Goal: Information Seeking & Learning: Learn about a topic

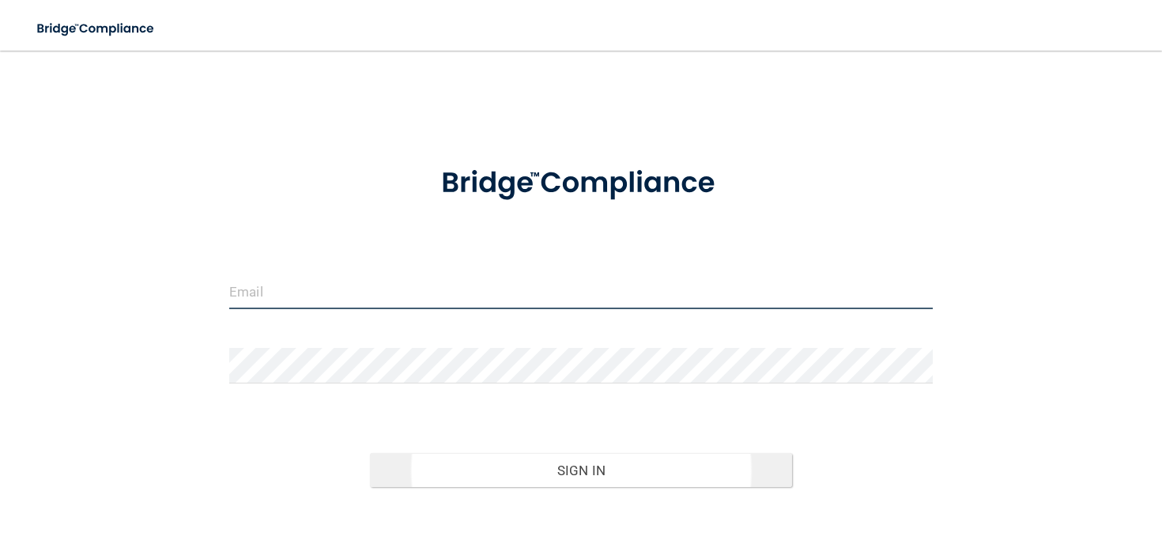
type input "[EMAIL_ADDRESS][DOMAIN_NAME]"
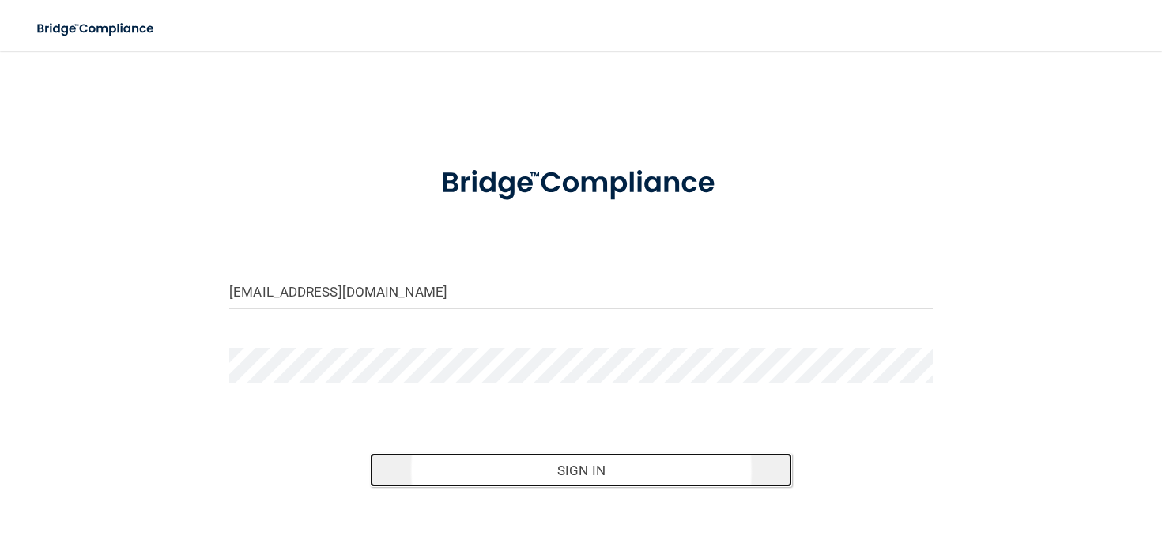
click at [483, 477] on button "Sign In" at bounding box center [581, 470] width 422 height 35
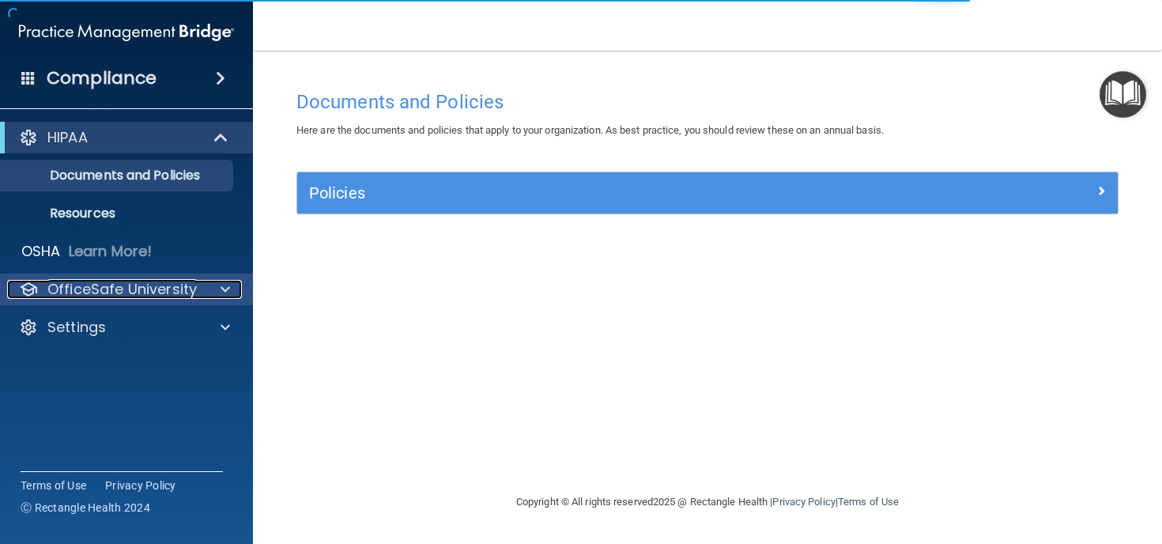
click at [153, 291] on p "OfficeSafe University" at bounding box center [121, 289] width 149 height 19
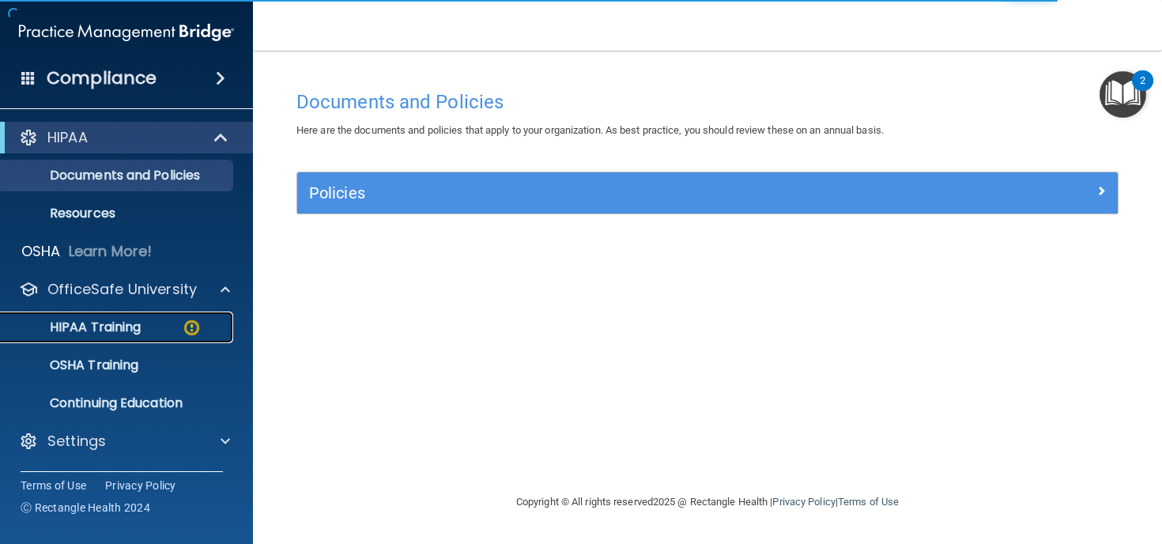
click at [131, 325] on p "HIPAA Training" at bounding box center [75, 327] width 130 height 16
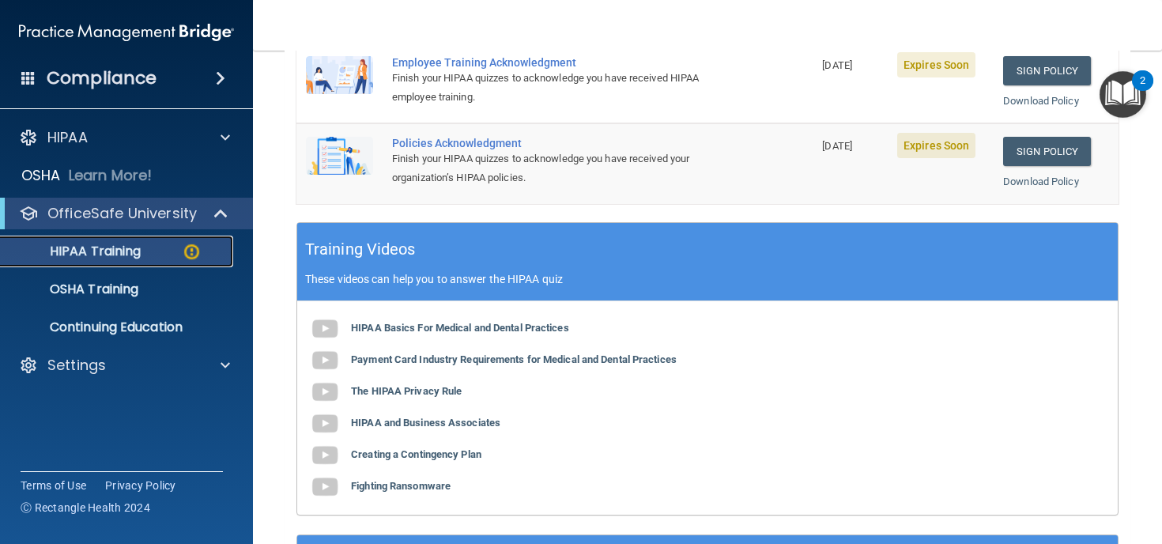
scroll to position [503, 0]
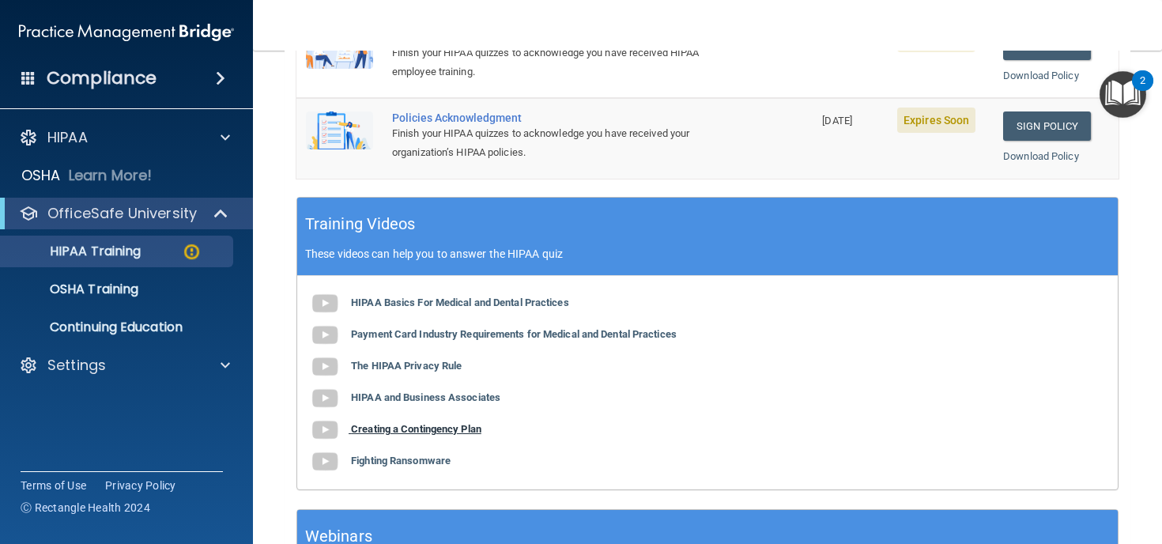
click at [404, 428] on b "Creating a Contingency Plan" at bounding box center [416, 429] width 130 height 12
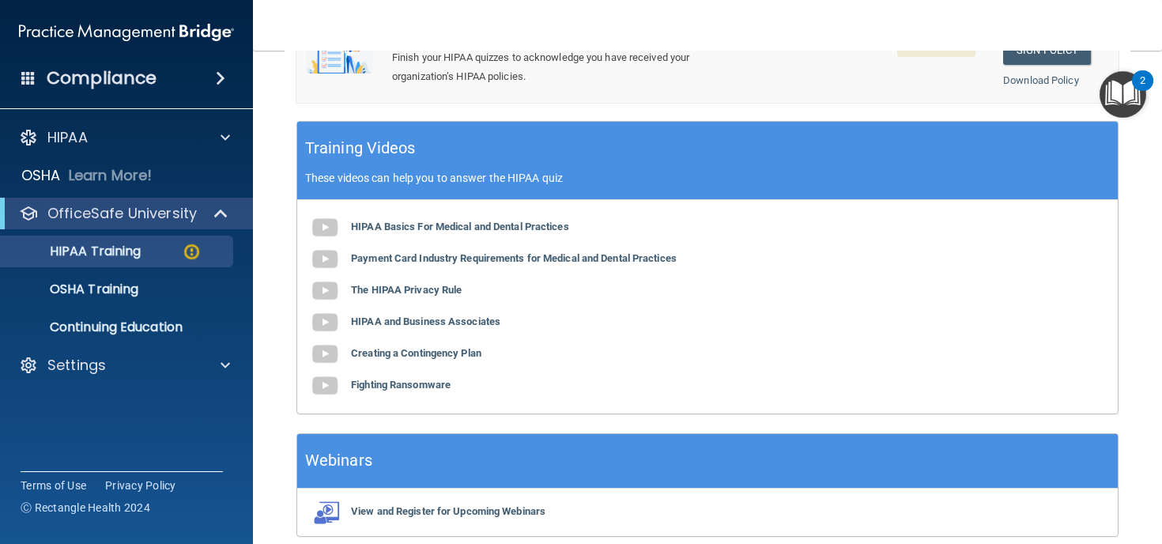
scroll to position [635, 0]
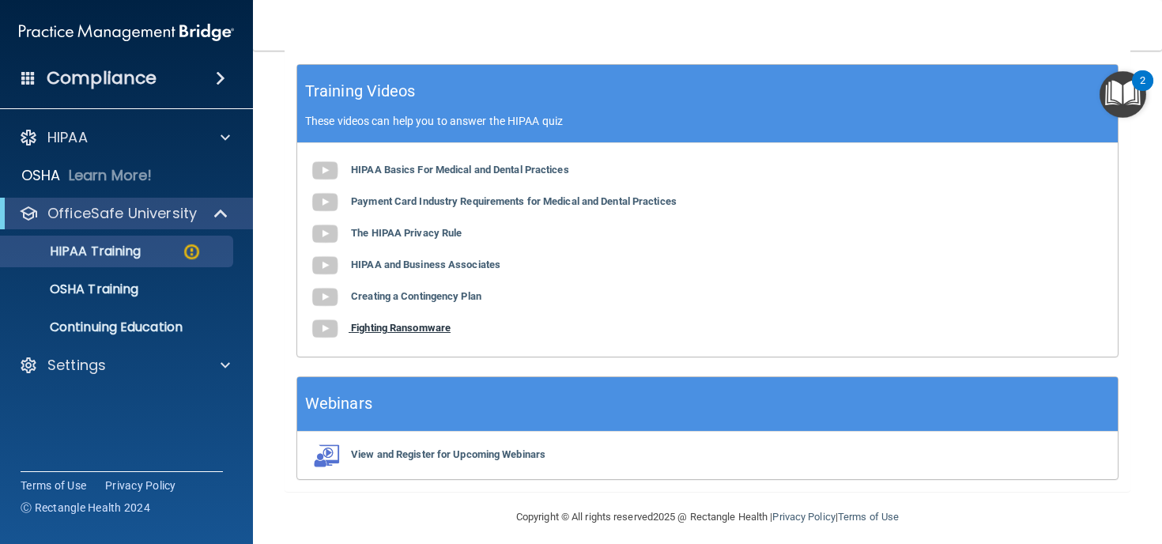
click at [388, 324] on b "Fighting Ransomware" at bounding box center [401, 328] width 100 height 12
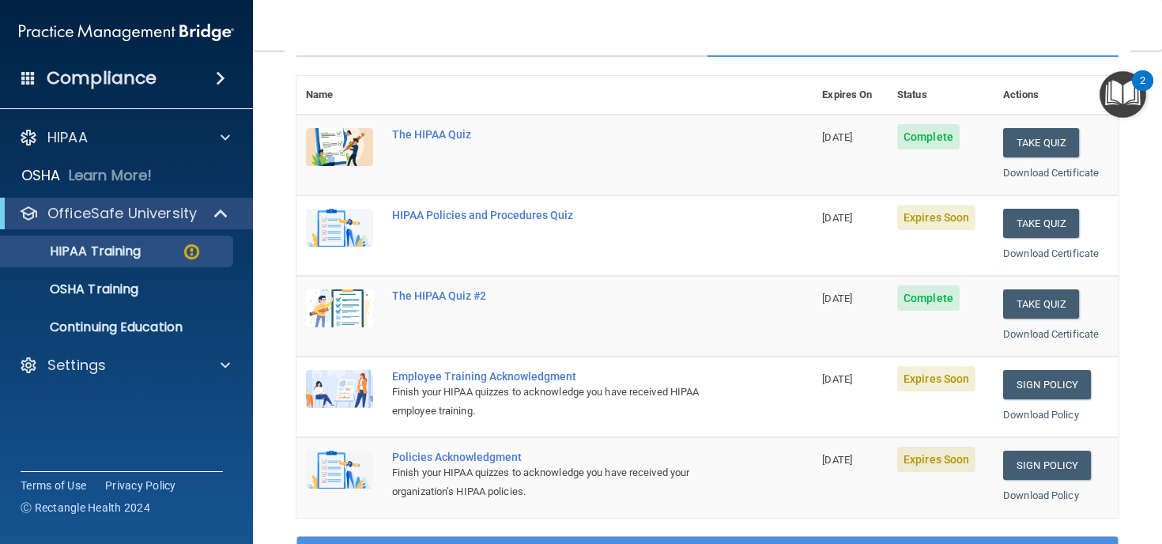
scroll to position [140, 0]
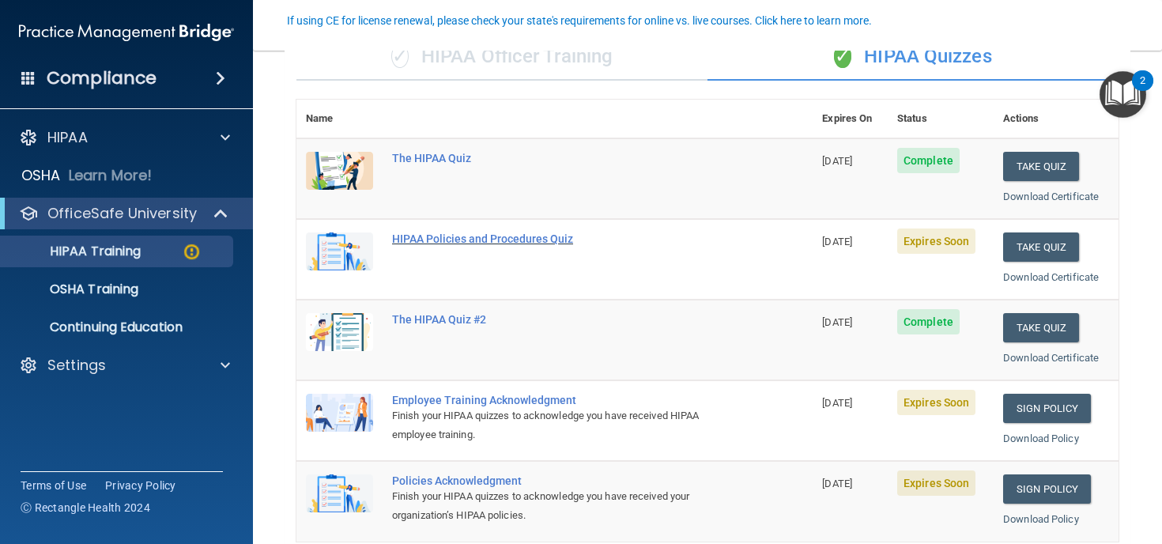
click at [463, 239] on div "HIPAA Policies and Procedures Quiz" at bounding box center [562, 238] width 341 height 13
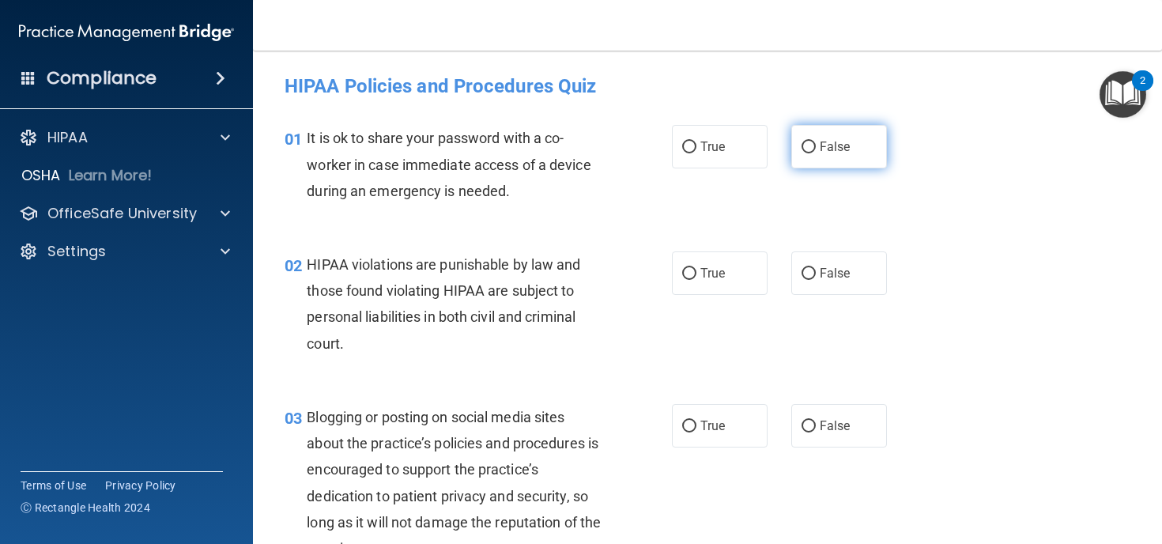
click at [811, 146] on input "False" at bounding box center [808, 147] width 14 height 12
radio input "true"
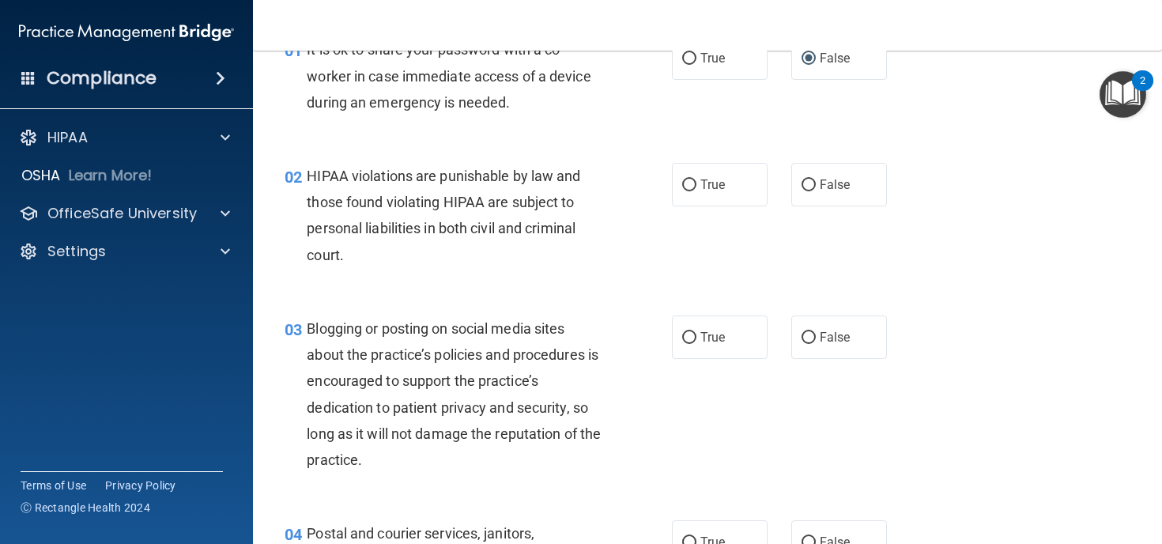
scroll to position [91, 0]
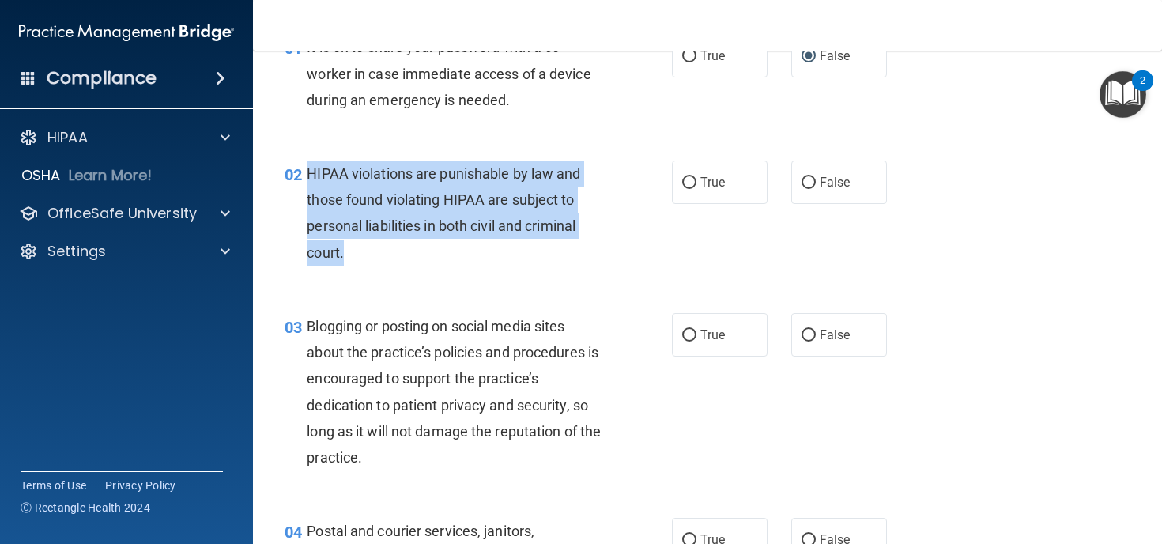
drag, startPoint x: 345, startPoint y: 254, endPoint x: 309, endPoint y: 175, distance: 87.0
click at [309, 175] on div "HIPAA violations are punishable by law and those found violating HIPAA are subj…" at bounding box center [461, 212] width 308 height 105
copy span "HIPAA violations are punishable by law and those found violating HIPAA are subj…"
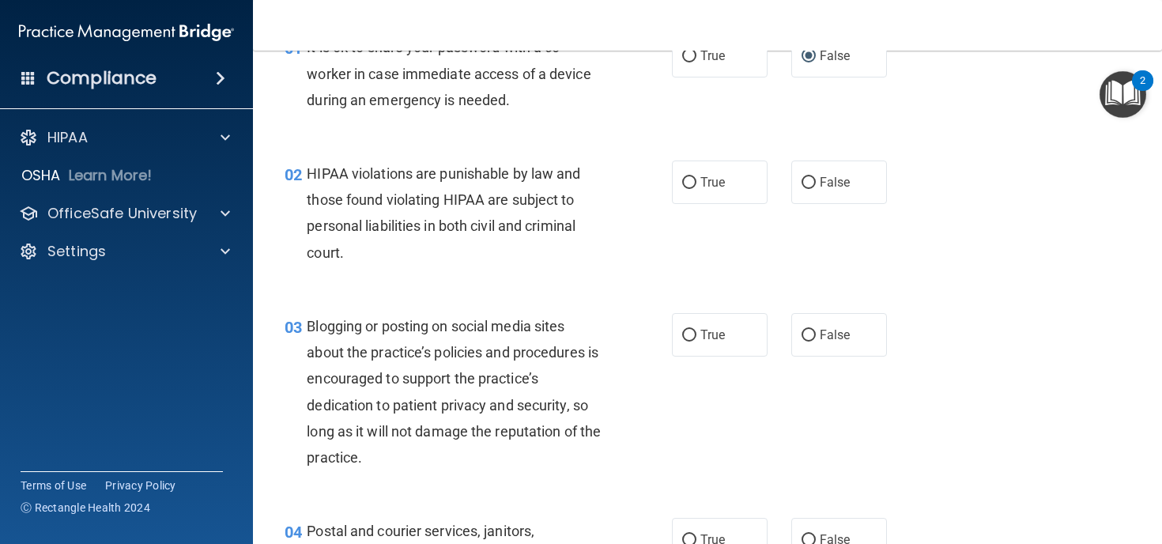
click at [618, 274] on div "02 HIPAA violations are punishable by law and those found violating HIPAA are s…" at bounding box center [707, 217] width 869 height 153
click at [691, 183] on input "True" at bounding box center [689, 183] width 14 height 12
radio input "true"
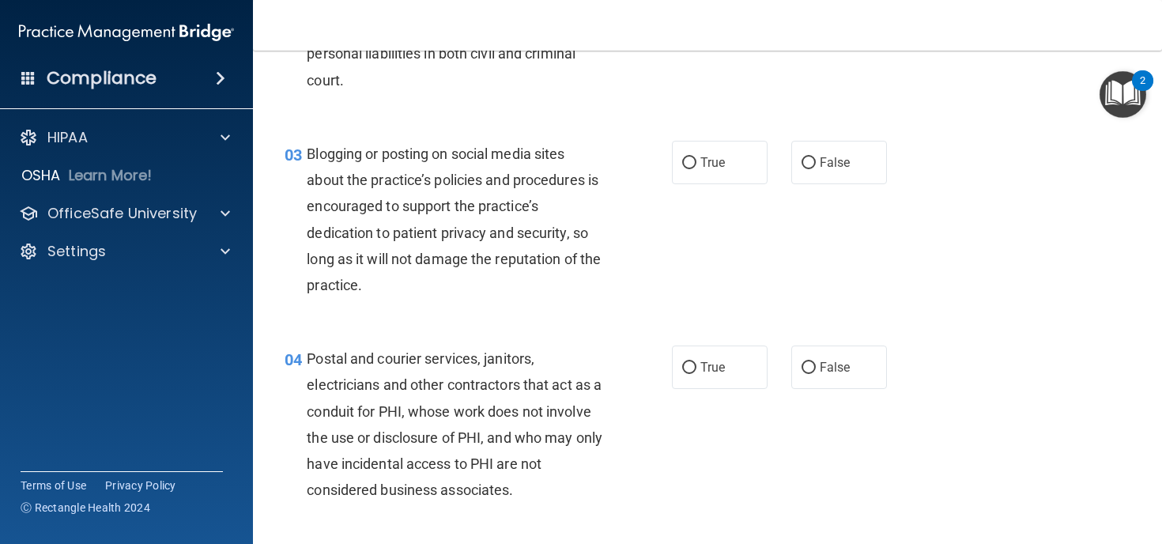
scroll to position [264, 0]
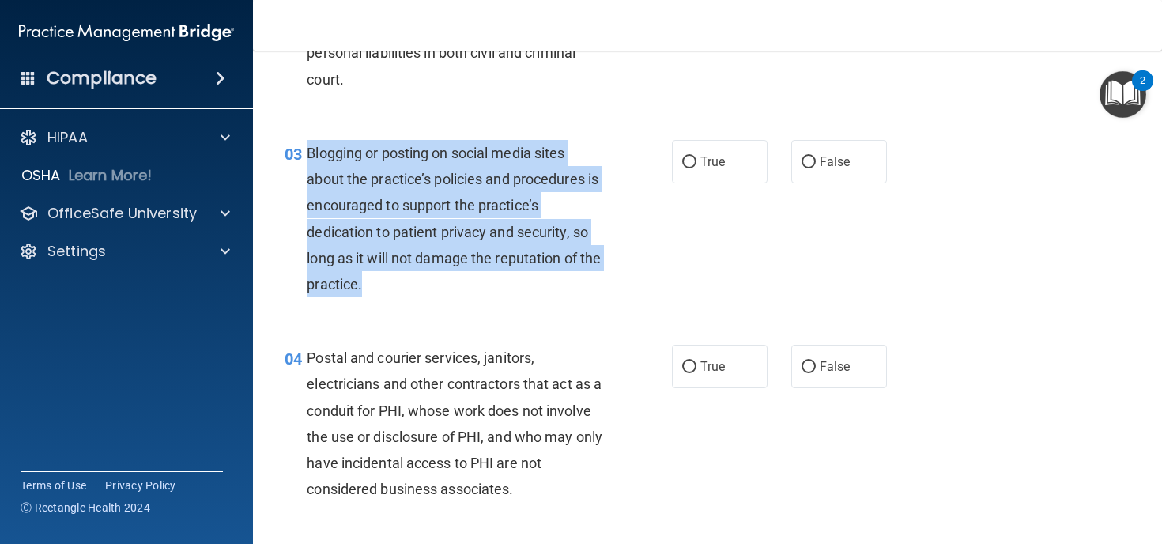
drag, startPoint x: 385, startPoint y: 286, endPoint x: 308, endPoint y: 155, distance: 151.9
click at [308, 155] on span "Blogging or posting on social media sites about the practice’s policies and pro…" at bounding box center [454, 219] width 294 height 148
copy span "Blogging or posting on social media sites about the practice’s policies and pro…"
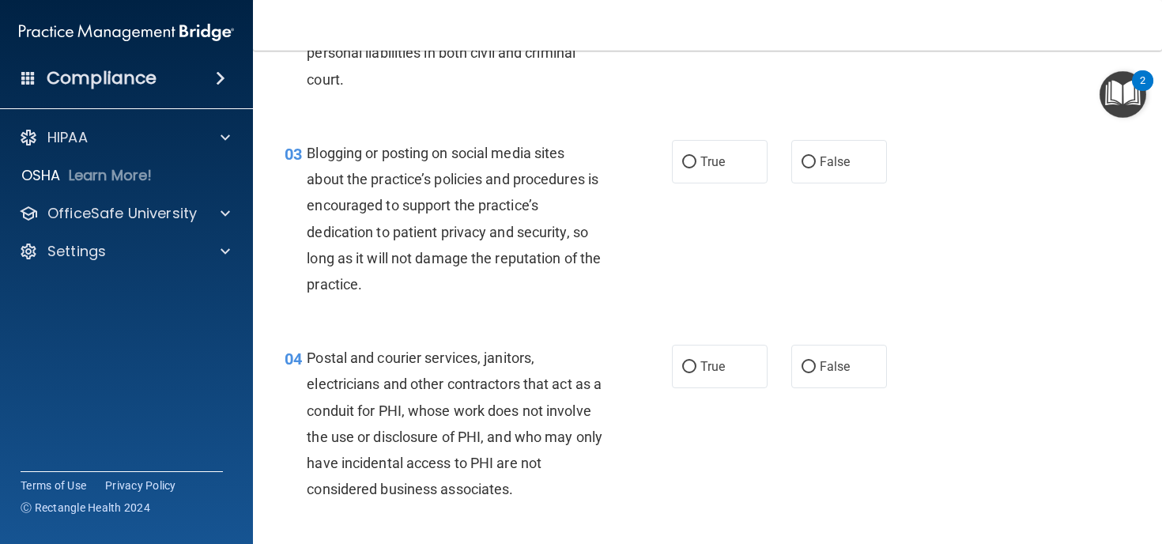
click at [696, 256] on div "03 Blogging or posting on social media sites about the practice’s policies and …" at bounding box center [707, 222] width 869 height 205
click at [689, 160] on input "True" at bounding box center [689, 162] width 14 height 12
radio input "true"
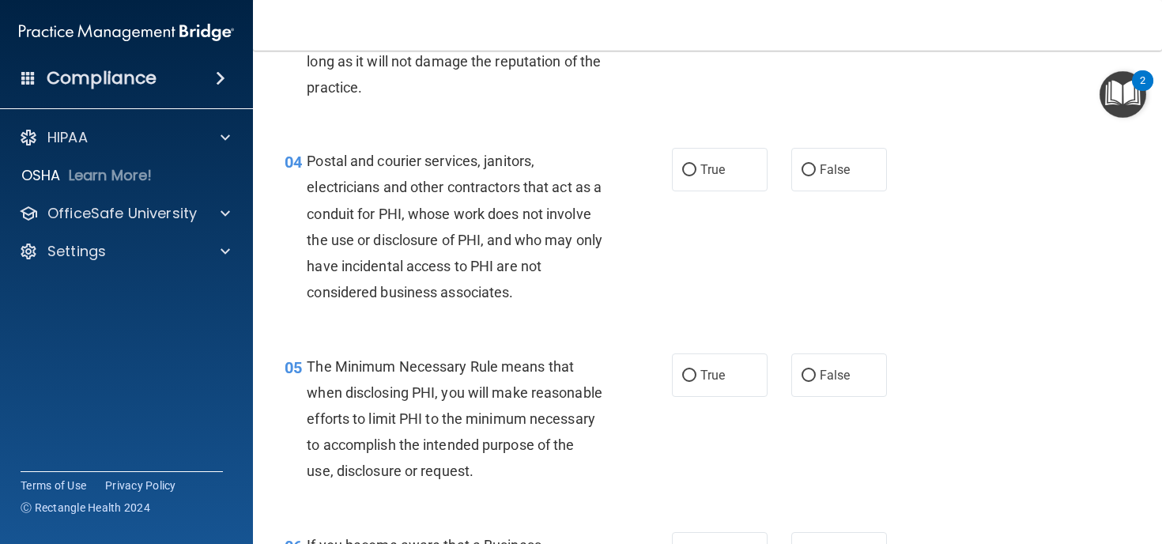
scroll to position [465, 0]
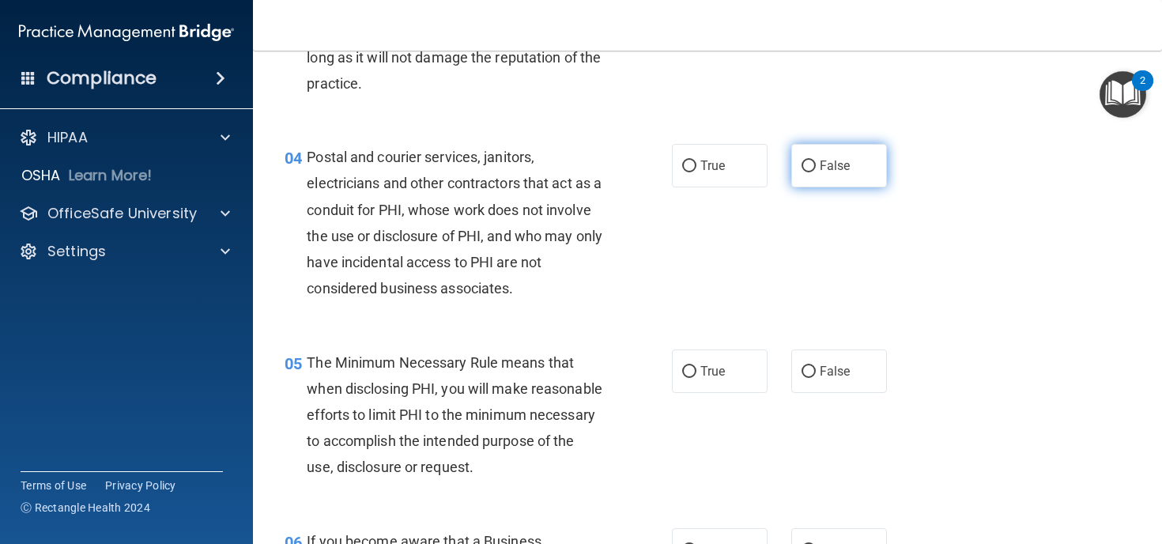
click at [812, 167] on input "False" at bounding box center [808, 166] width 14 height 12
radio input "true"
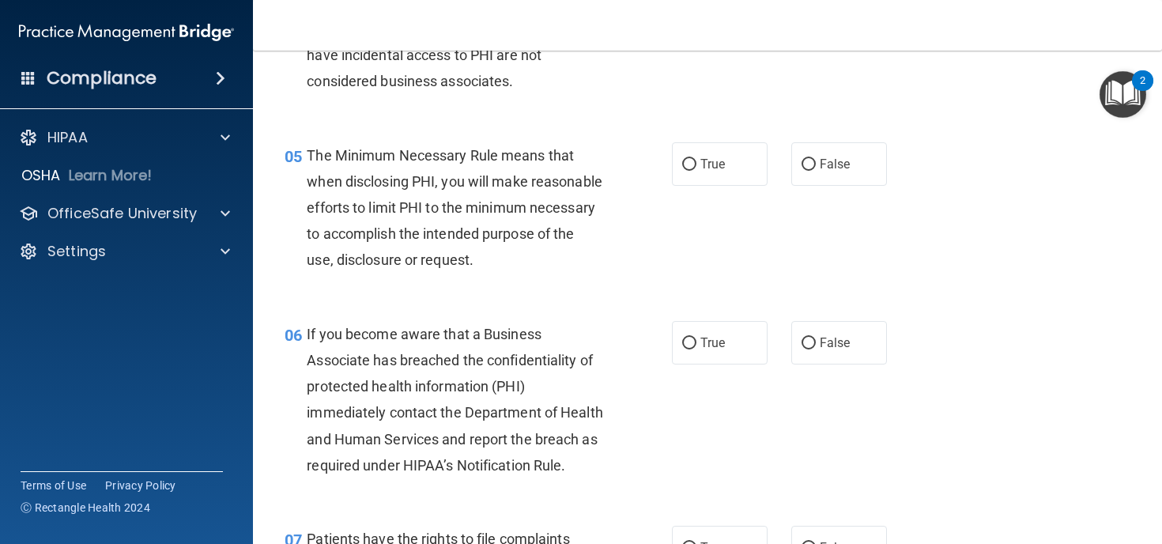
scroll to position [676, 0]
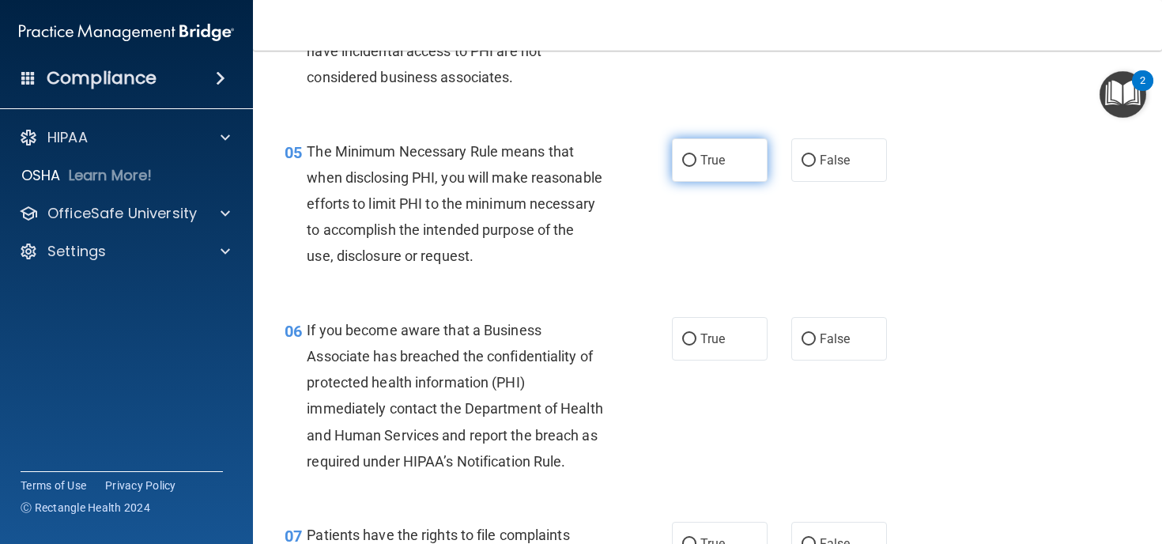
click at [694, 167] on label "True" at bounding box center [720, 159] width 96 height 43
click at [694, 167] on input "True" at bounding box center [689, 161] width 14 height 12
radio input "true"
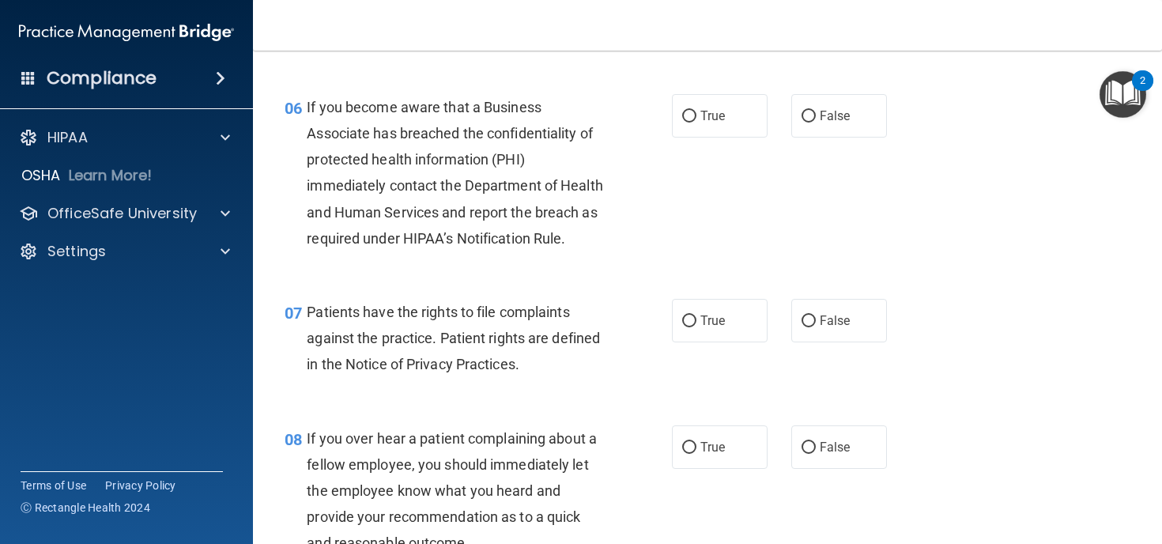
scroll to position [912, 0]
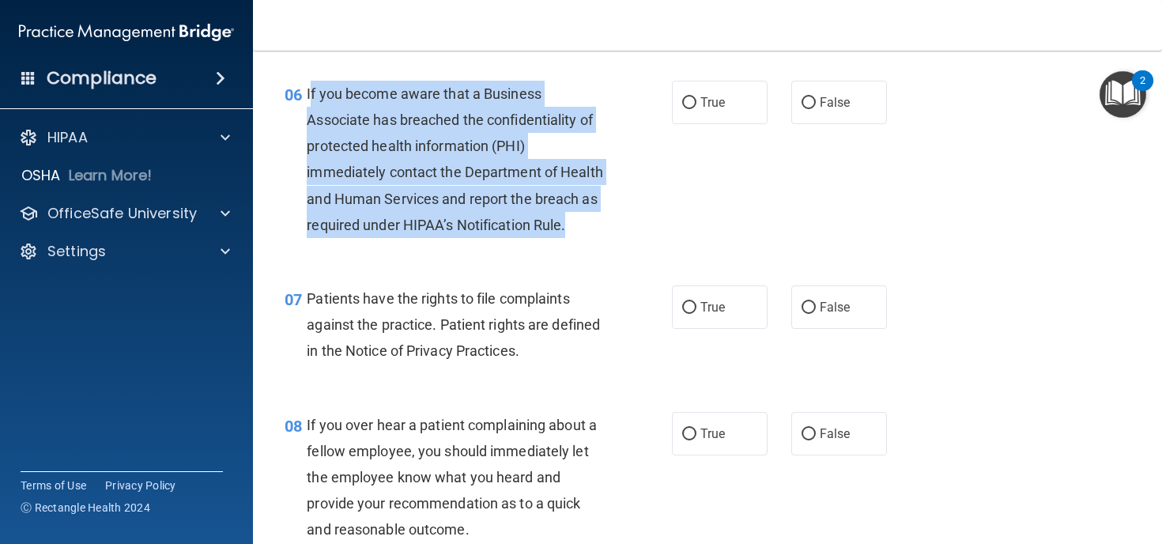
drag, startPoint x: 568, startPoint y: 258, endPoint x: 310, endPoint y: 119, distance: 293.5
click at [310, 119] on div "If you become aware that a Business Associate has breached the confidentiality …" at bounding box center [461, 159] width 308 height 157
copy span "f you become aware that a Business Associate has breached the confidentiality o…"
click at [581, 216] on div "If you become aware that a Business Associate has breached the confidentiality …" at bounding box center [461, 159] width 308 height 157
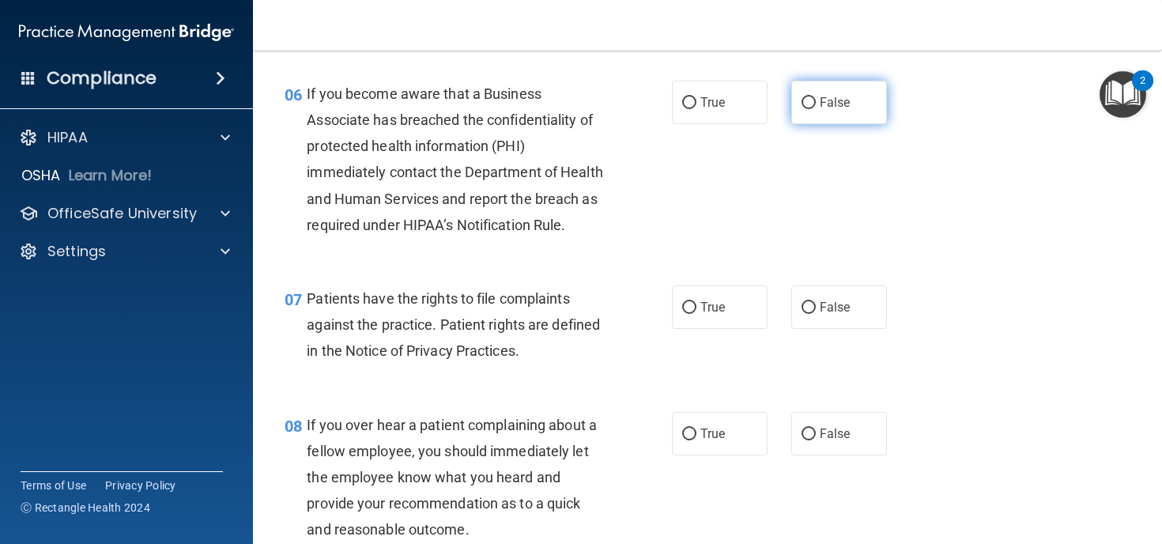
click at [814, 109] on input "False" at bounding box center [808, 103] width 14 height 12
radio input "true"
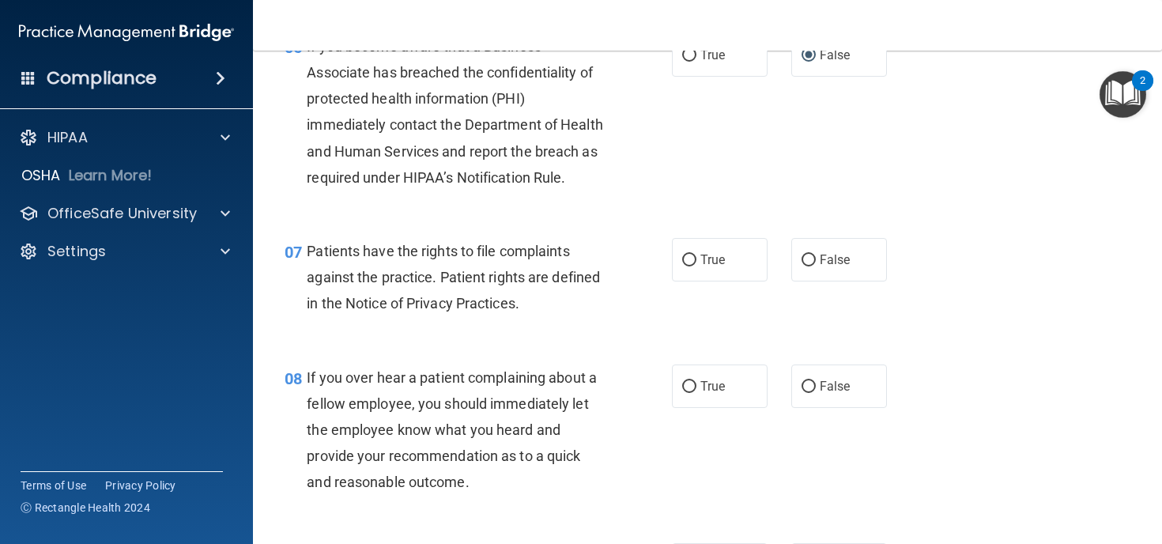
scroll to position [963, 0]
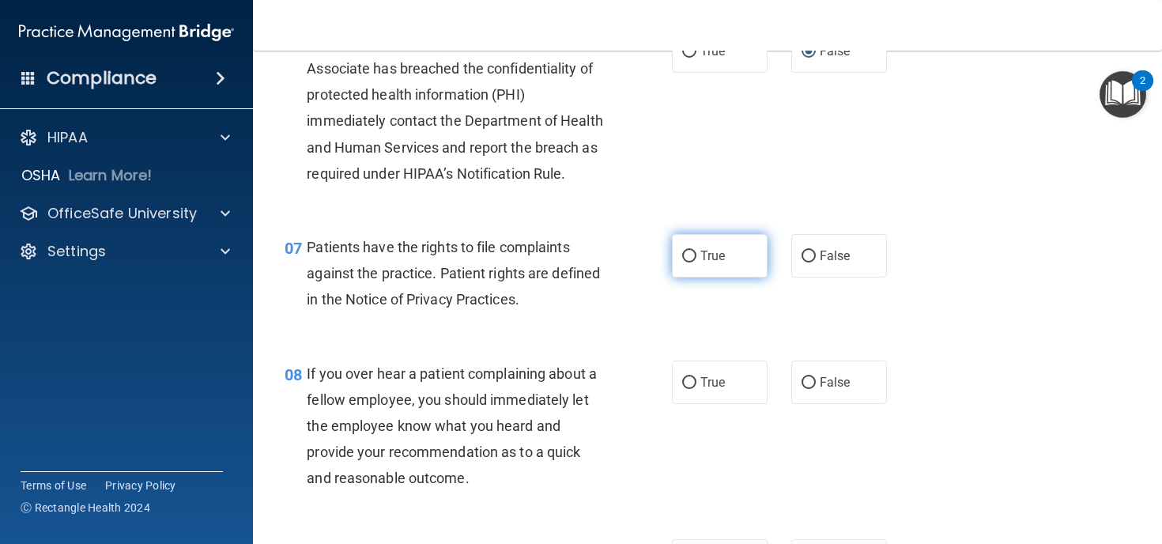
click at [691, 262] on input "True" at bounding box center [689, 257] width 14 height 12
radio input "true"
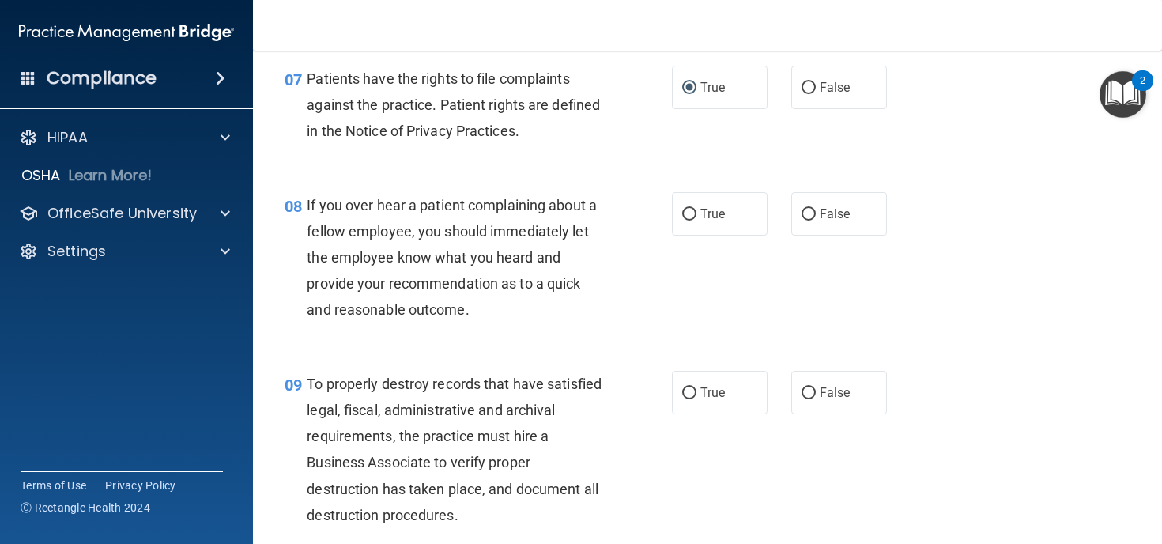
scroll to position [1134, 0]
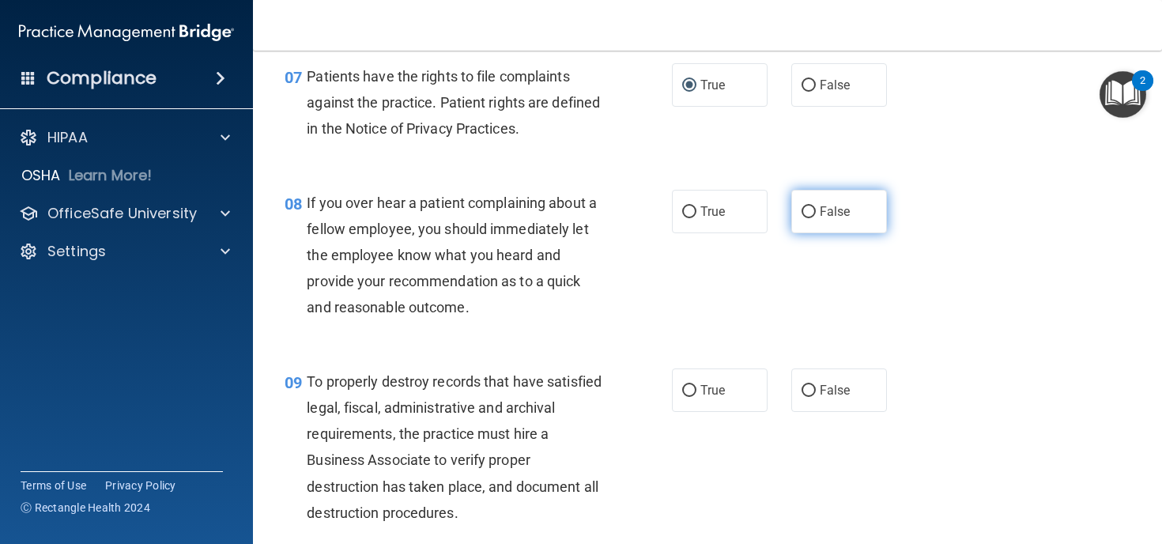
click at [808, 218] on input "False" at bounding box center [808, 212] width 14 height 12
radio input "true"
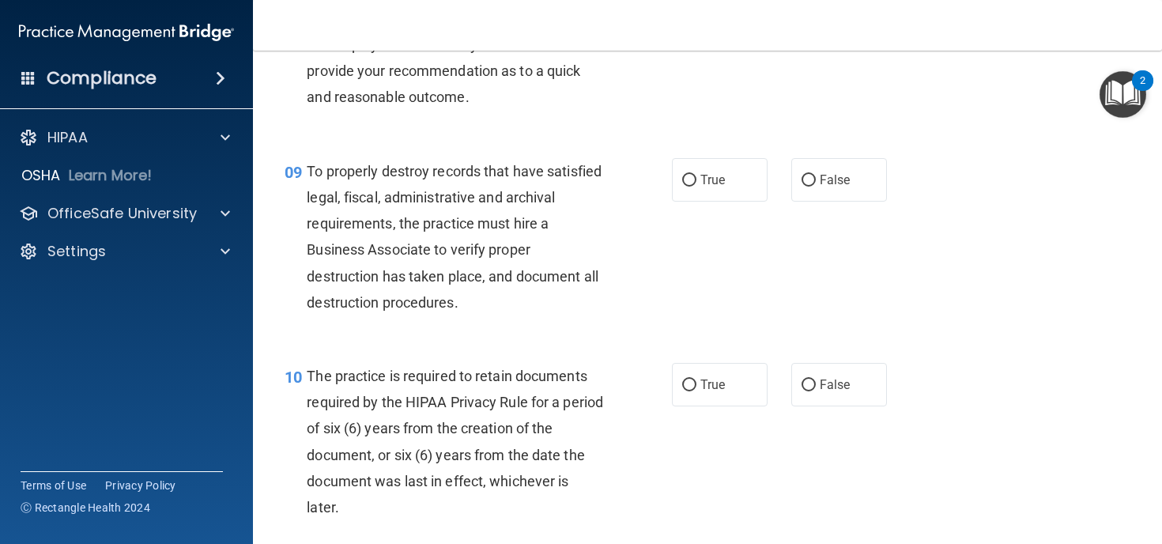
scroll to position [1343, 0]
click at [684, 199] on label "True" at bounding box center [720, 181] width 96 height 43
click at [684, 188] on input "True" at bounding box center [689, 182] width 14 height 12
radio input "true"
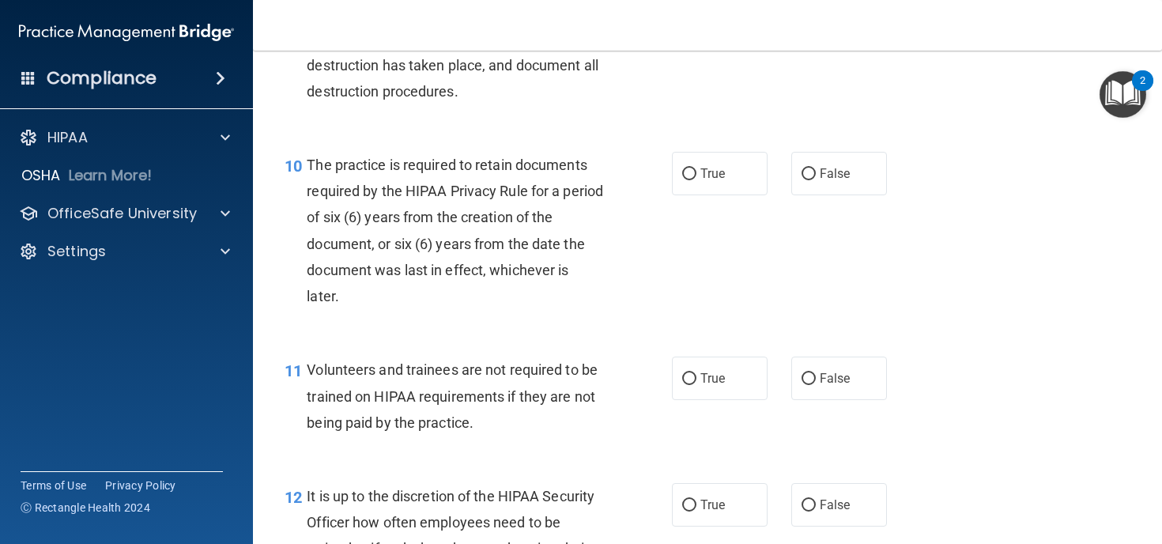
scroll to position [1560, 0]
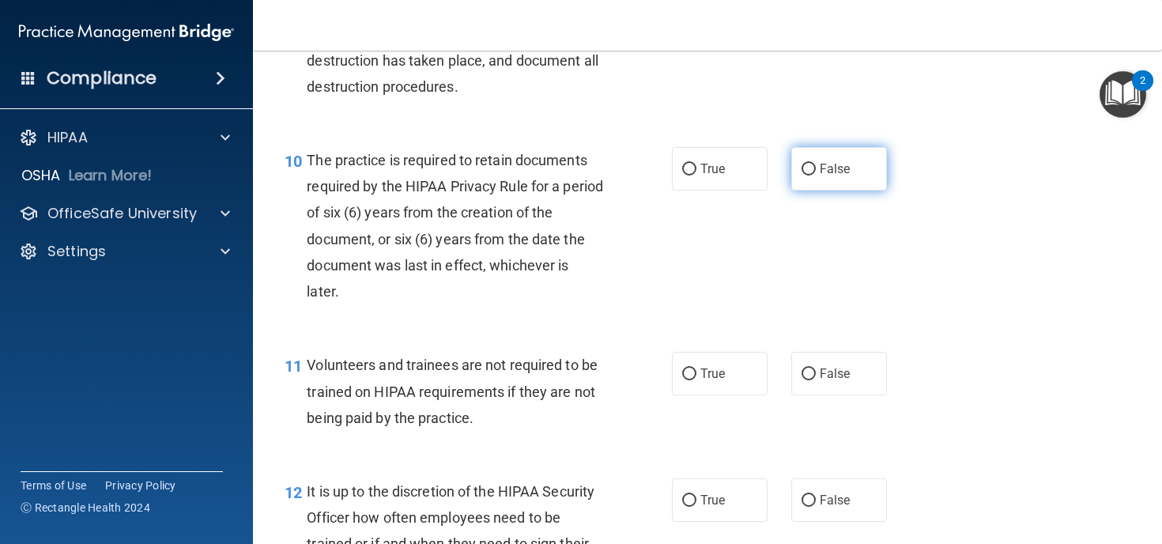
click at [800, 190] on label "False" at bounding box center [839, 168] width 96 height 43
click at [801, 175] on input "False" at bounding box center [808, 170] width 14 height 12
radio input "true"
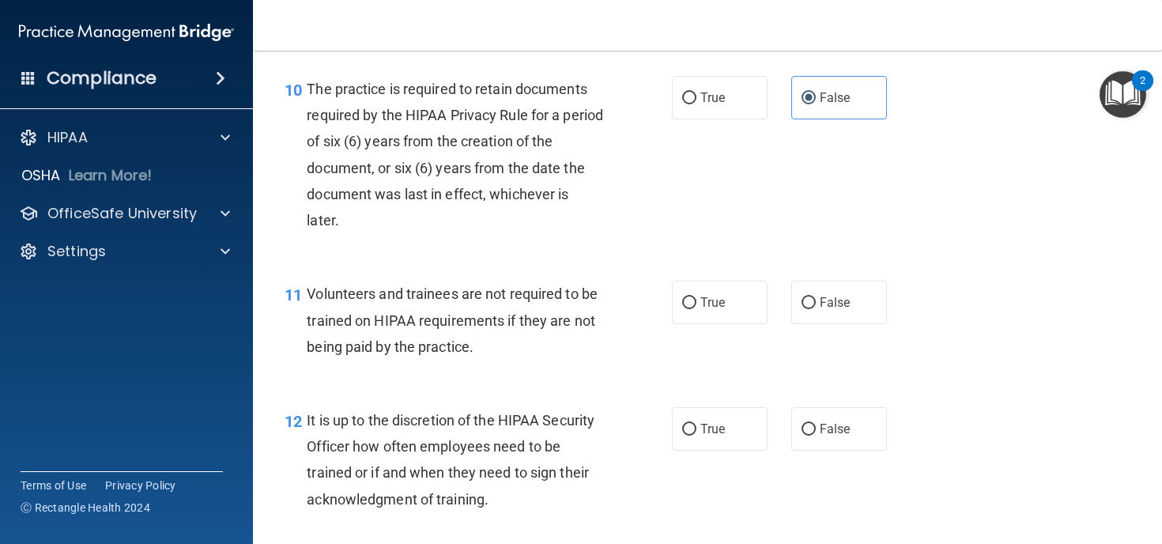
scroll to position [1677, 0]
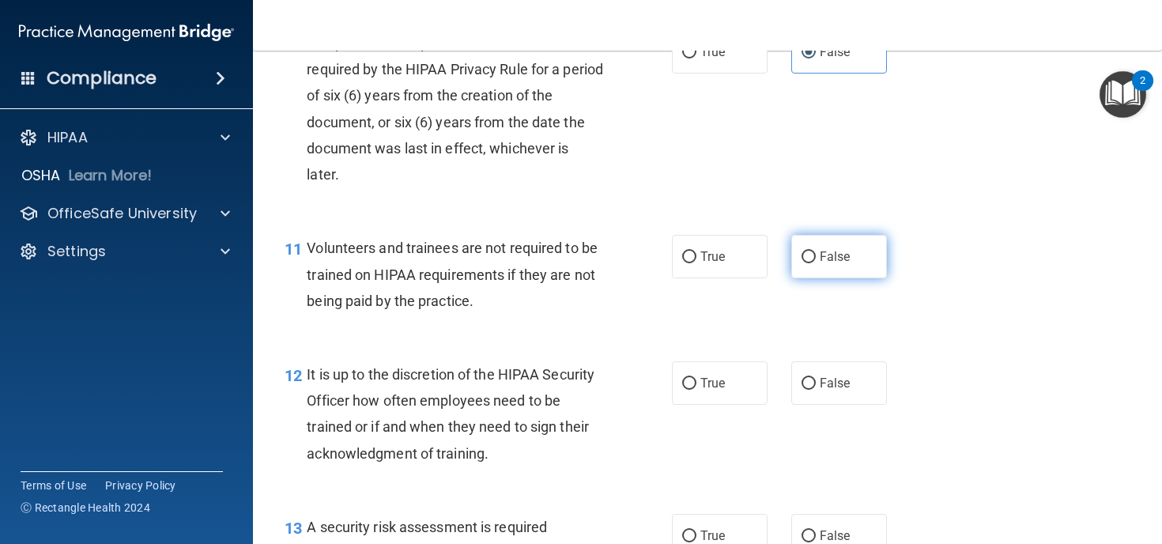
click at [816, 278] on label "False" at bounding box center [839, 256] width 96 height 43
click at [816, 263] on input "False" at bounding box center [808, 257] width 14 height 12
radio input "true"
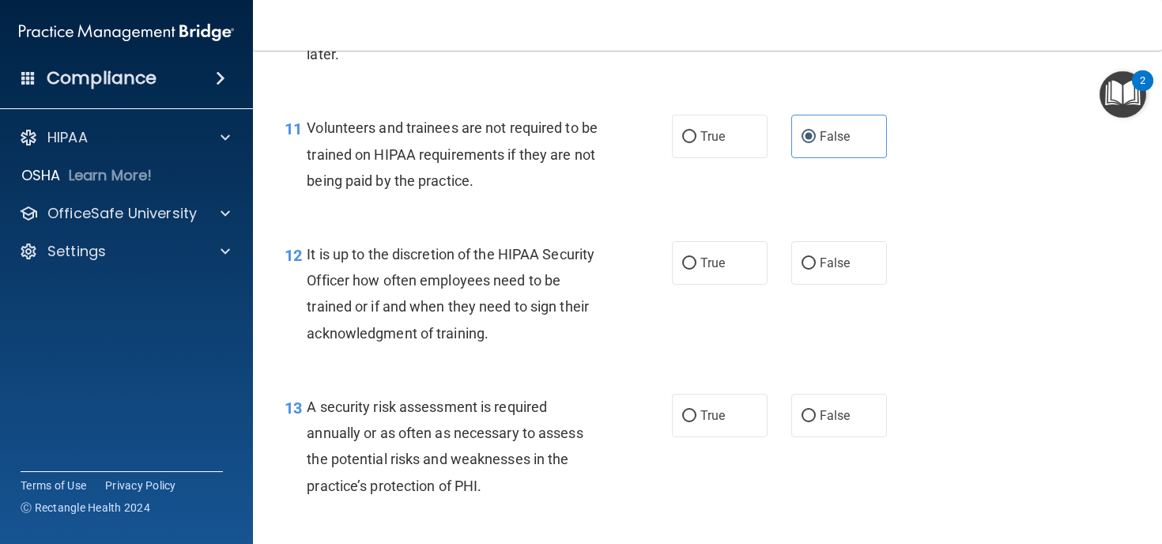
scroll to position [1798, 0]
click at [804, 269] on input "False" at bounding box center [808, 263] width 14 height 12
radio input "true"
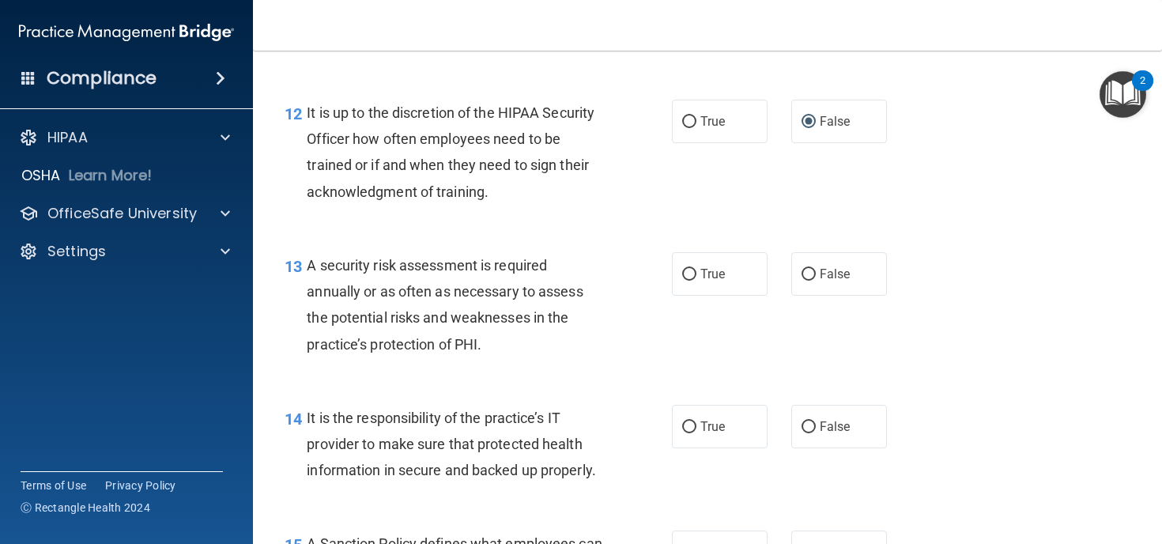
scroll to position [1945, 0]
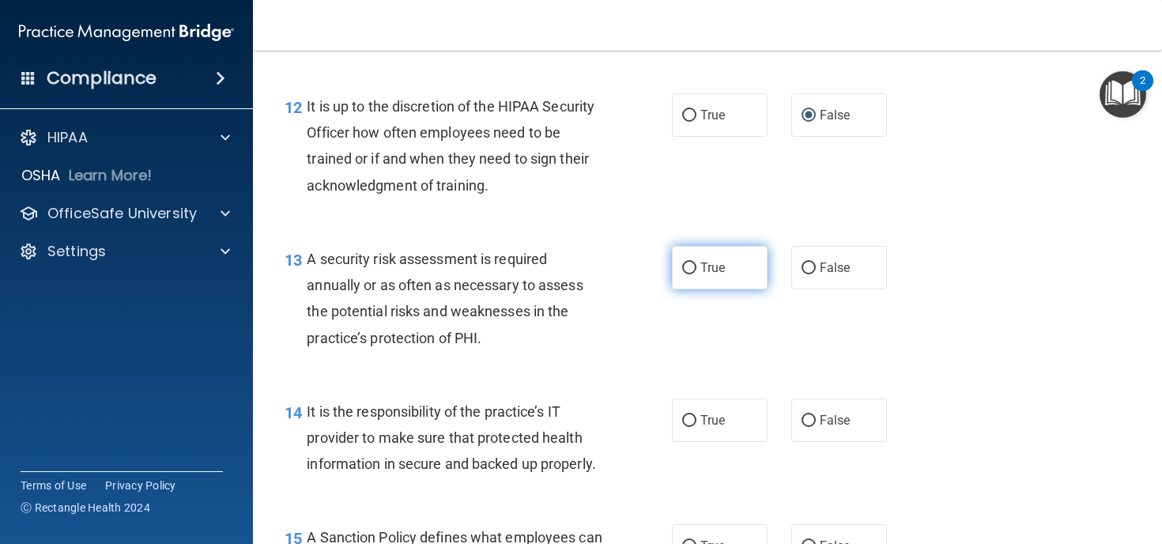
click at [695, 274] on input "True" at bounding box center [689, 268] width 14 height 12
radio input "true"
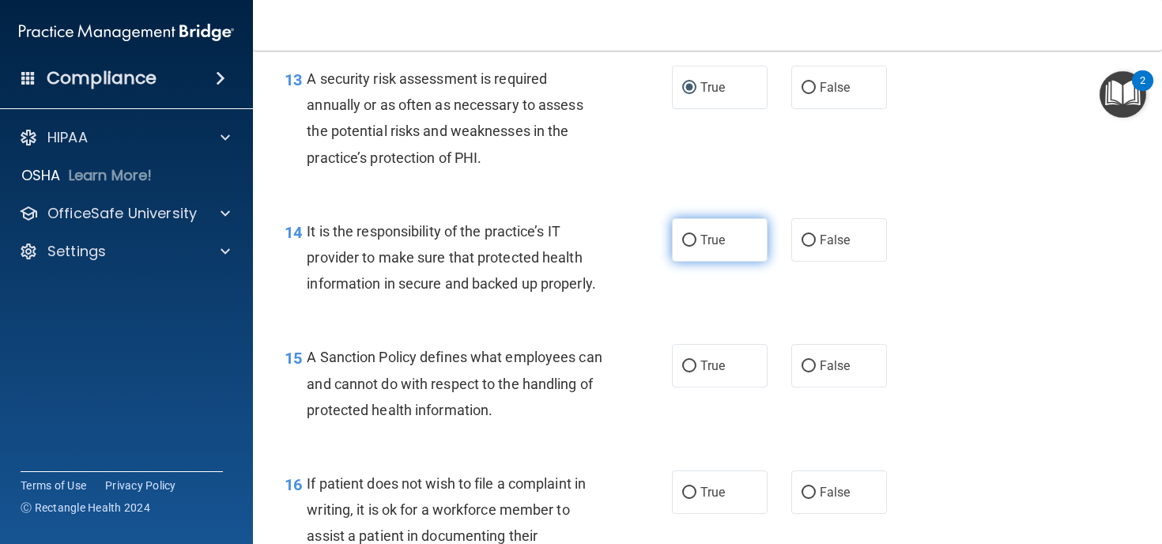
scroll to position [2127, 0]
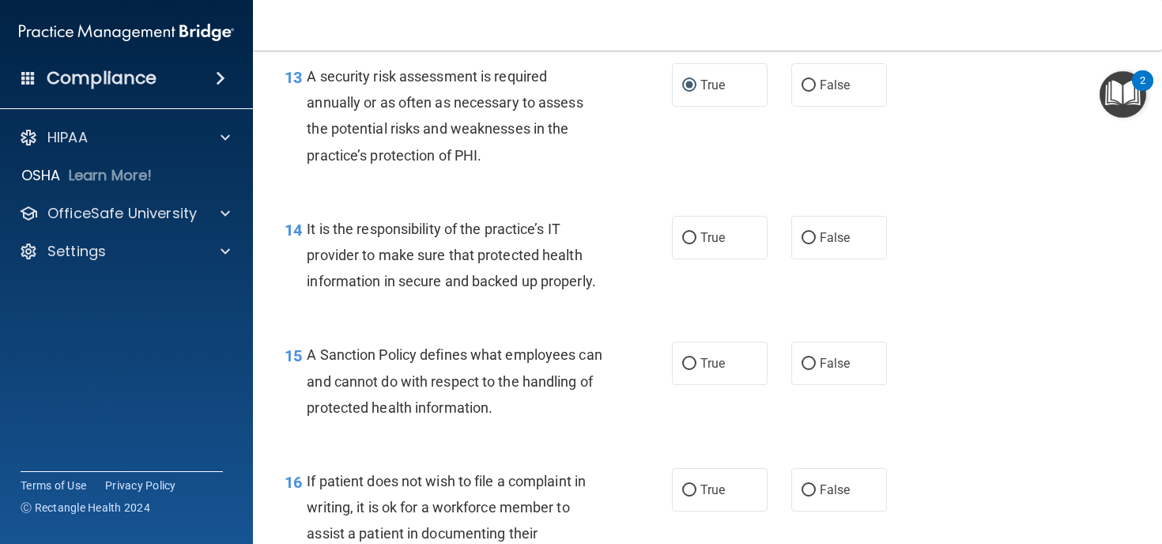
click at [598, 295] on div "It is the responsibility of the practice’s IT provider to make sure that protec…" at bounding box center [461, 255] width 308 height 79
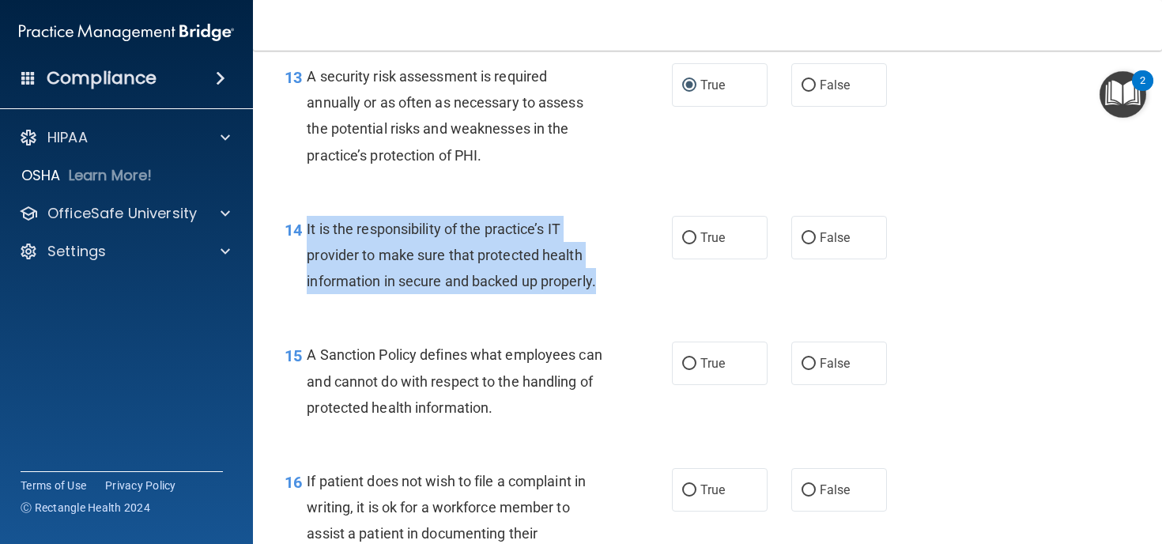
drag, startPoint x: 598, startPoint y: 310, endPoint x: 305, endPoint y: 253, distance: 298.6
click at [305, 253] on div "14 It is the responsibility of the practice’s IT provider to make sure that pro…" at bounding box center [478, 259] width 435 height 87
copy div "It is the responsibility of the practice’s IT provider to make sure that protec…"
click at [695, 244] on input "True" at bounding box center [689, 238] width 14 height 12
radio input "true"
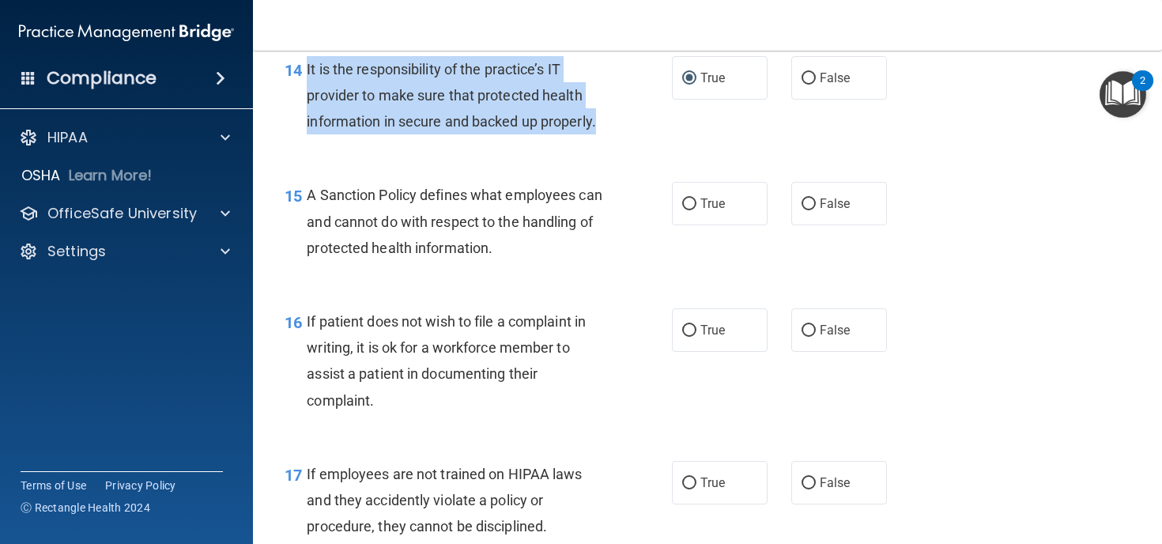
scroll to position [2289, 0]
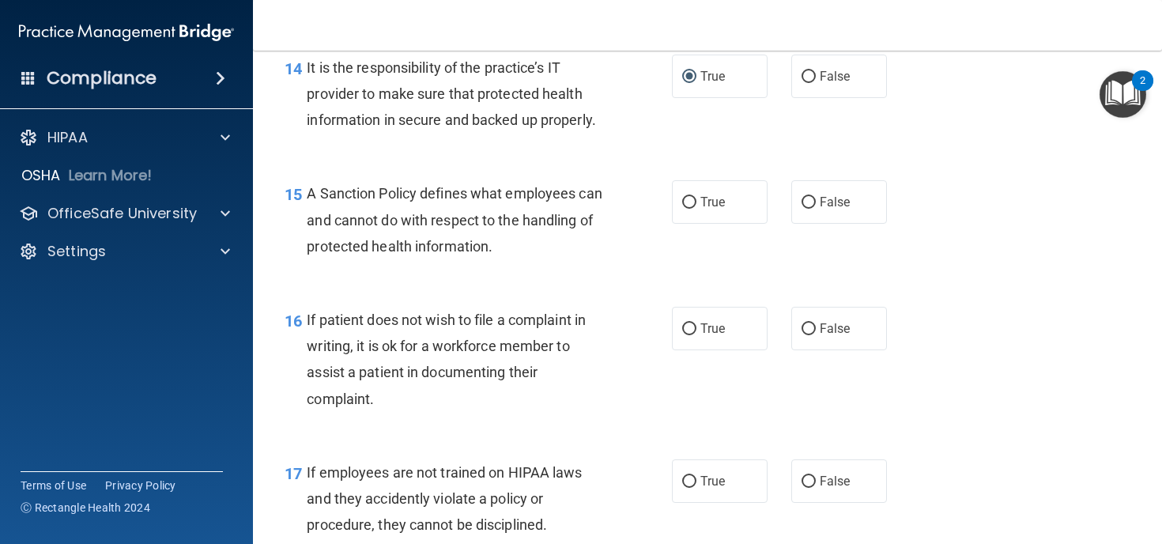
click at [578, 259] on div "A Sanction Policy defines what employees can and cannot do with respect to the …" at bounding box center [461, 219] width 308 height 79
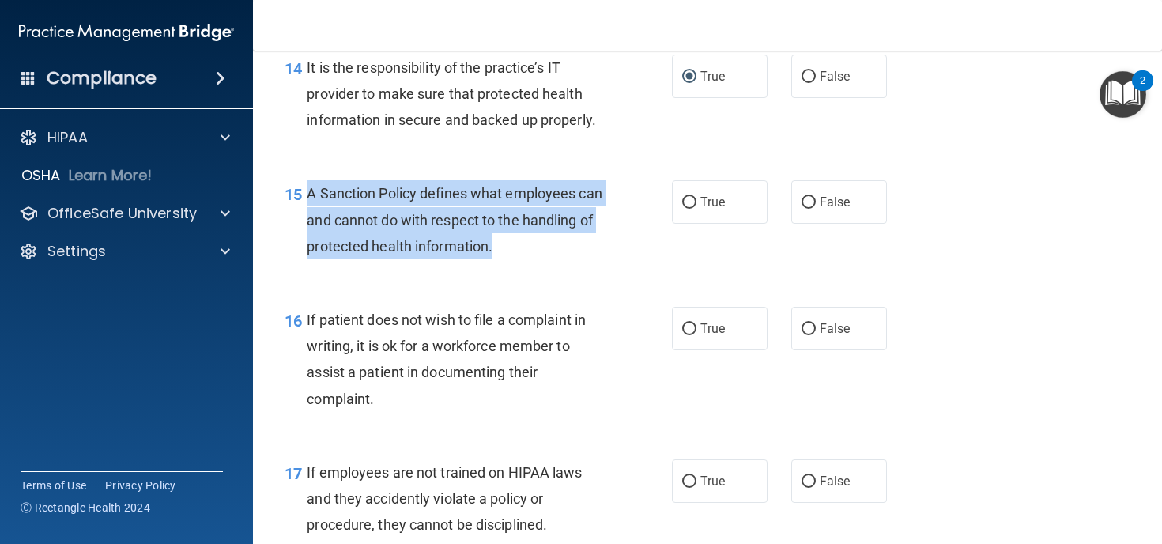
drag, startPoint x: 570, startPoint y: 277, endPoint x: 305, endPoint y: 219, distance: 271.1
click at [305, 219] on div "15 A Sanction Policy defines what employees can and cannot do with respect to t…" at bounding box center [478, 223] width 435 height 87
copy div "A Sanction Policy defines what employees can and cannot do with respect to the …"
click at [576, 267] on div "15 A Sanction Policy defines what employees can and cannot do with respect to t…" at bounding box center [478, 223] width 435 height 87
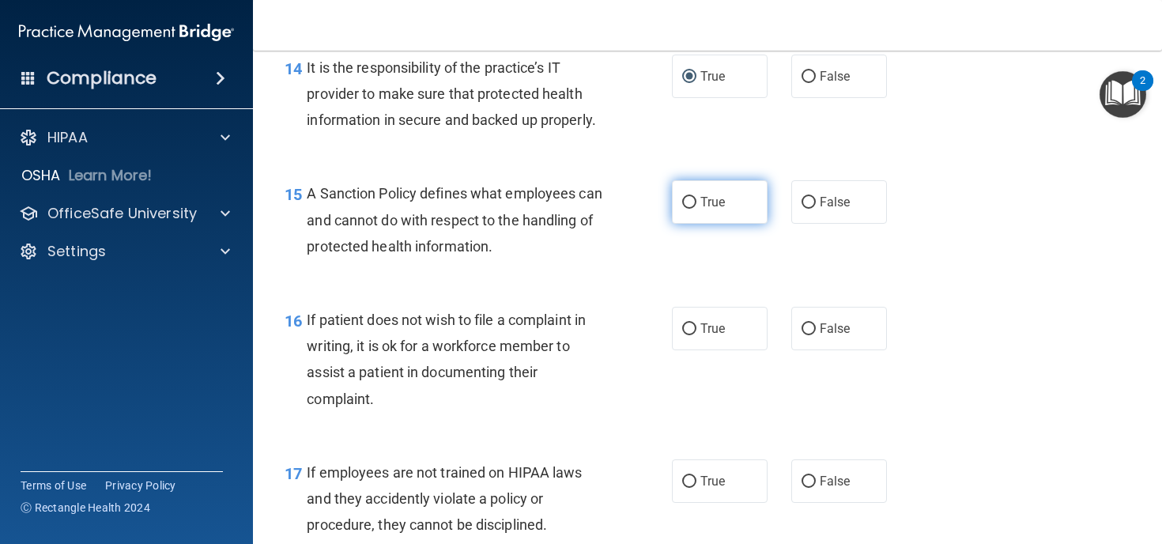
click at [688, 220] on label "True" at bounding box center [720, 201] width 96 height 43
click at [688, 209] on input "True" at bounding box center [689, 203] width 14 height 12
radio input "true"
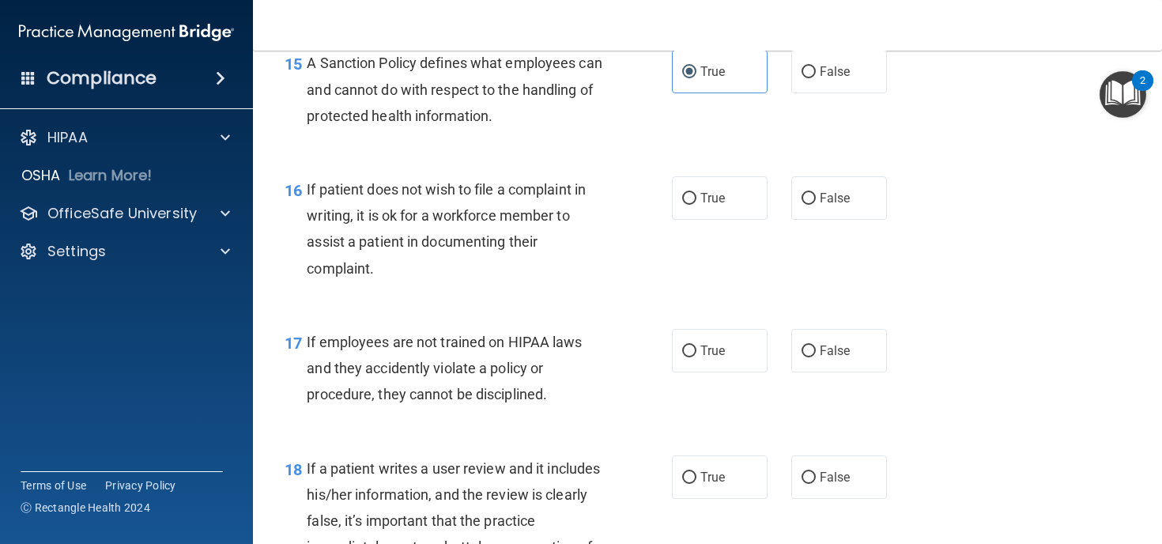
scroll to position [2425, 0]
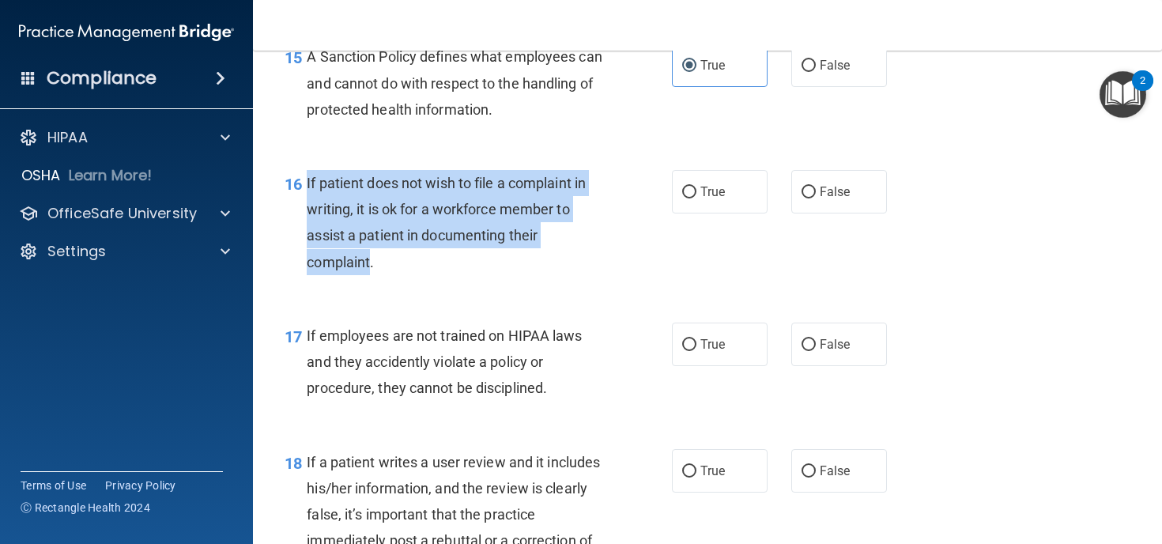
drag, startPoint x: 371, startPoint y: 290, endPoint x: 305, endPoint y: 206, distance: 106.9
click at [305, 206] on div "16 If patient does not wish to file a complaint in writing, it is ok for a work…" at bounding box center [478, 226] width 435 height 113
copy div "If patient does not wish to file a complaint in writing, it is ok for a workfor…"
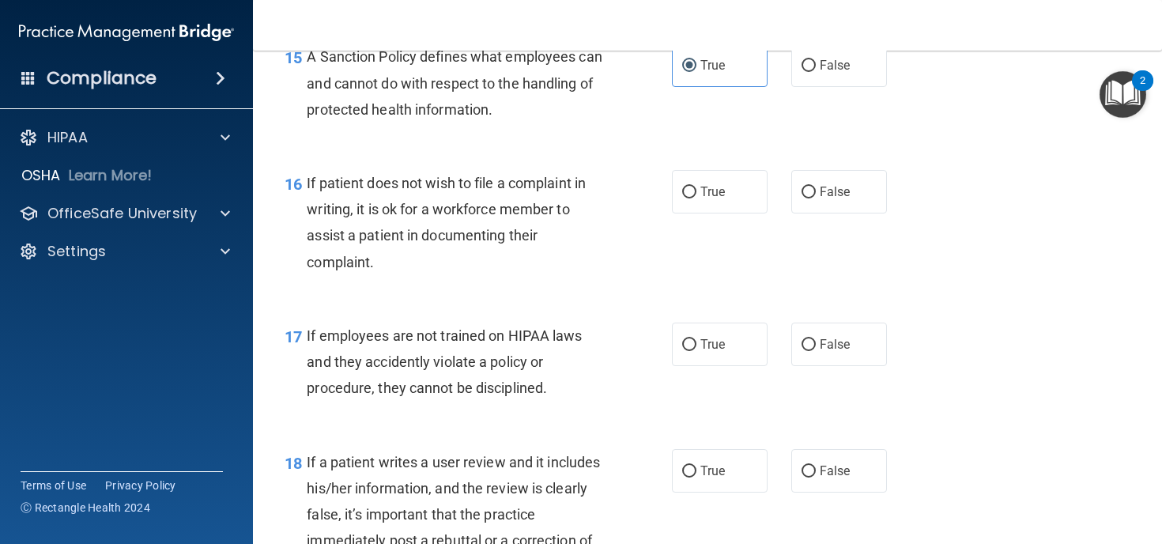
click at [668, 283] on div "16 If patient does not wish to file a complaint in writing, it is ok for a work…" at bounding box center [478, 226] width 435 height 113
click at [688, 198] on input "True" at bounding box center [689, 192] width 14 height 12
radio input "true"
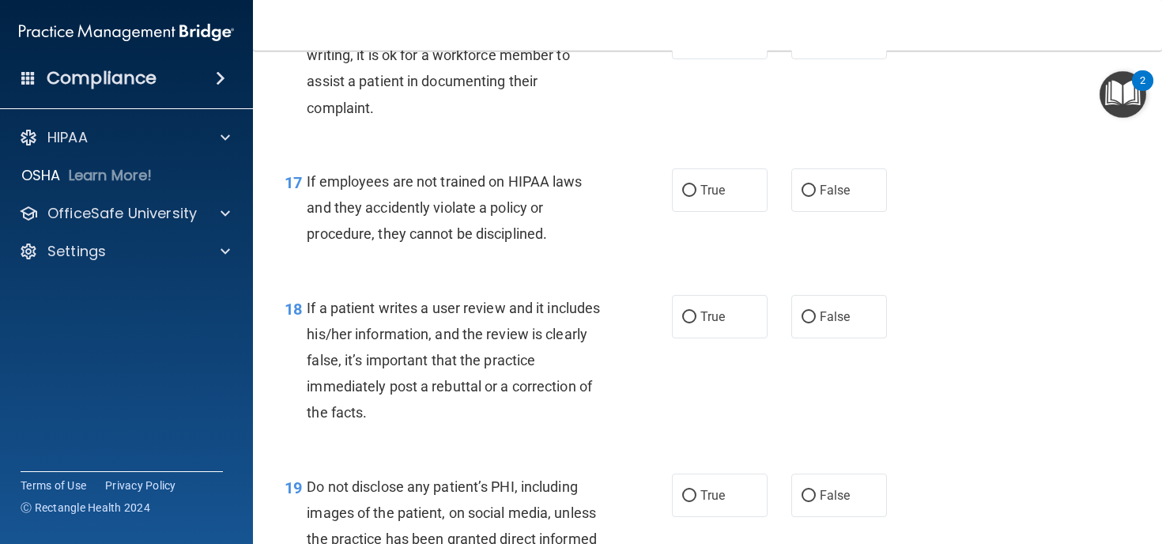
scroll to position [2580, 0]
click at [815, 196] on input "False" at bounding box center [808, 190] width 14 height 12
radio input "true"
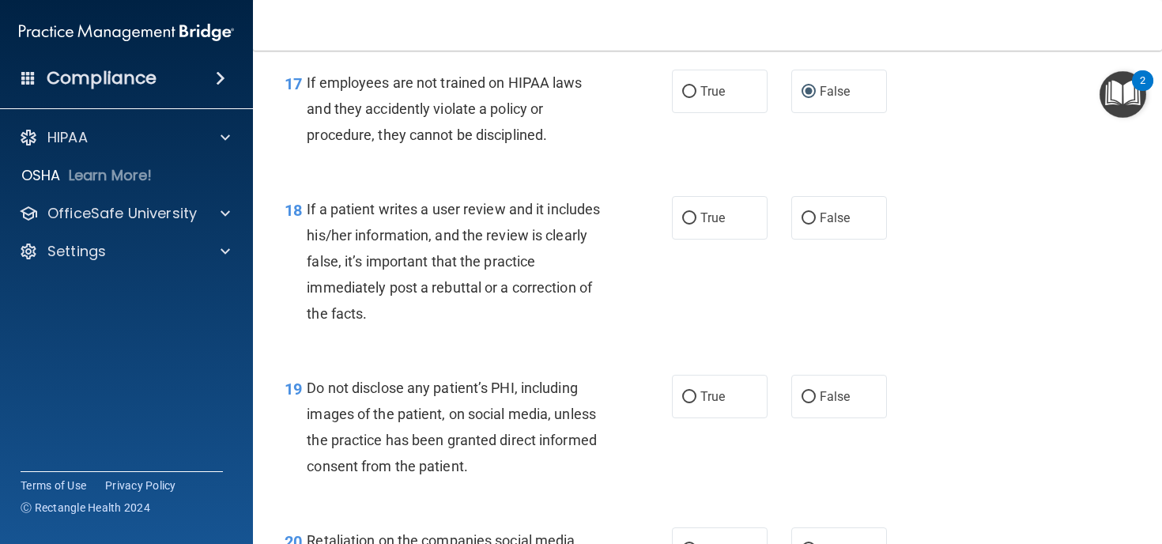
scroll to position [2703, 0]
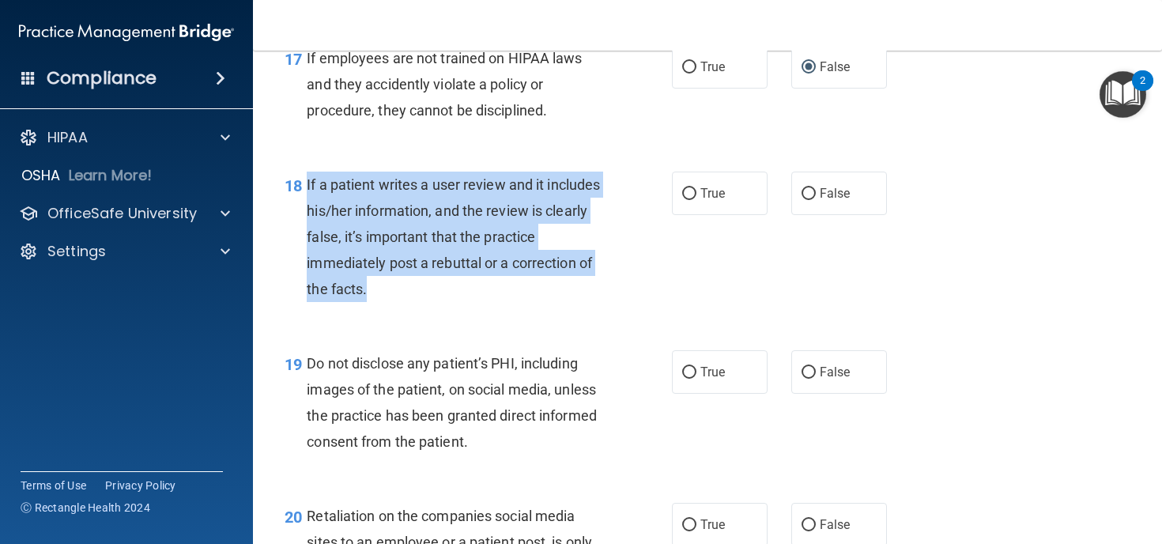
drag, startPoint x: 367, startPoint y: 315, endPoint x: 305, endPoint y: 213, distance: 119.5
click at [305, 213] on div "18 If a patient writes a user review and it includes his/her information, and t…" at bounding box center [478, 240] width 435 height 139
copy div "If a patient writes a user review and it includes his/her information, and the …"
click at [603, 303] on div "If a patient writes a user review and it includes his/her information, and the …" at bounding box center [461, 236] width 308 height 131
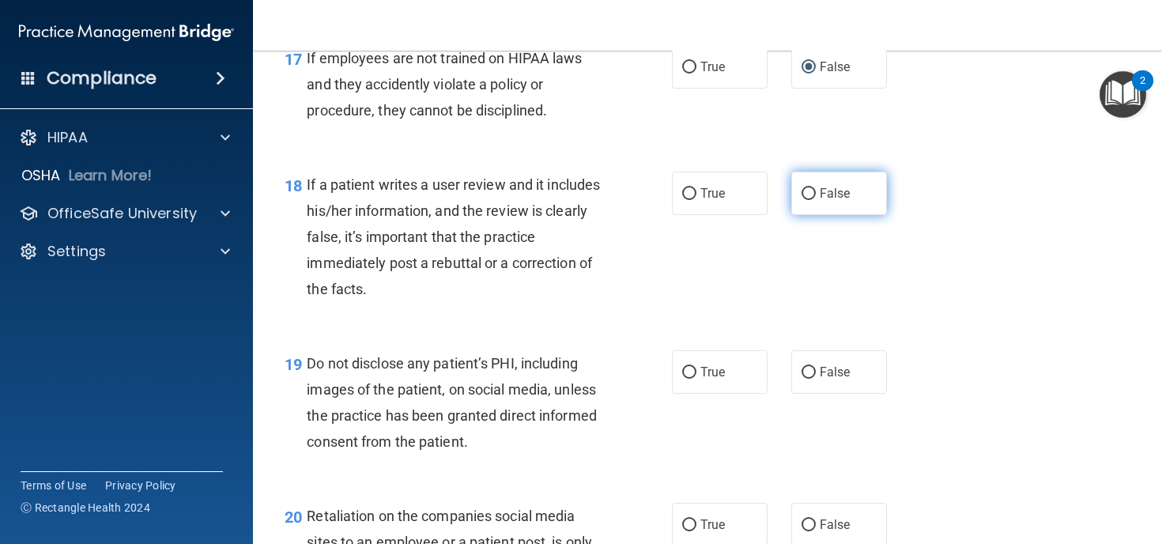
click at [808, 200] on input "False" at bounding box center [808, 194] width 14 height 12
radio input "true"
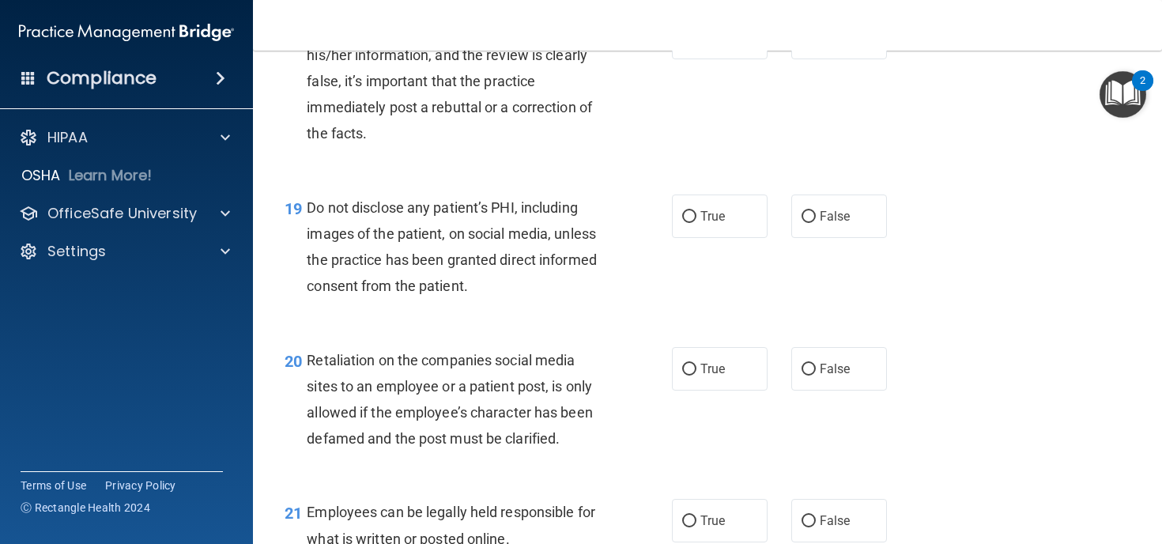
scroll to position [2859, 0]
click at [688, 237] on label "True" at bounding box center [720, 215] width 96 height 43
click at [688, 222] on input "True" at bounding box center [689, 216] width 14 height 12
radio input "true"
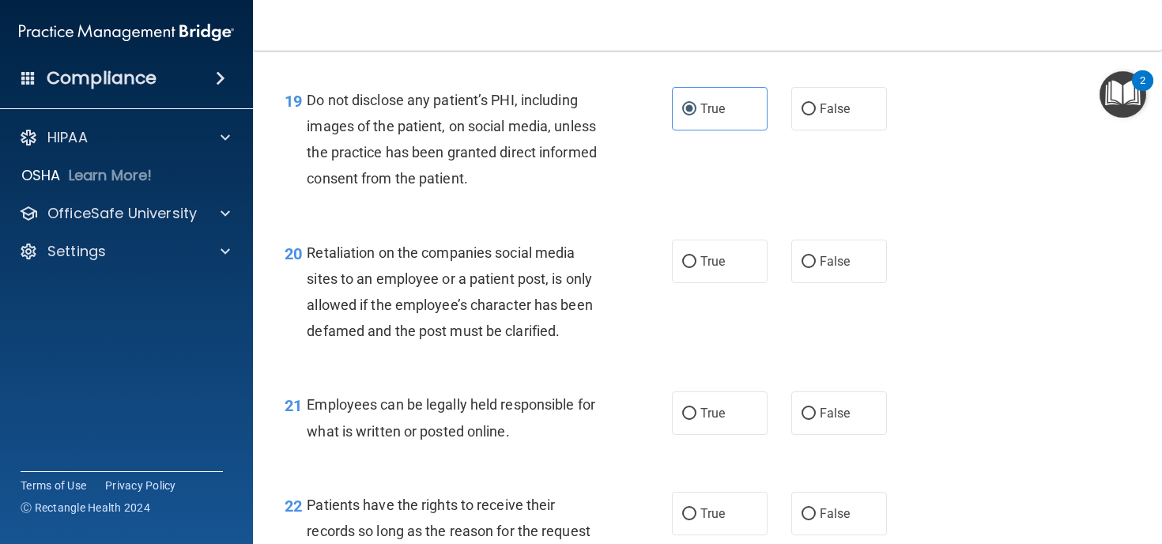
scroll to position [2964, 0]
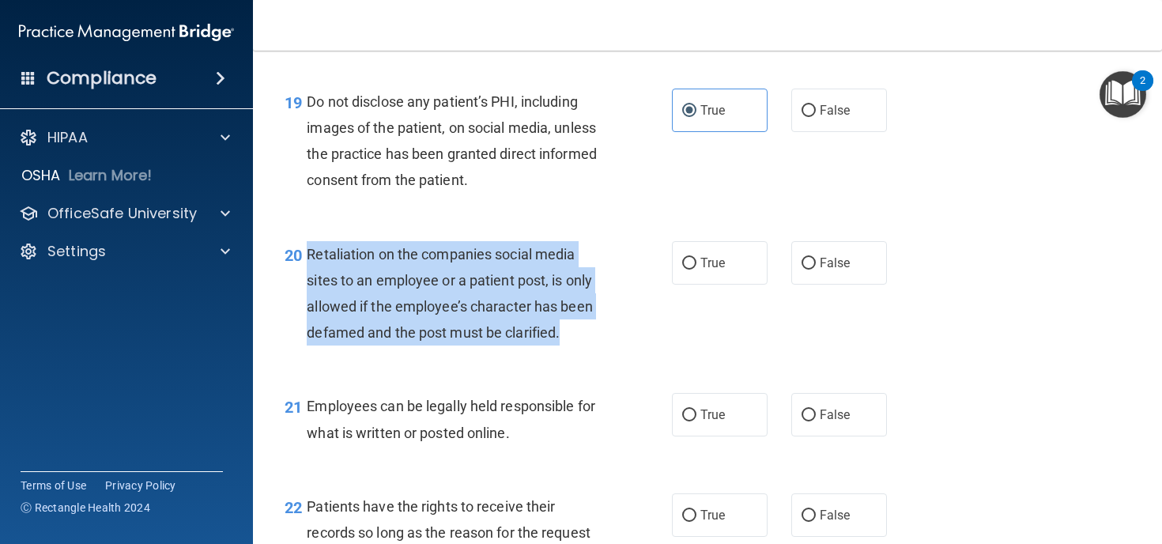
drag, startPoint x: 566, startPoint y: 359, endPoint x: 307, endPoint y: 281, distance: 270.0
click at [307, 281] on div "Retaliation on the companies social media sites to an employee or a patient pos…" at bounding box center [461, 293] width 308 height 105
copy span "Retaliation on the companies social media sites to an employee or a patient pos…"
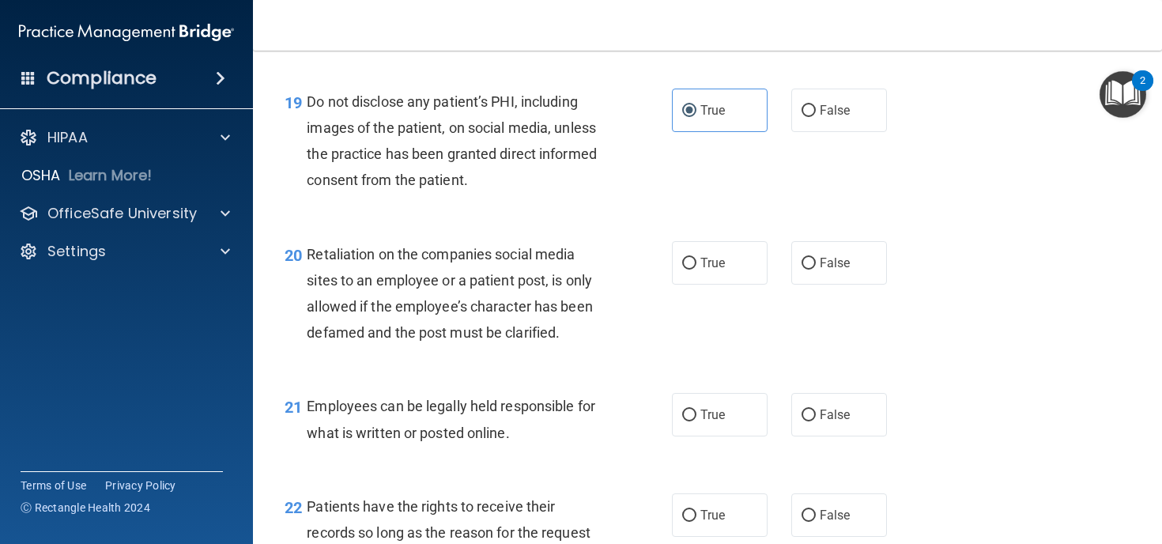
click at [572, 346] on div "Retaliation on the companies social media sites to an employee or a patient pos…" at bounding box center [461, 293] width 308 height 105
click at [808, 269] on input "False" at bounding box center [808, 264] width 14 height 12
radio input "true"
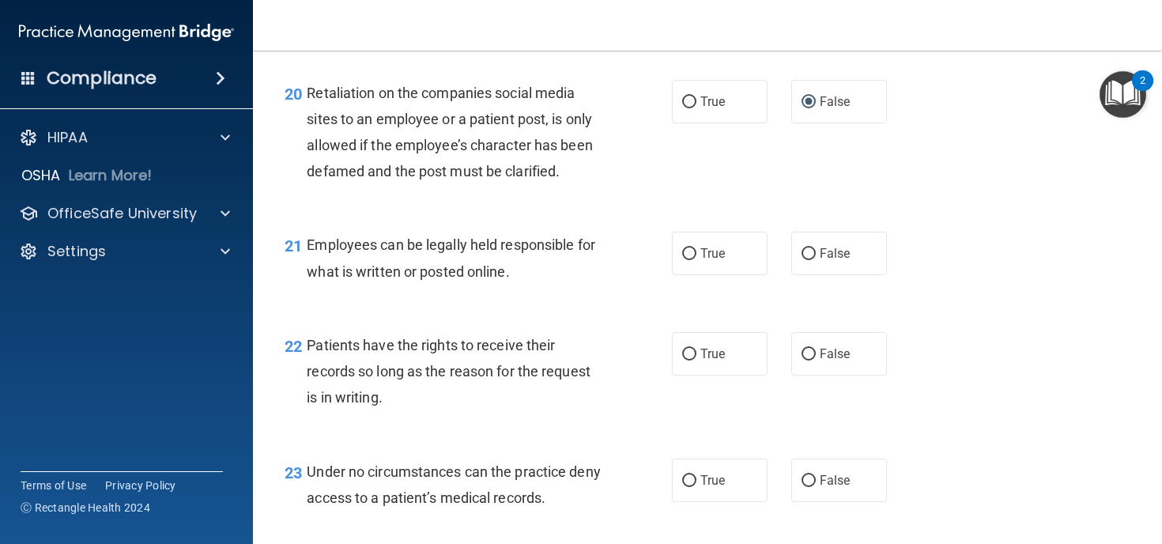
scroll to position [3126, 0]
click at [687, 259] on input "True" at bounding box center [689, 253] width 14 height 12
radio input "true"
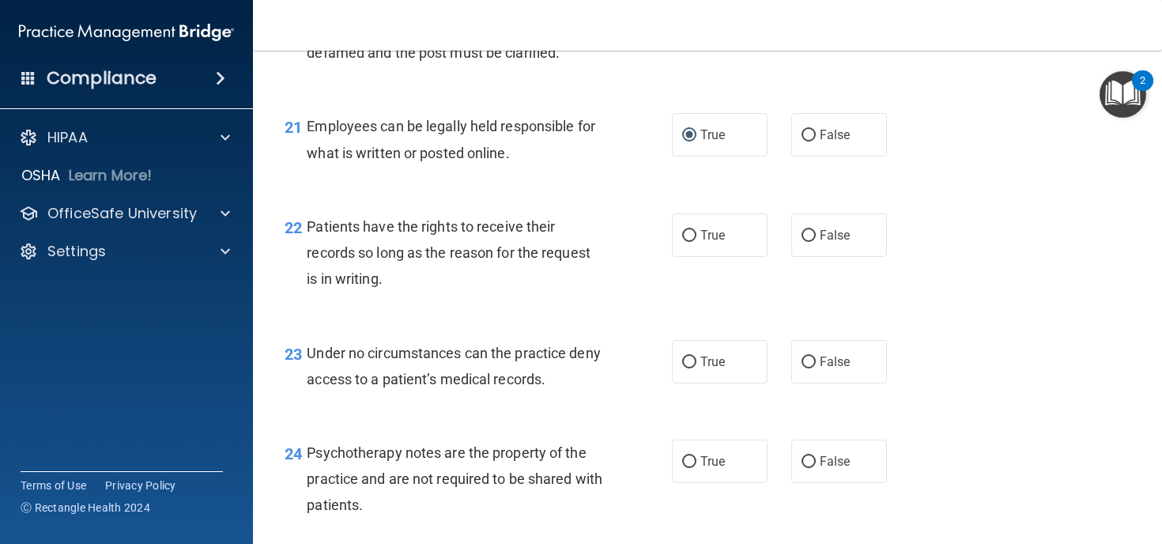
scroll to position [3245, 0]
click at [805, 241] on input "False" at bounding box center [808, 235] width 14 height 12
radio input "true"
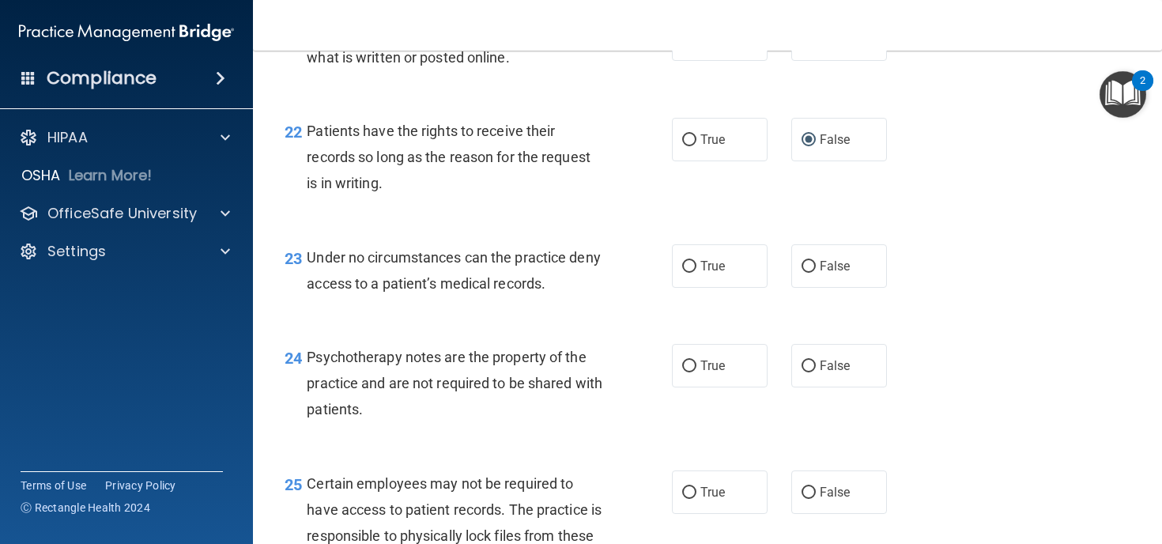
scroll to position [3343, 0]
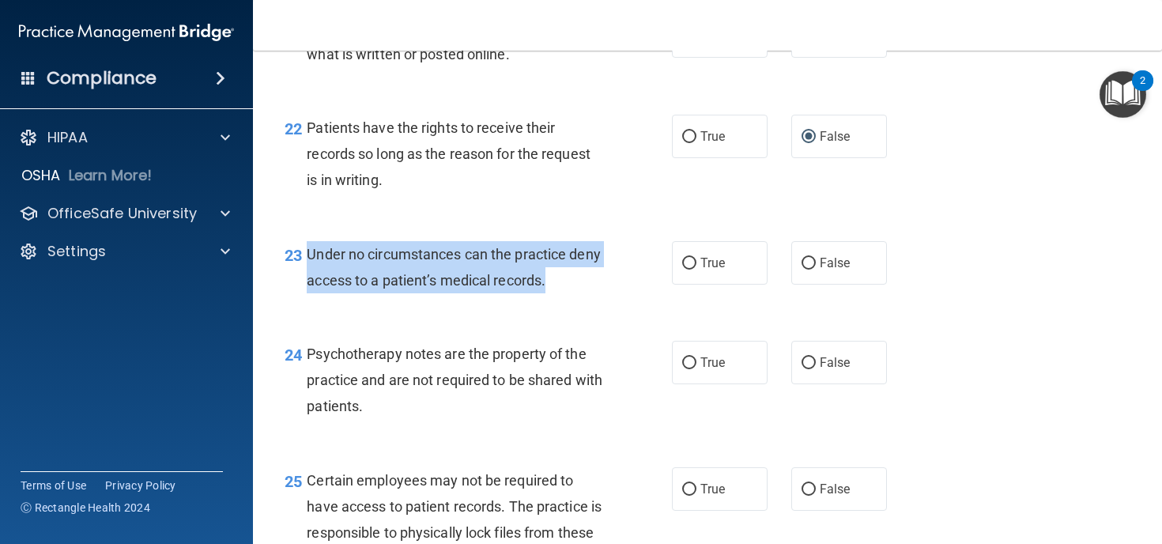
drag, startPoint x: 550, startPoint y: 303, endPoint x: 304, endPoint y: 280, distance: 246.9
click at [304, 280] on div "23 Under no circumstances can the practice deny access to a patient’s medical r…" at bounding box center [478, 271] width 435 height 60
copy div "Under no circumstances can the practice deny access to a patient’s medical reco…"
click at [668, 293] on div "23 Under no circumstances can the practice deny access to a patient’s medical r…" at bounding box center [478, 271] width 435 height 60
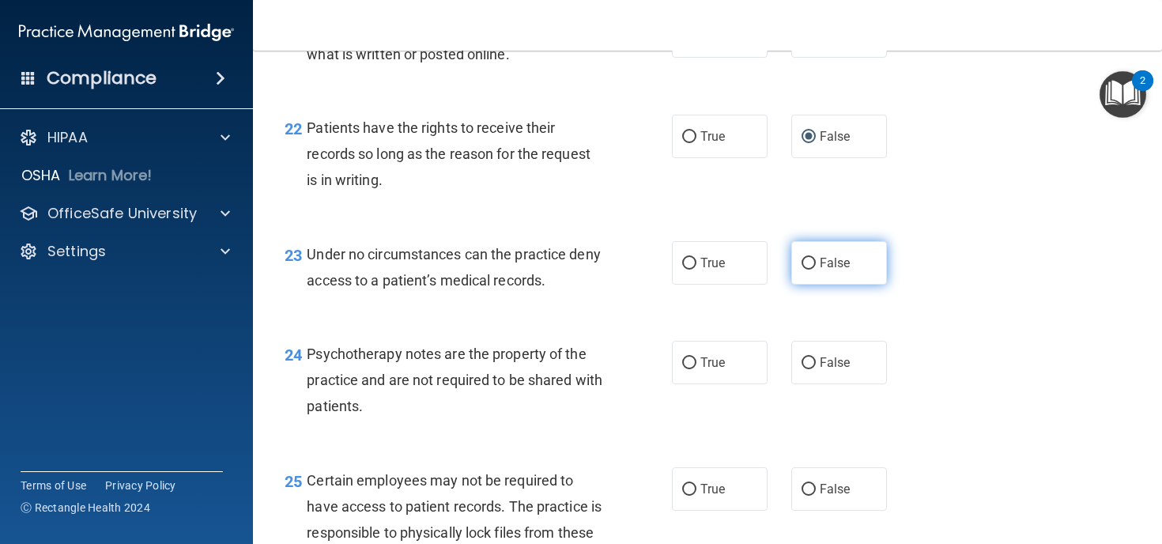
click at [810, 269] on input "False" at bounding box center [808, 264] width 14 height 12
radio input "true"
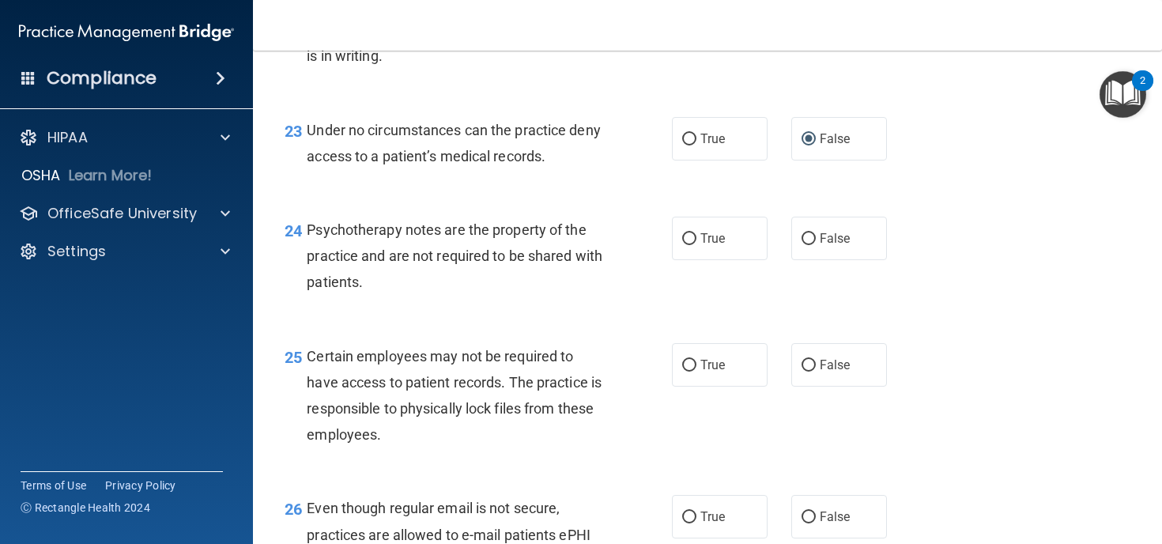
scroll to position [3471, 0]
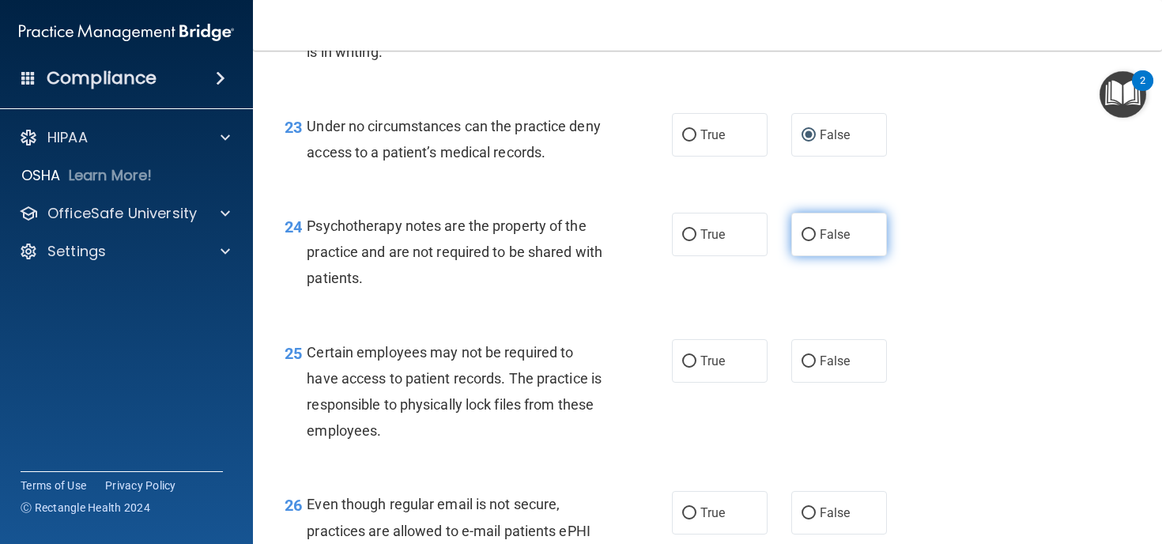
click at [812, 241] on input "False" at bounding box center [808, 235] width 14 height 12
radio input "true"
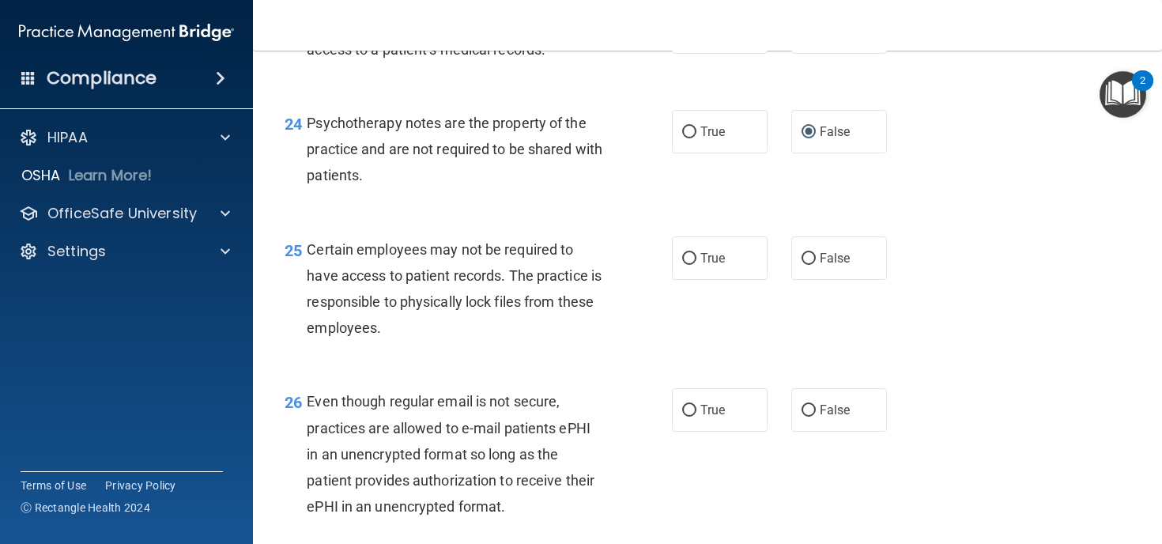
scroll to position [3585, 0]
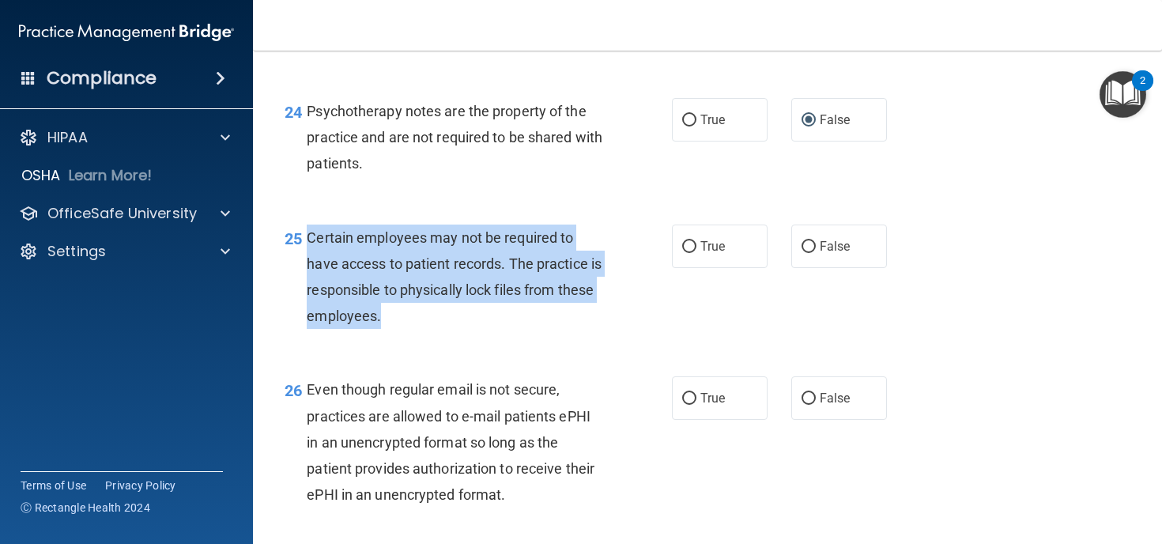
drag, startPoint x: 420, startPoint y: 345, endPoint x: 307, endPoint y: 266, distance: 137.7
click at [307, 266] on div "Certain employees may not be required to have access to patient records. The pr…" at bounding box center [461, 276] width 308 height 105
copy span "Certain employees may not be required to have access to patient records. The pr…"
click at [644, 303] on div "25 Certain employees may not be required to have access to patient records. The…" at bounding box center [478, 280] width 435 height 113
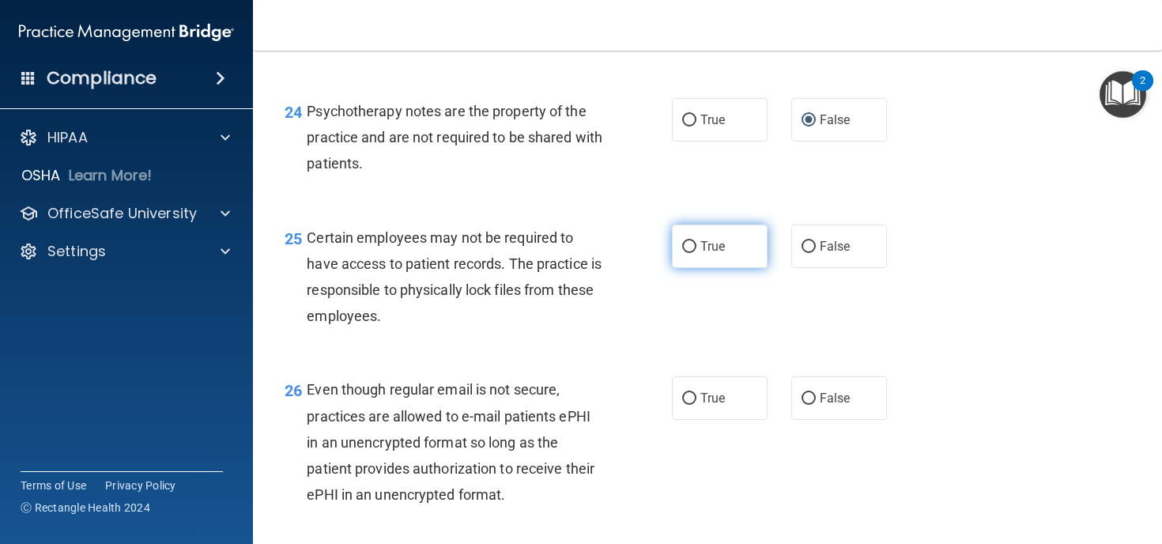
click at [688, 253] on input "True" at bounding box center [689, 247] width 14 height 12
radio input "true"
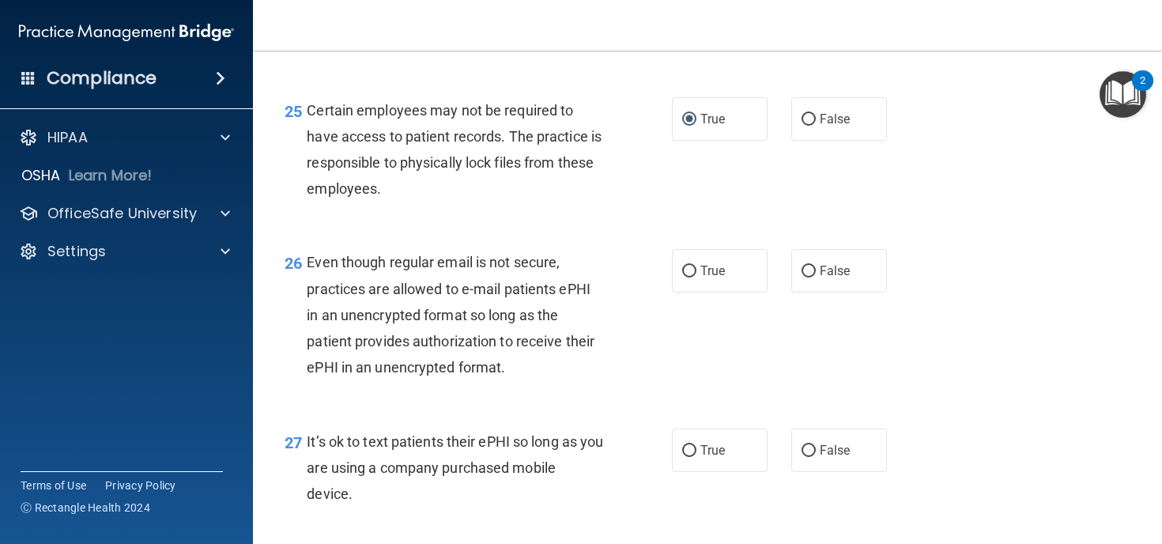
scroll to position [3733, 0]
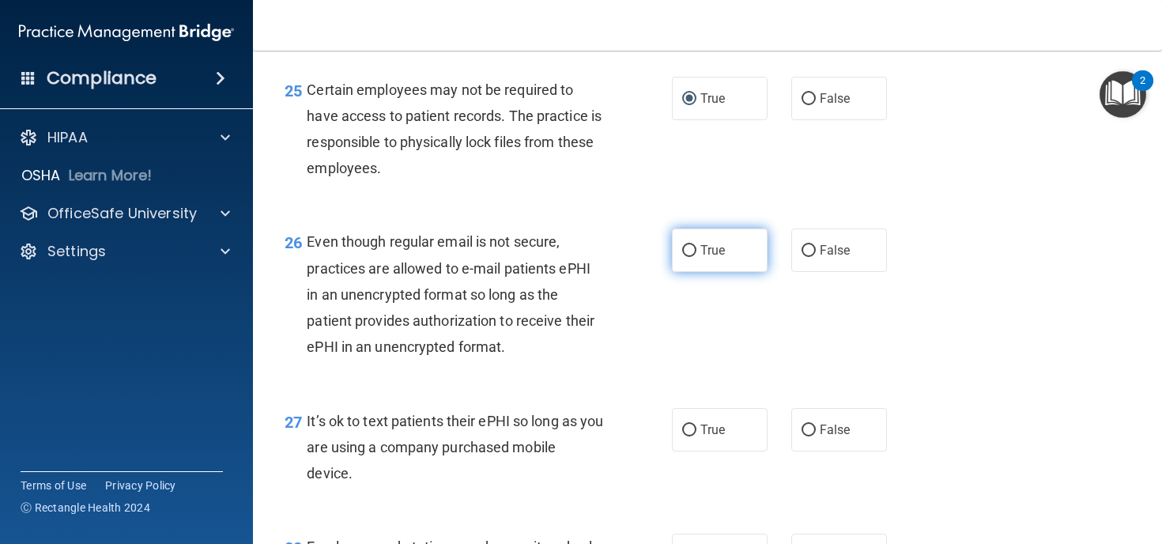
click at [695, 257] on input "True" at bounding box center [689, 251] width 14 height 12
radio input "true"
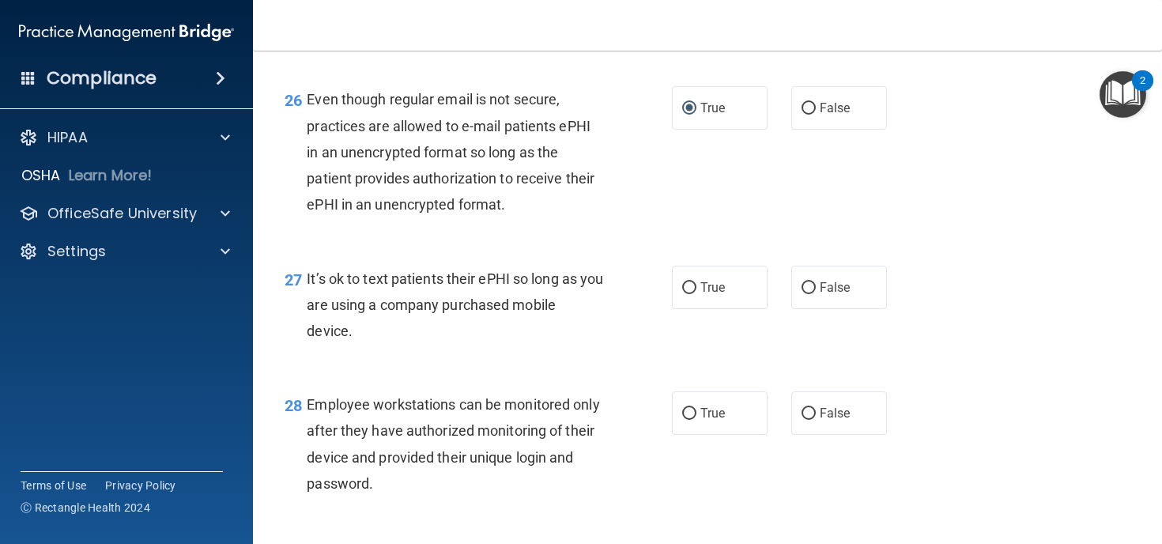
scroll to position [3878, 0]
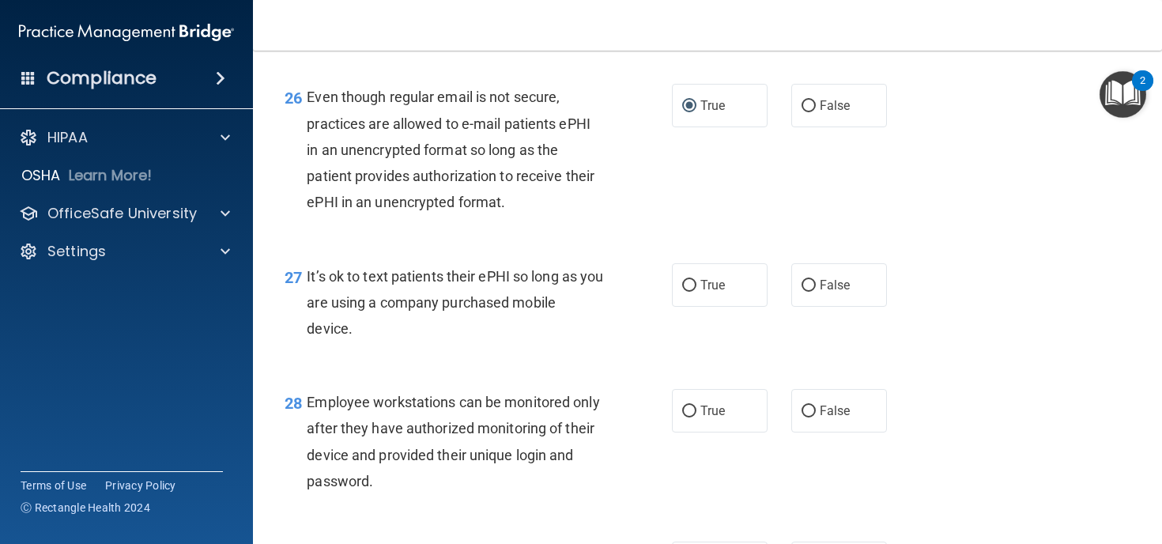
drag, startPoint x: 352, startPoint y: 356, endPoint x: 307, endPoint y: 300, distance: 72.0
click at [307, 300] on div "It’s ok to text patients their ePHI so long as you are using a company purchase…" at bounding box center [461, 302] width 308 height 79
click at [618, 370] on div "27 It’s ok to text patients their ePHI so long as you are using a company purch…" at bounding box center [707, 306] width 869 height 126
click at [688, 292] on input "True" at bounding box center [689, 286] width 14 height 12
radio input "true"
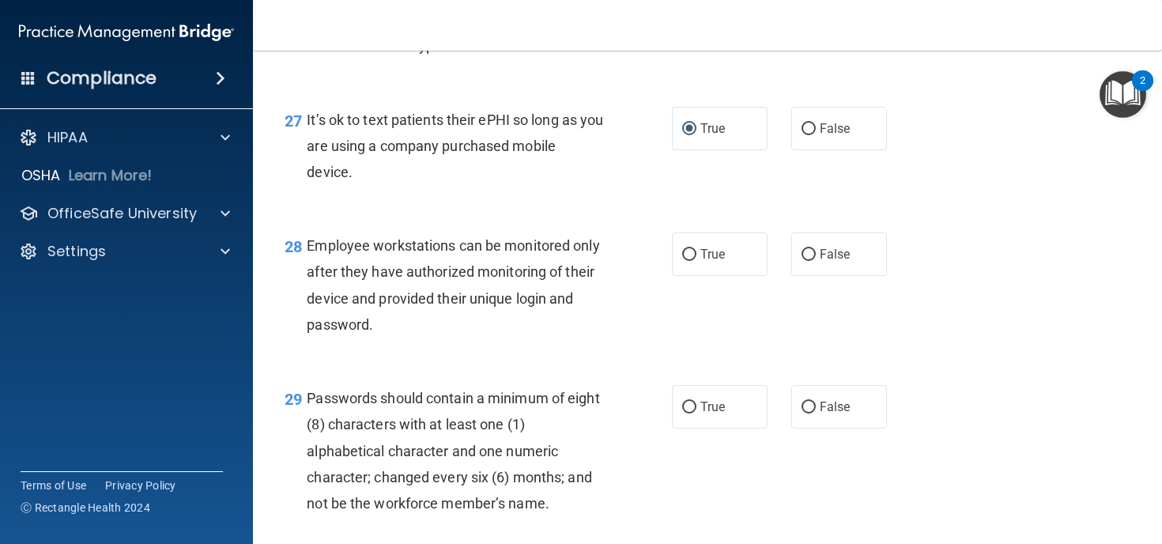
scroll to position [4041, 0]
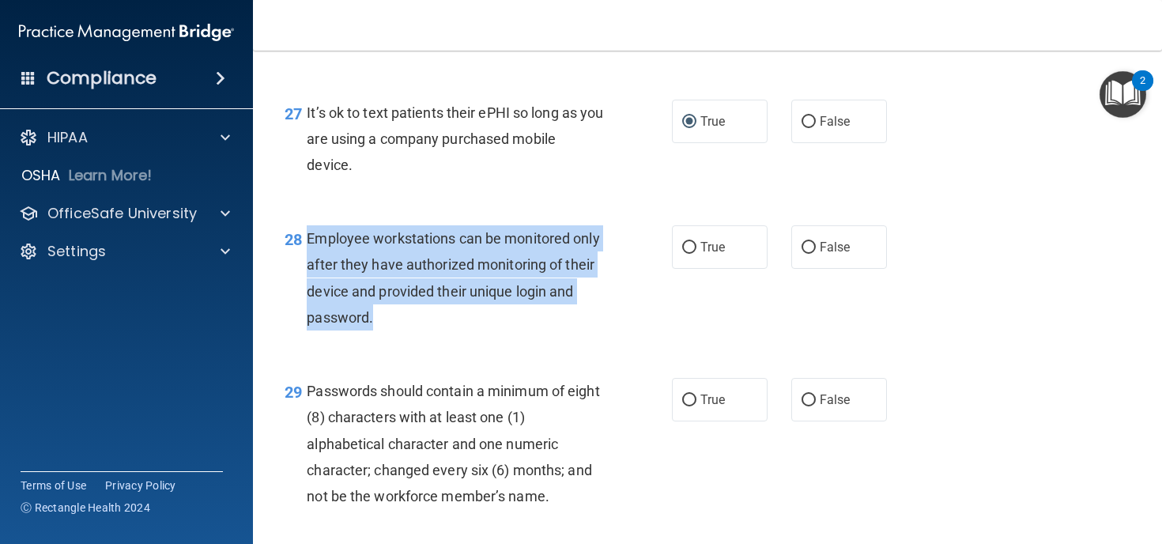
drag, startPoint x: 375, startPoint y: 346, endPoint x: 308, endPoint y: 265, distance: 105.5
click at [308, 265] on div "Employee workstations can be monitored only after they have authorized monitori…" at bounding box center [461, 277] width 308 height 105
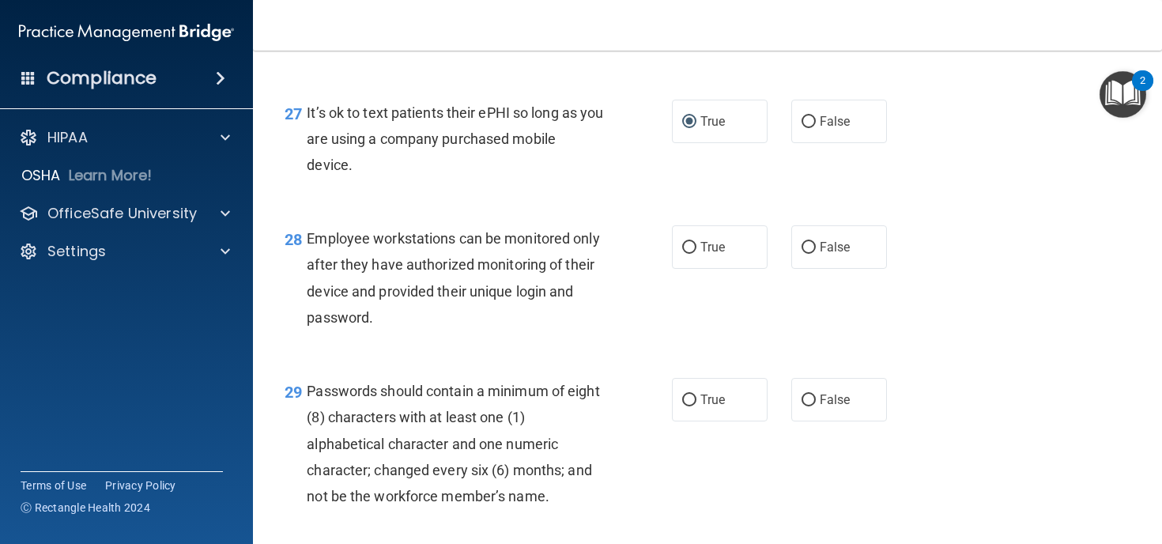
click at [620, 433] on div "29 Passwords should contain a minimum of eight (8) characters with at least one…" at bounding box center [478, 447] width 435 height 139
click at [804, 254] on input "False" at bounding box center [808, 248] width 14 height 12
radio input "true"
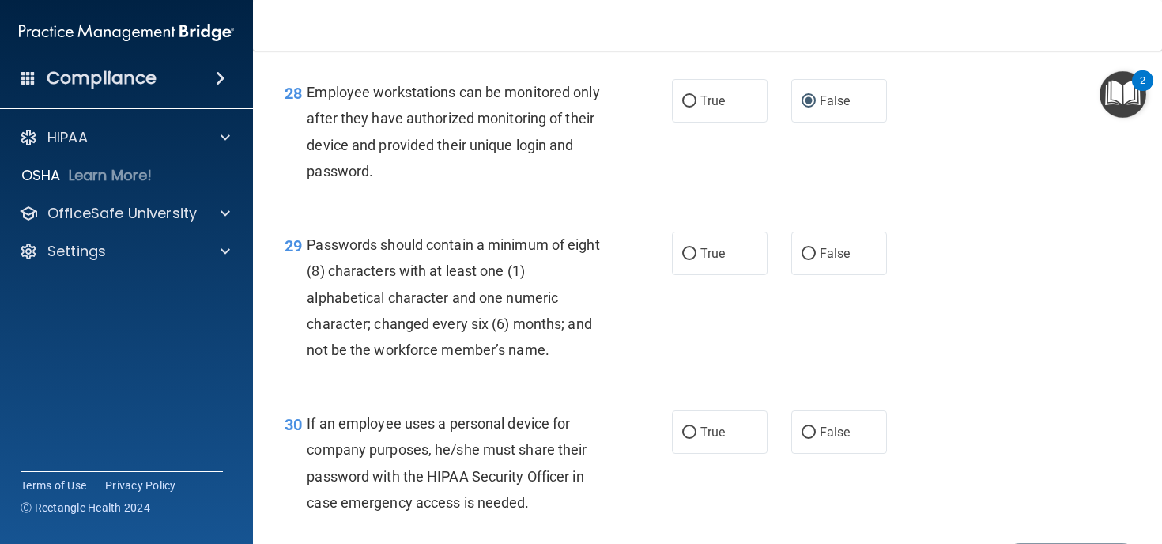
scroll to position [4188, 0]
click at [696, 274] on label "True" at bounding box center [720, 252] width 96 height 43
click at [696, 259] on input "True" at bounding box center [689, 253] width 14 height 12
radio input "true"
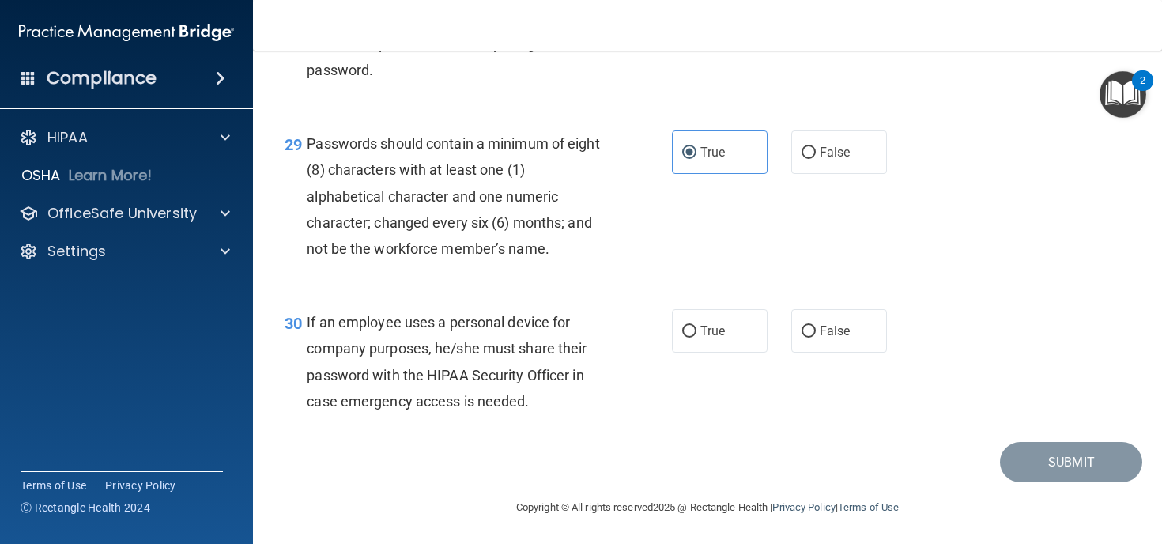
scroll to position [4315, 0]
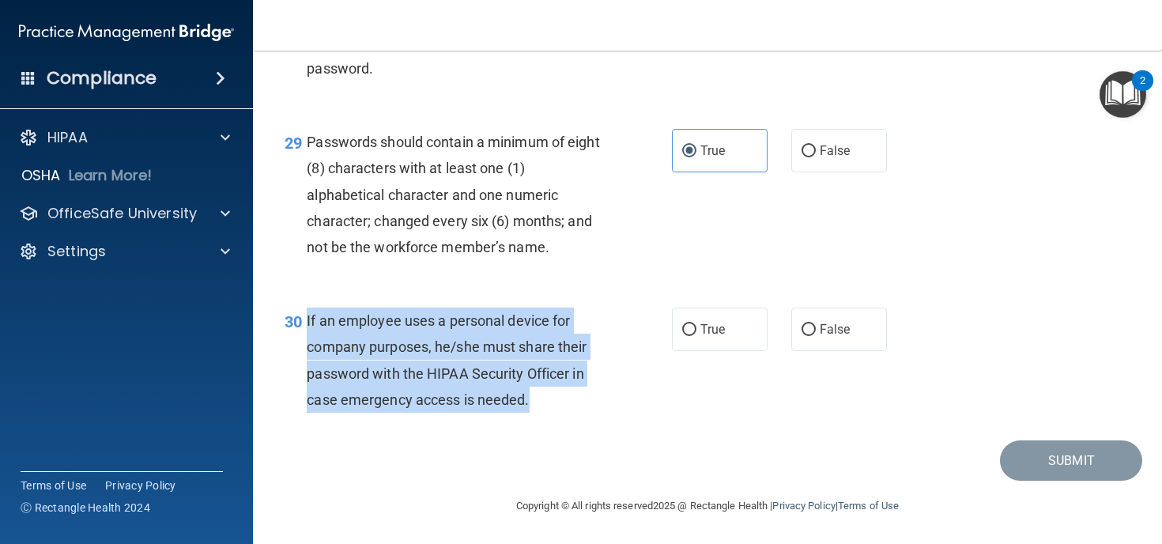
drag, startPoint x: 532, startPoint y: 406, endPoint x: 307, endPoint y: 326, distance: 239.2
click at [307, 326] on div "If an employee uses a personal device for company purposes, he/she must share t…" at bounding box center [461, 359] width 308 height 105
click at [654, 358] on div "30 If an employee uses a personal device for company purposes, he/she must shar…" at bounding box center [478, 363] width 435 height 113
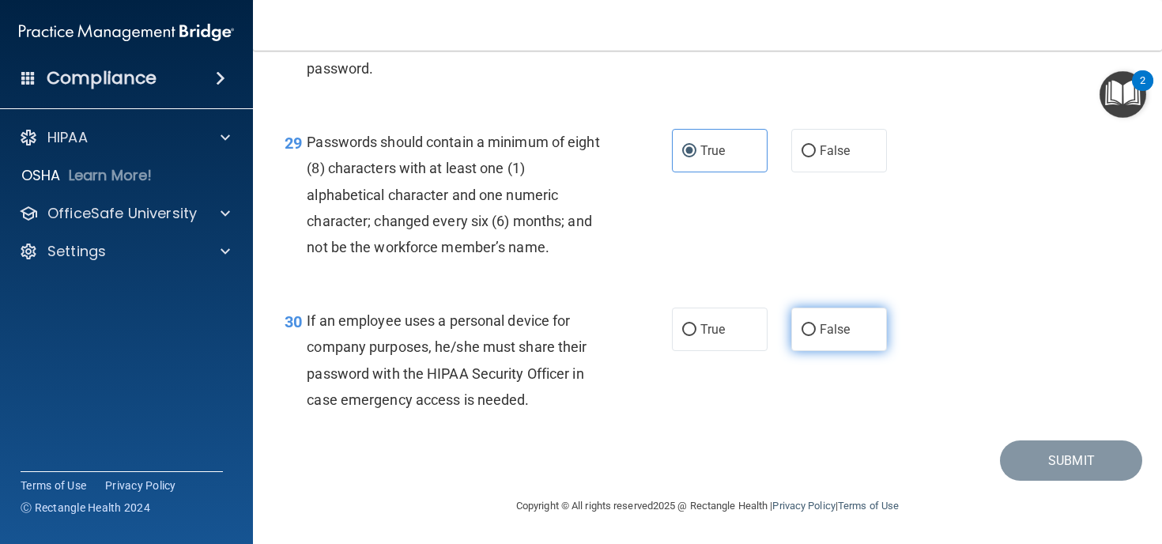
click at [806, 325] on input "False" at bounding box center [808, 330] width 14 height 12
radio input "true"
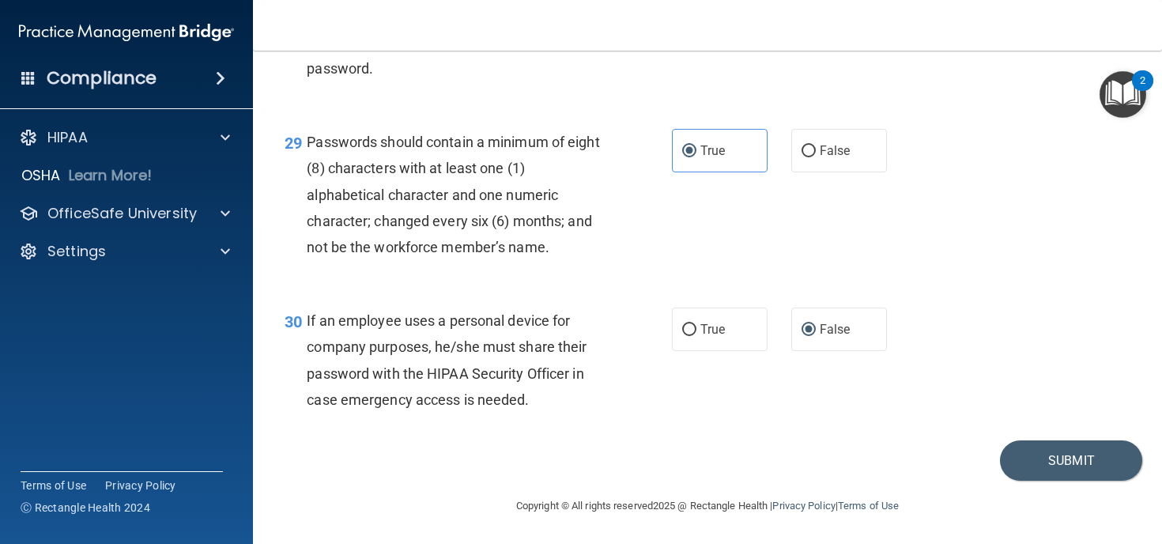
scroll to position [4317, 0]
click at [1053, 454] on button "Submit" at bounding box center [1071, 460] width 142 height 40
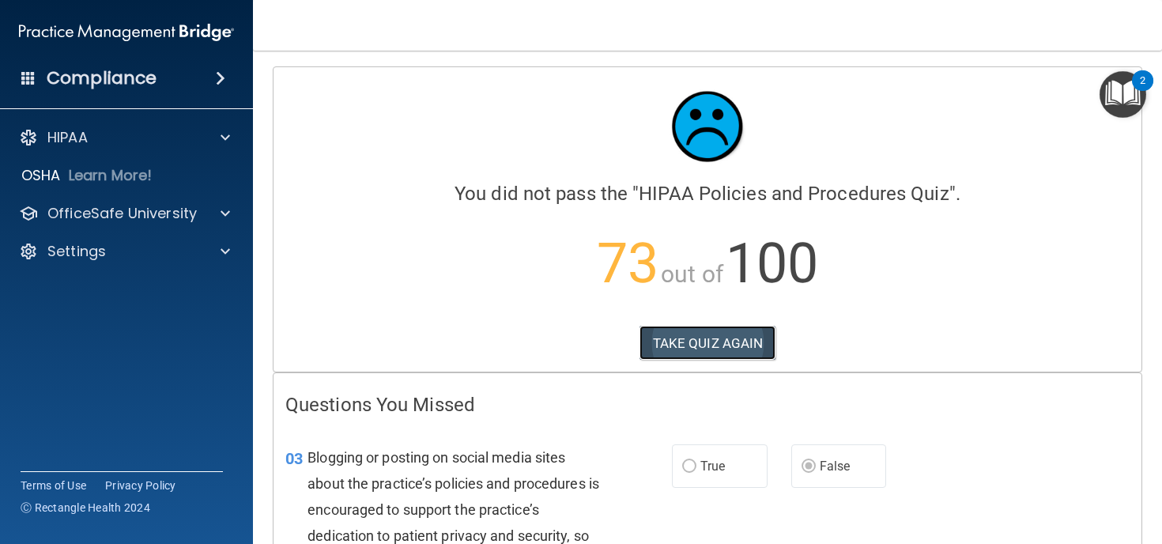
click at [710, 338] on button "TAKE QUIZ AGAIN" at bounding box center [707, 343] width 137 height 35
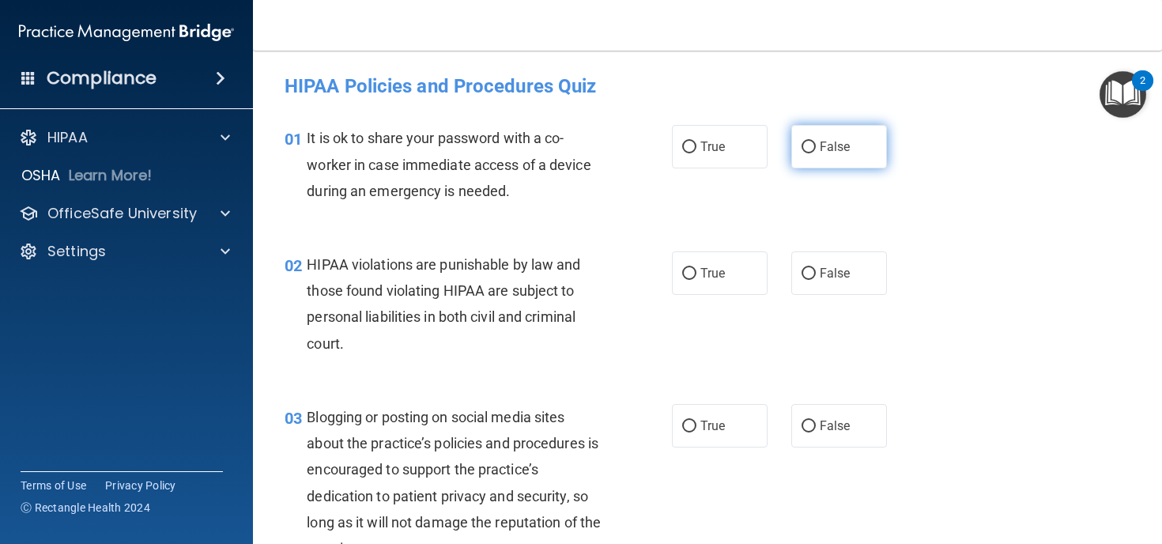
click at [814, 145] on input "False" at bounding box center [808, 147] width 14 height 12
radio input "true"
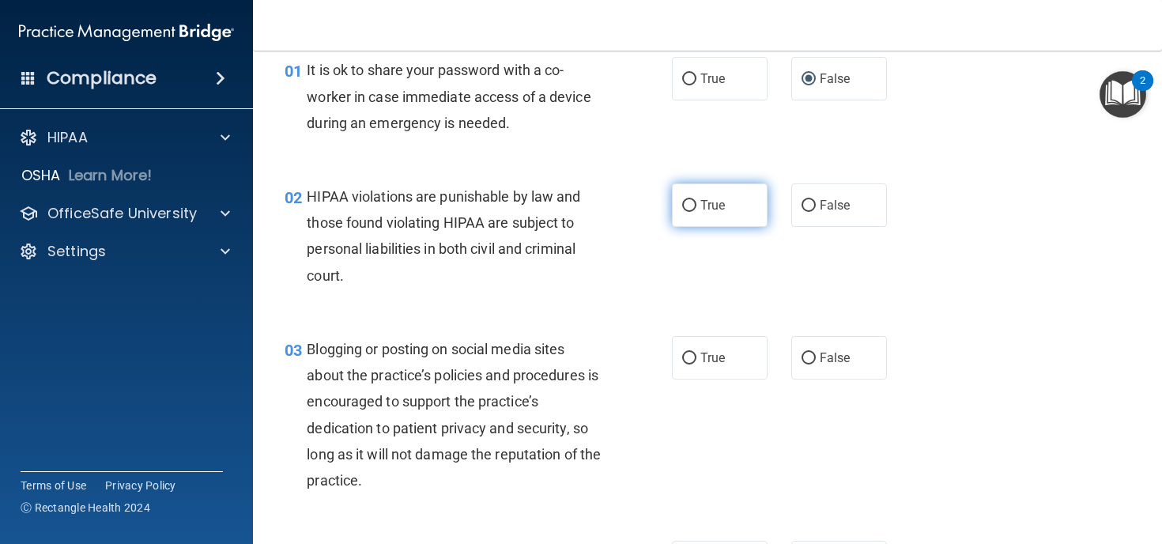
click at [691, 202] on input "True" at bounding box center [689, 206] width 14 height 12
radio input "true"
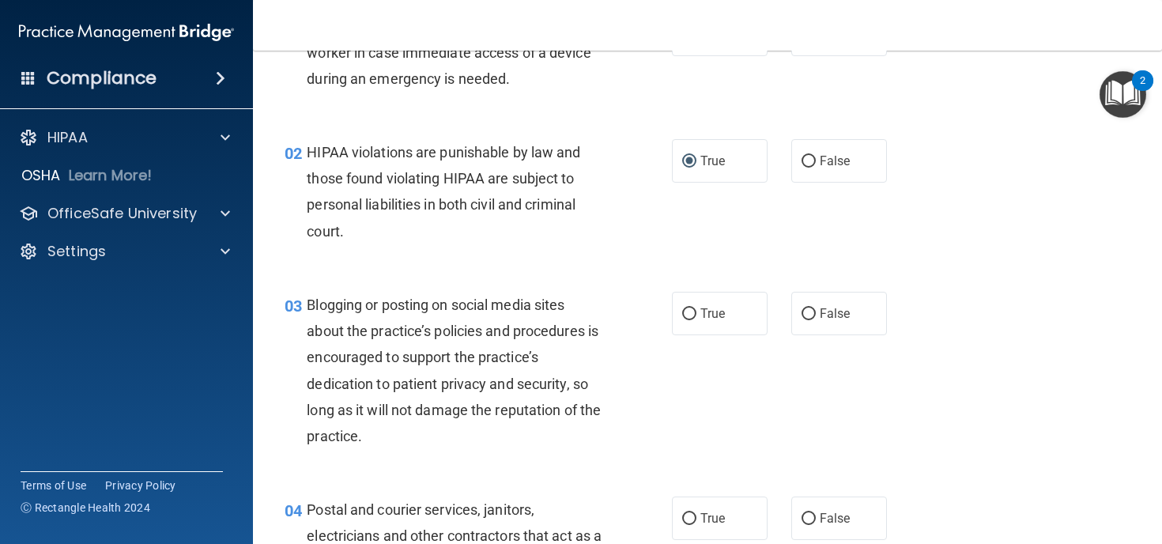
scroll to position [160, 0]
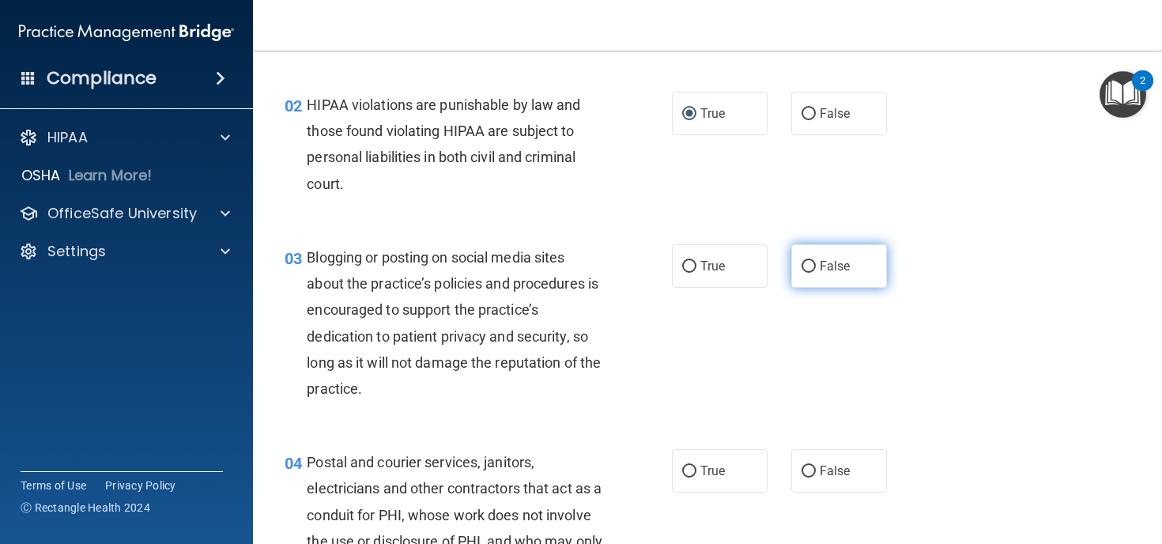
click at [810, 267] on input "False" at bounding box center [808, 267] width 14 height 12
radio input "true"
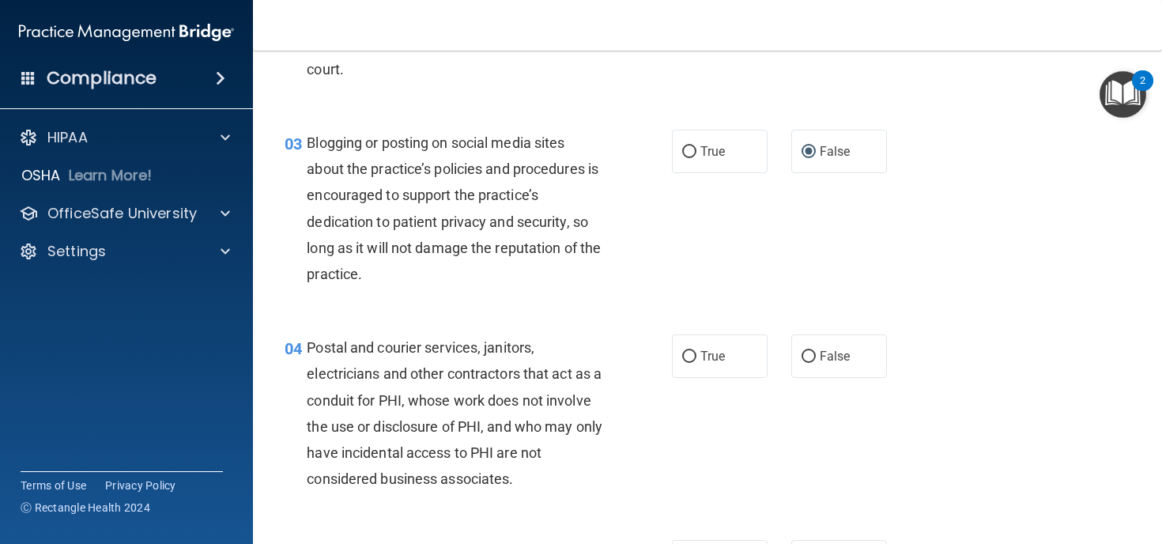
scroll to position [276, 0]
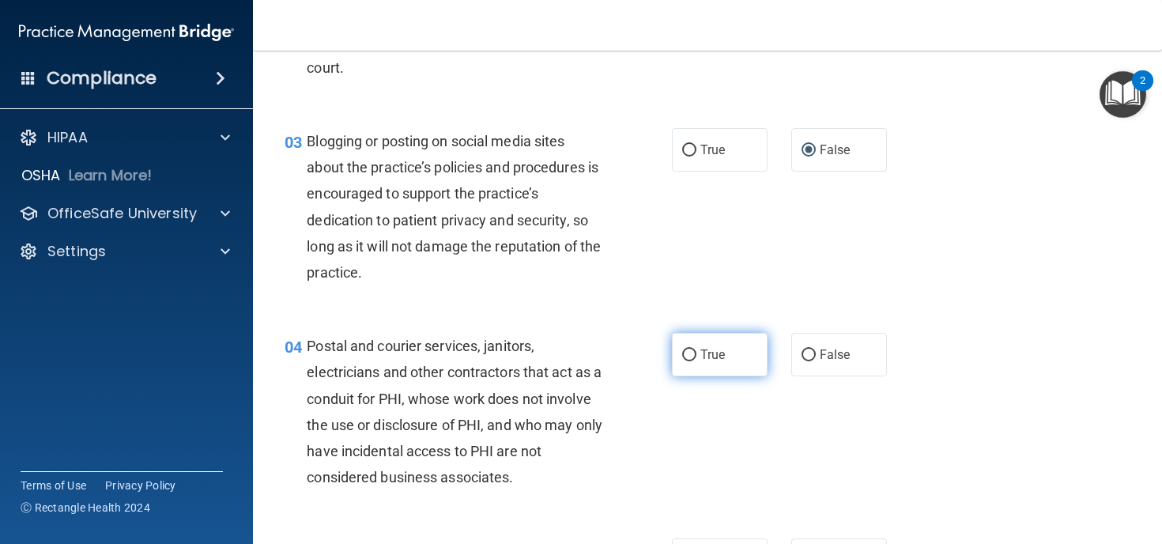
click at [684, 354] on input "True" at bounding box center [689, 355] width 14 height 12
radio input "true"
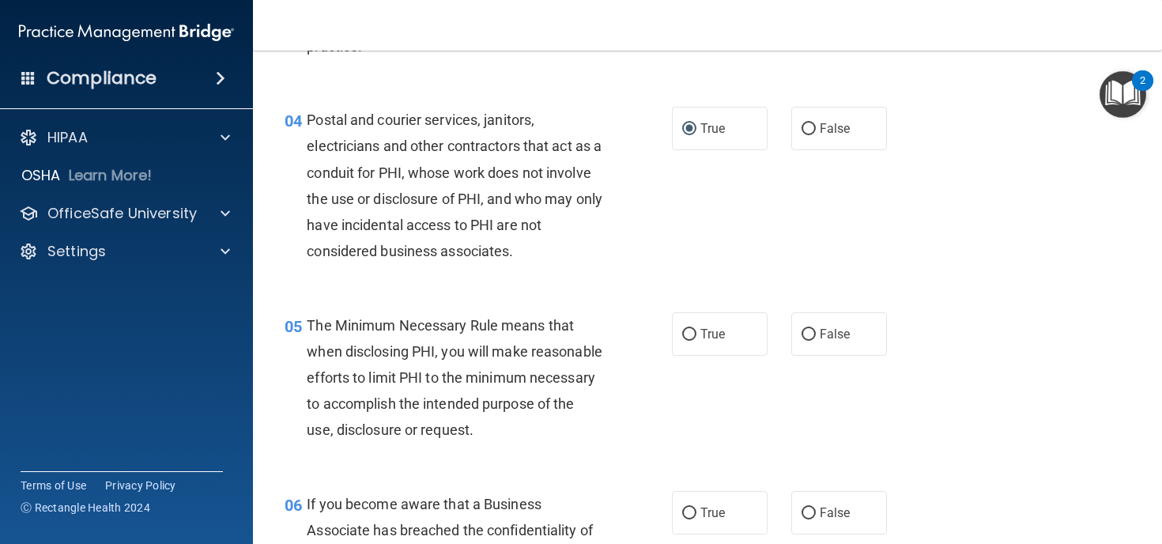
scroll to position [539, 0]
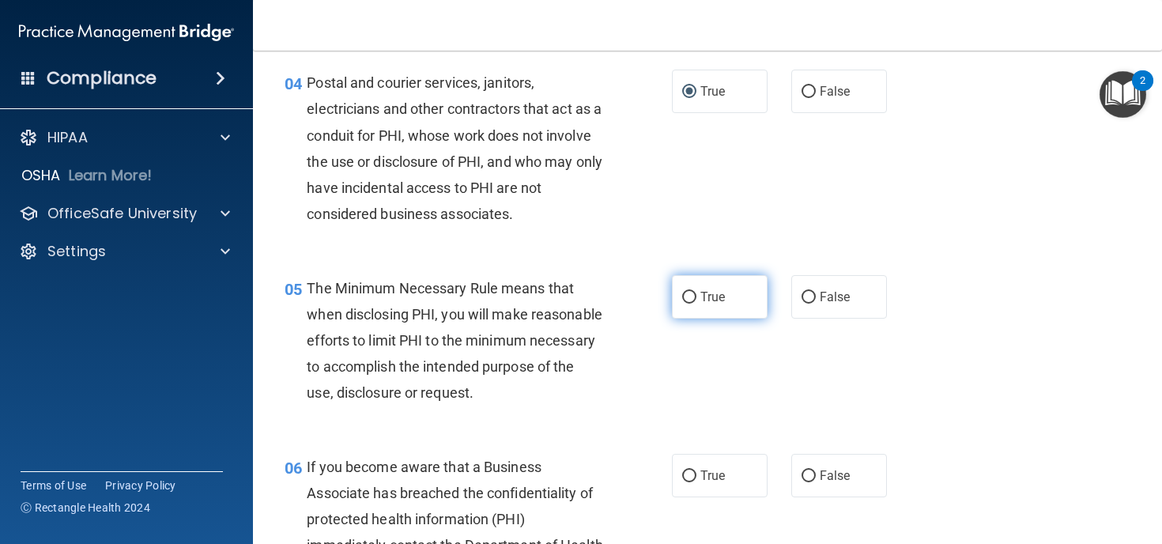
click at [687, 298] on input "True" at bounding box center [689, 298] width 14 height 12
radio input "true"
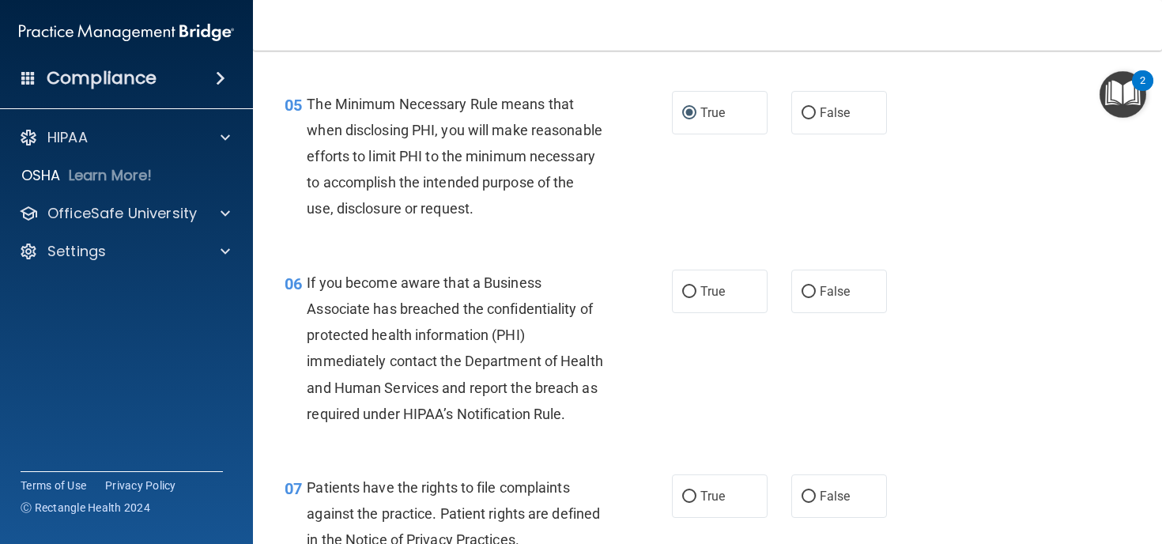
scroll to position [725, 0]
click at [812, 296] on input "False" at bounding box center [808, 290] width 14 height 12
radio input "true"
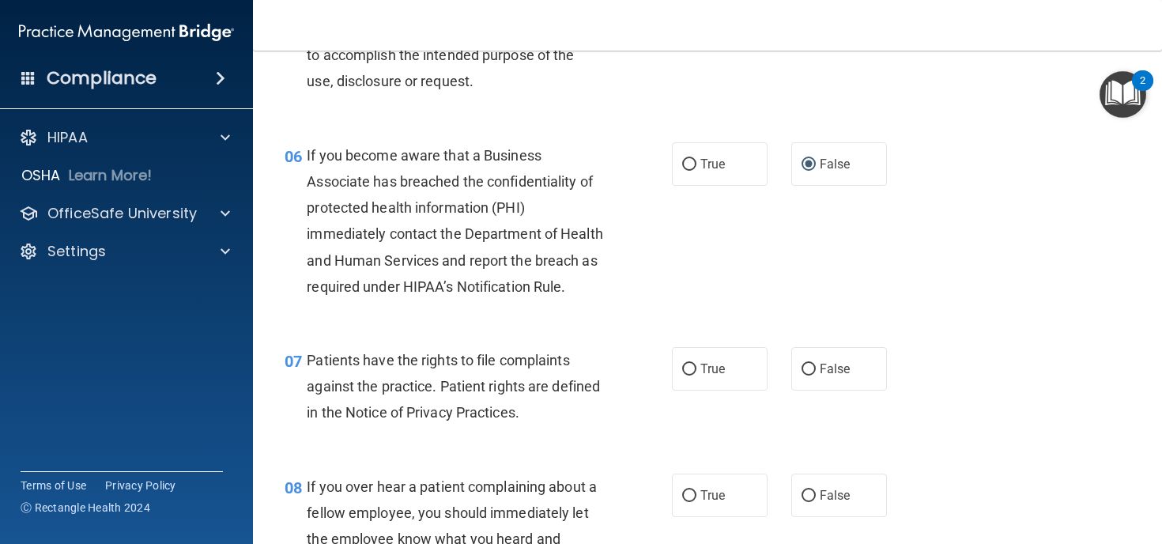
scroll to position [851, 0]
click at [699, 388] on label "True" at bounding box center [720, 367] width 96 height 43
click at [696, 375] on input "True" at bounding box center [689, 369] width 14 height 12
radio input "true"
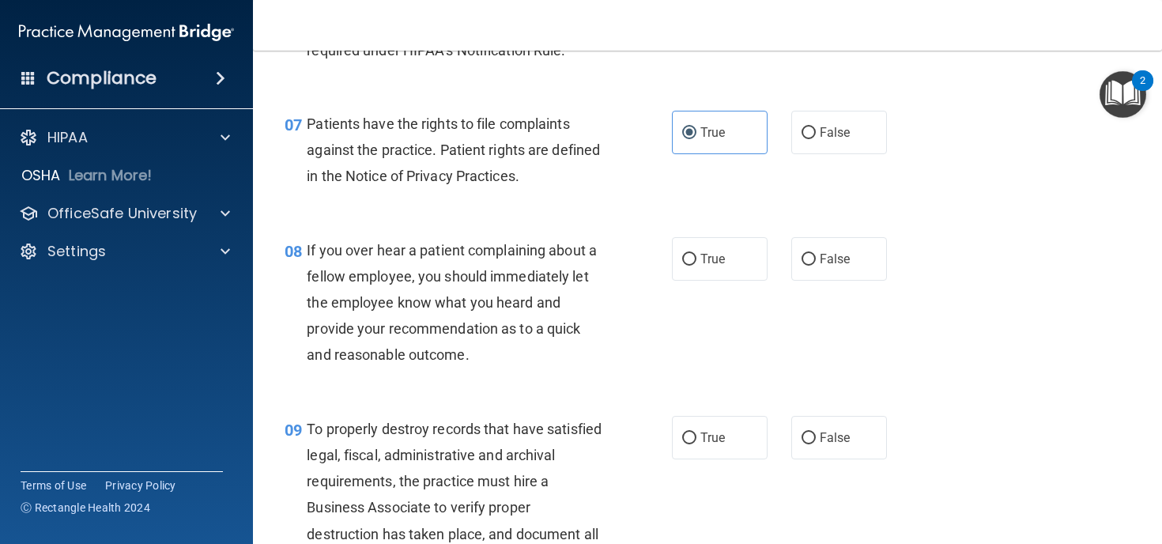
scroll to position [1090, 0]
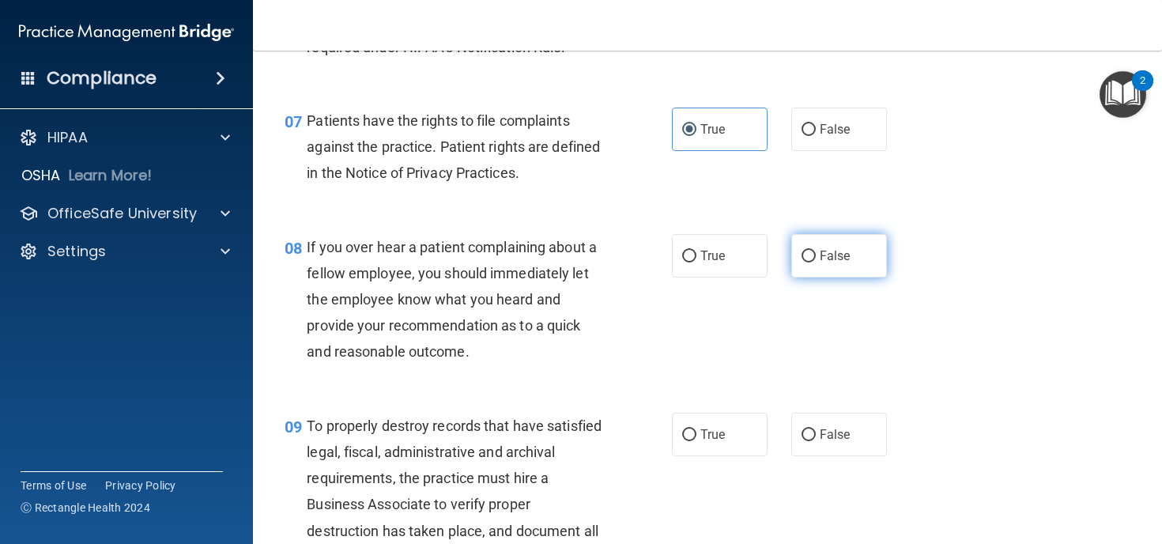
click at [813, 262] on input "False" at bounding box center [808, 257] width 14 height 12
radio input "true"
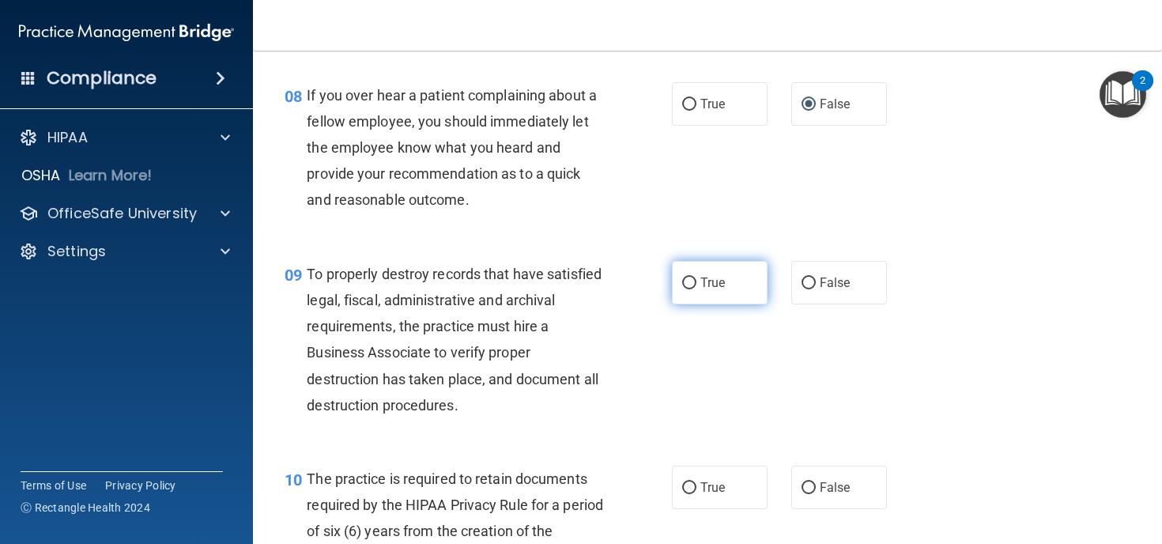
scroll to position [1249, 0]
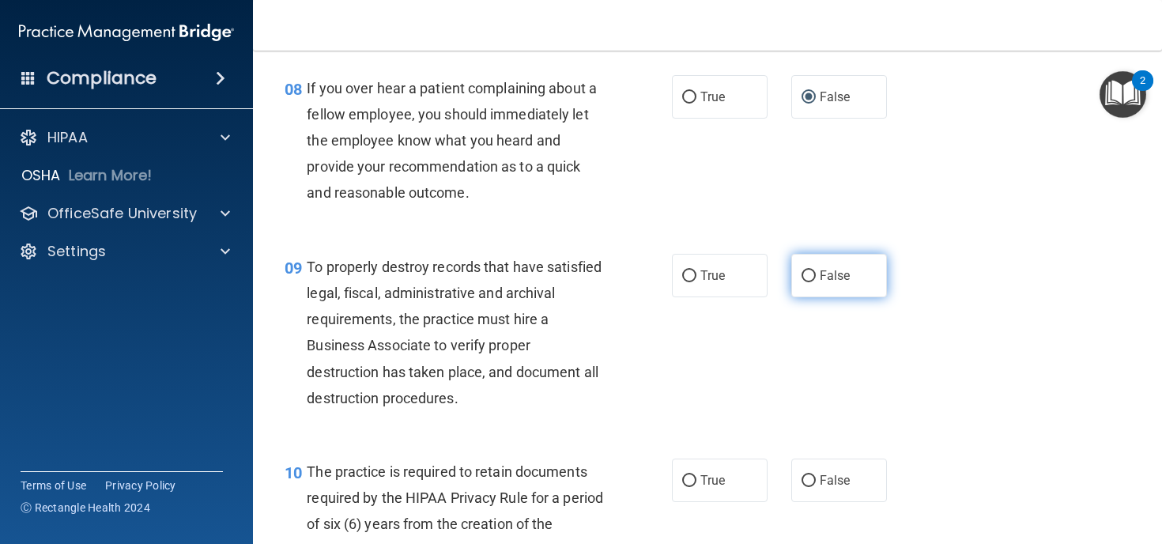
click at [812, 282] on input "False" at bounding box center [808, 276] width 14 height 12
radio input "true"
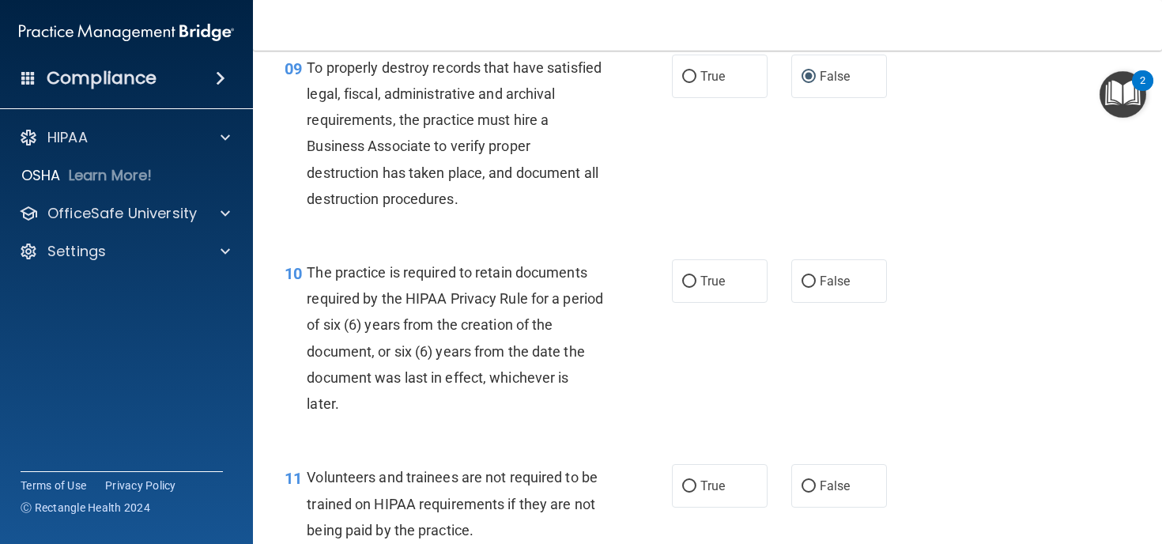
scroll to position [1489, 0]
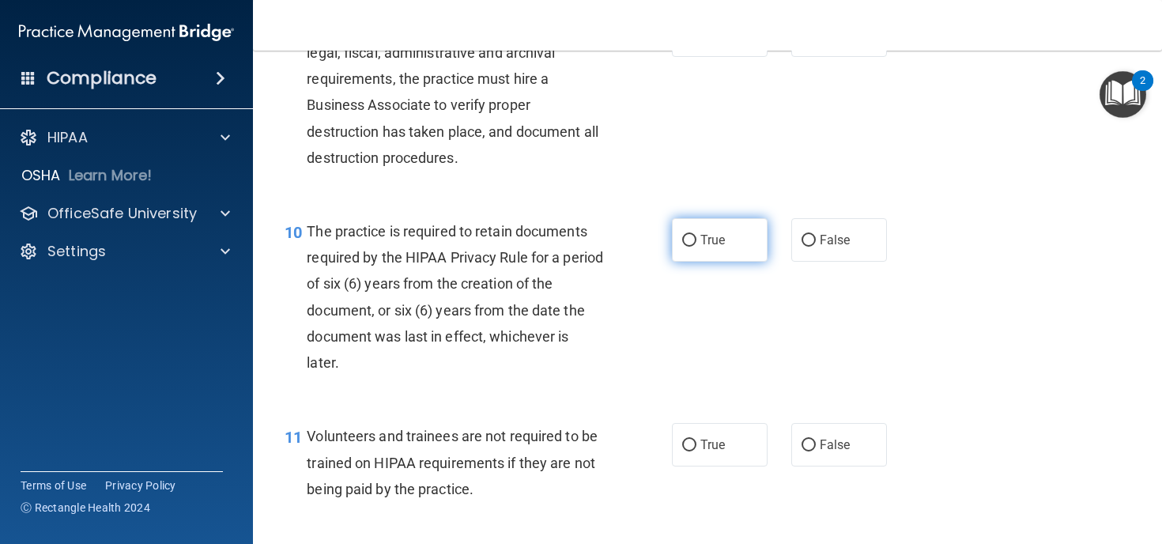
click at [692, 247] on input "True" at bounding box center [689, 241] width 14 height 12
radio input "true"
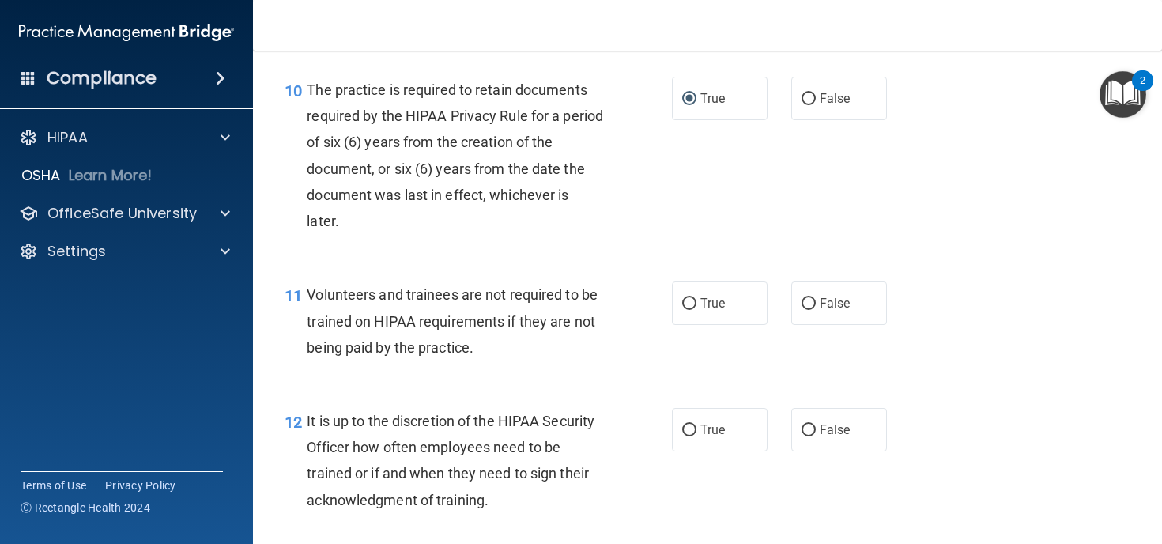
scroll to position [1633, 0]
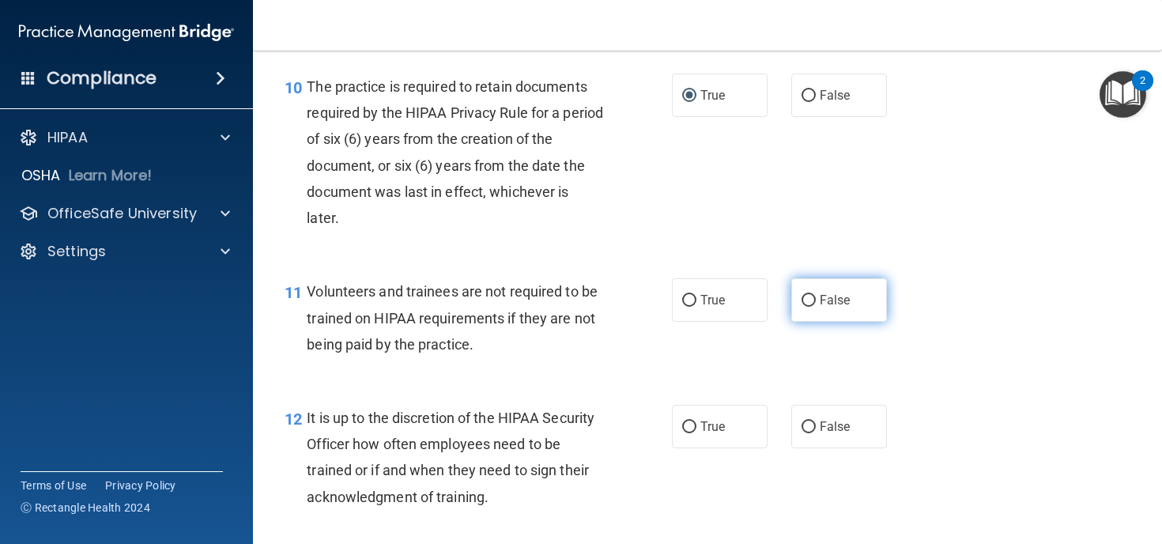
click at [818, 322] on label "False" at bounding box center [839, 299] width 96 height 43
click at [816, 307] on input "False" at bounding box center [808, 301] width 14 height 12
radio input "true"
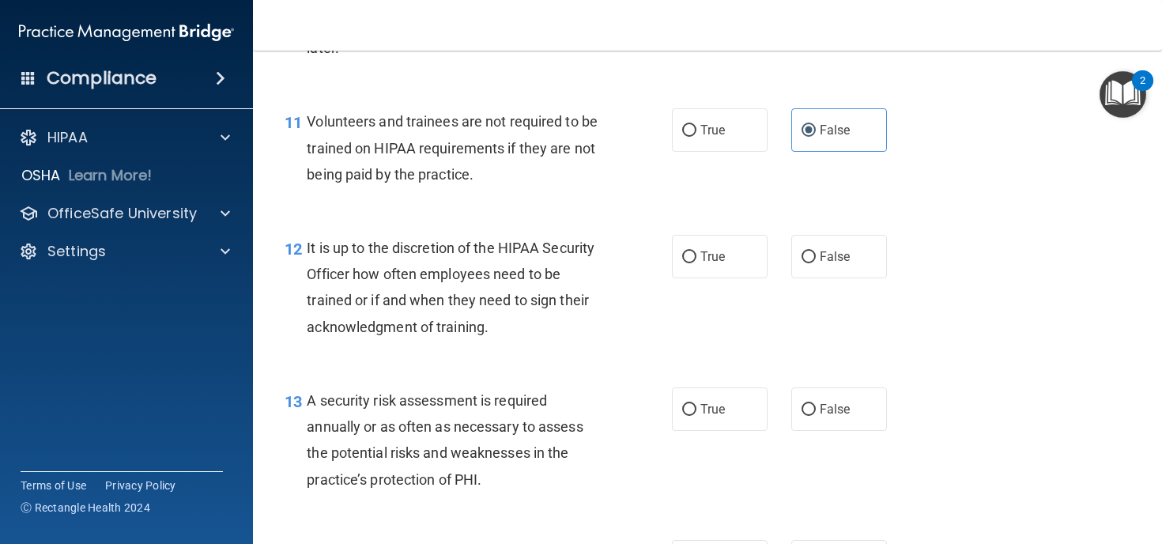
scroll to position [1806, 0]
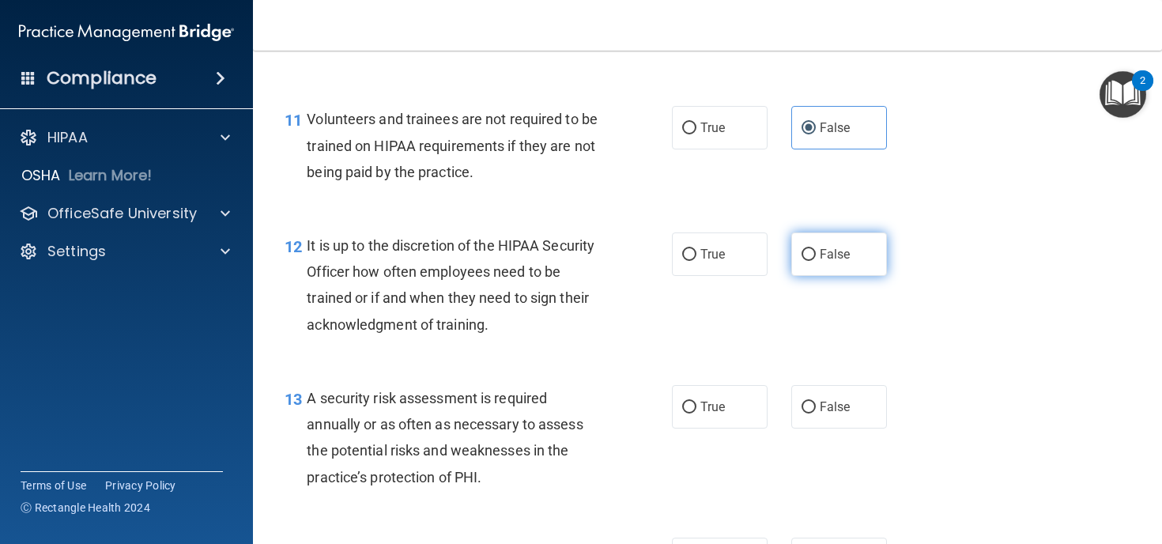
click at [810, 261] on input "False" at bounding box center [808, 255] width 14 height 12
radio input "true"
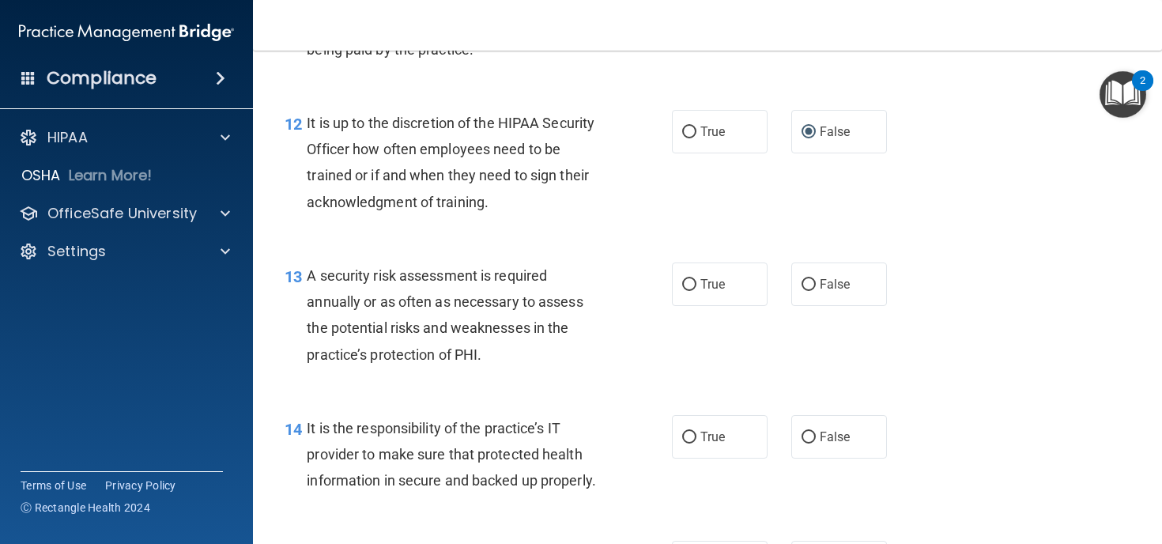
scroll to position [1932, 0]
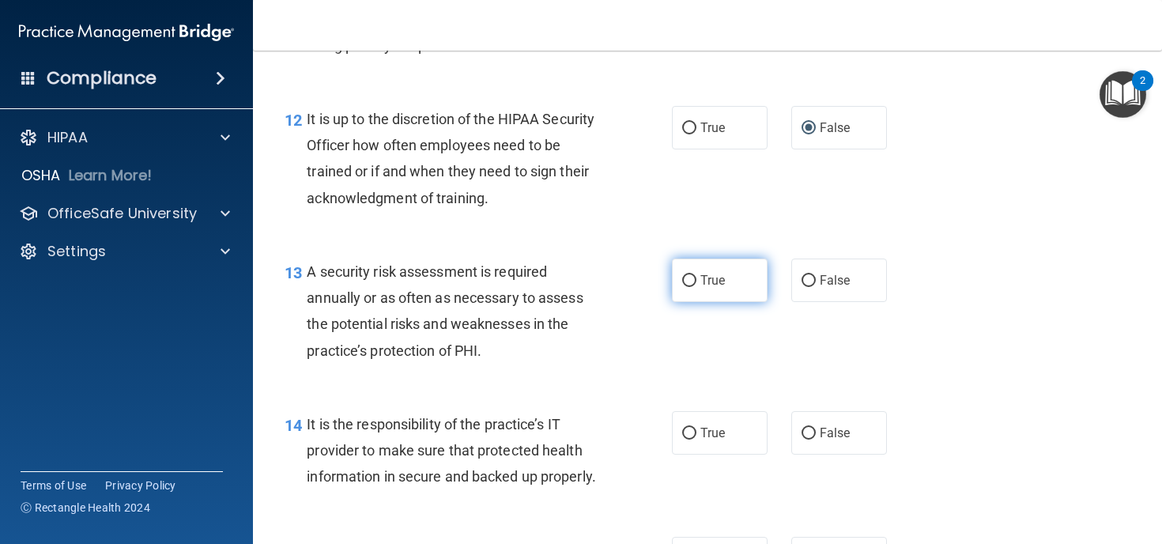
click at [693, 299] on label "True" at bounding box center [720, 279] width 96 height 43
click at [693, 287] on input "True" at bounding box center [689, 281] width 14 height 12
radio input "true"
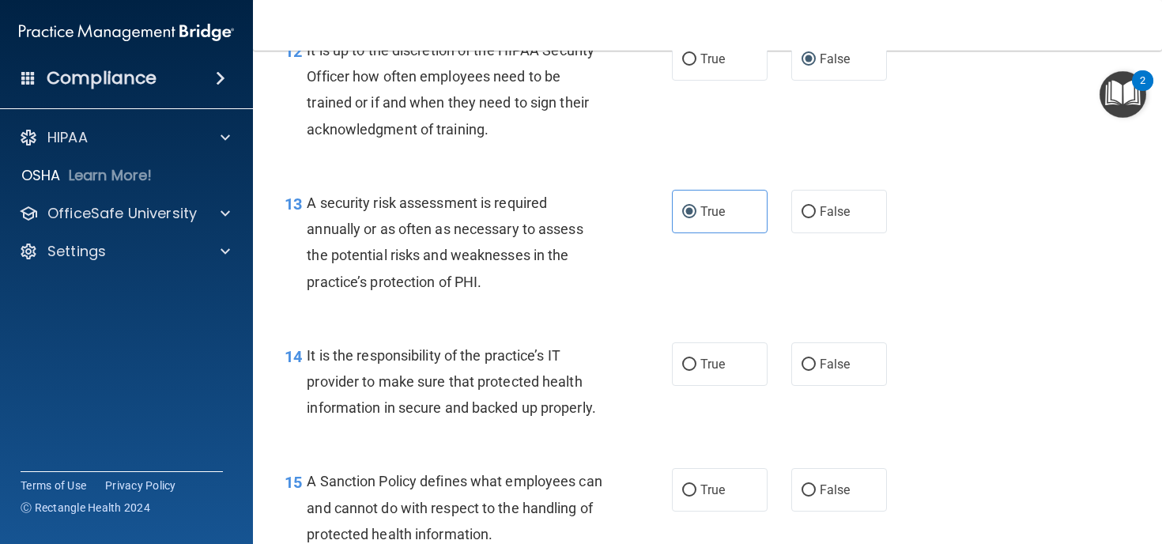
scroll to position [2040, 0]
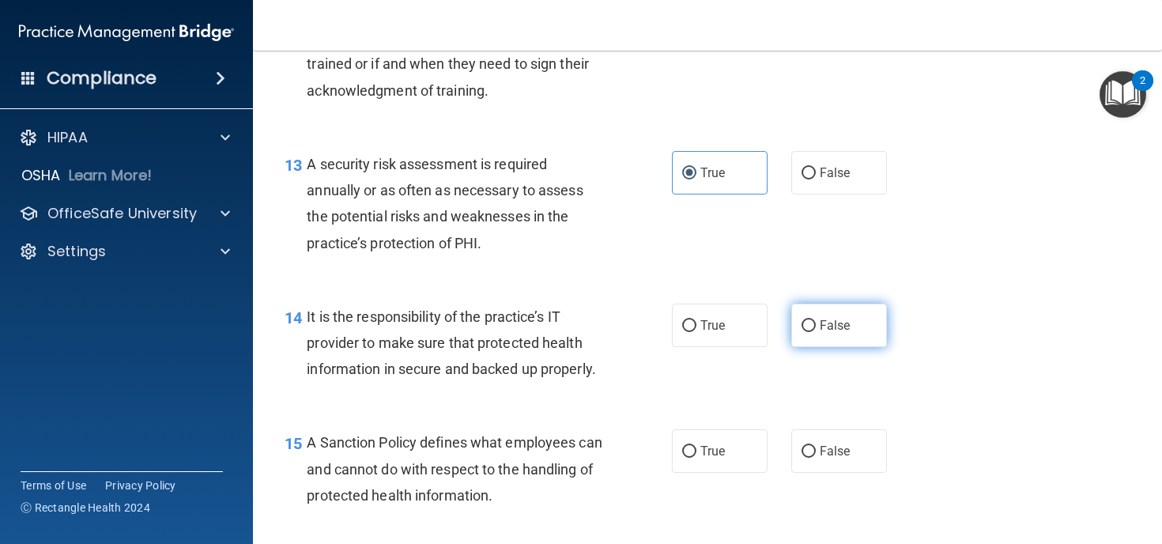
click at [814, 332] on input "False" at bounding box center [808, 326] width 14 height 12
radio input "true"
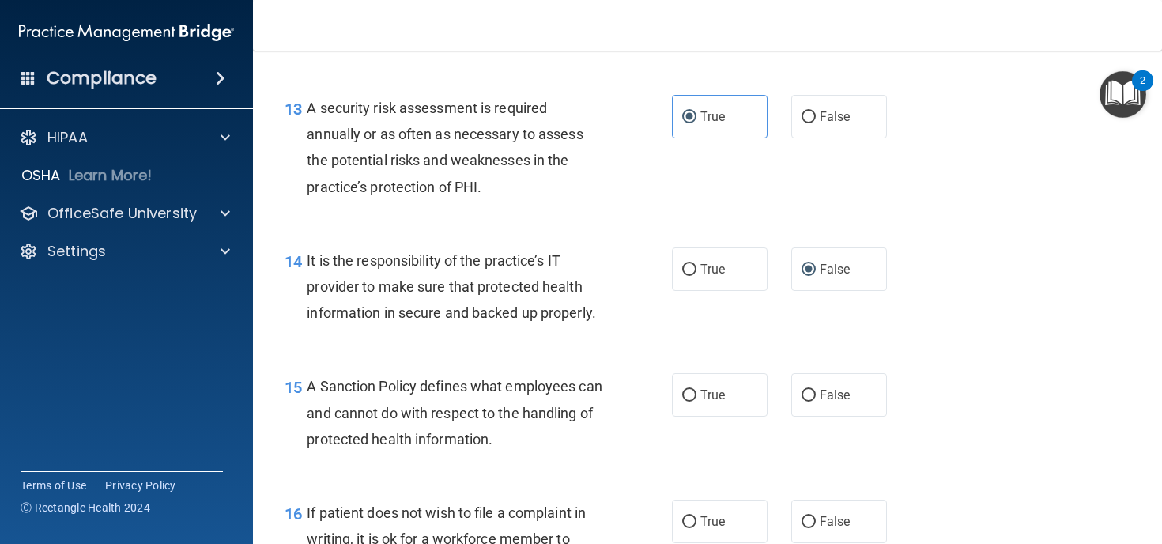
scroll to position [2120, 0]
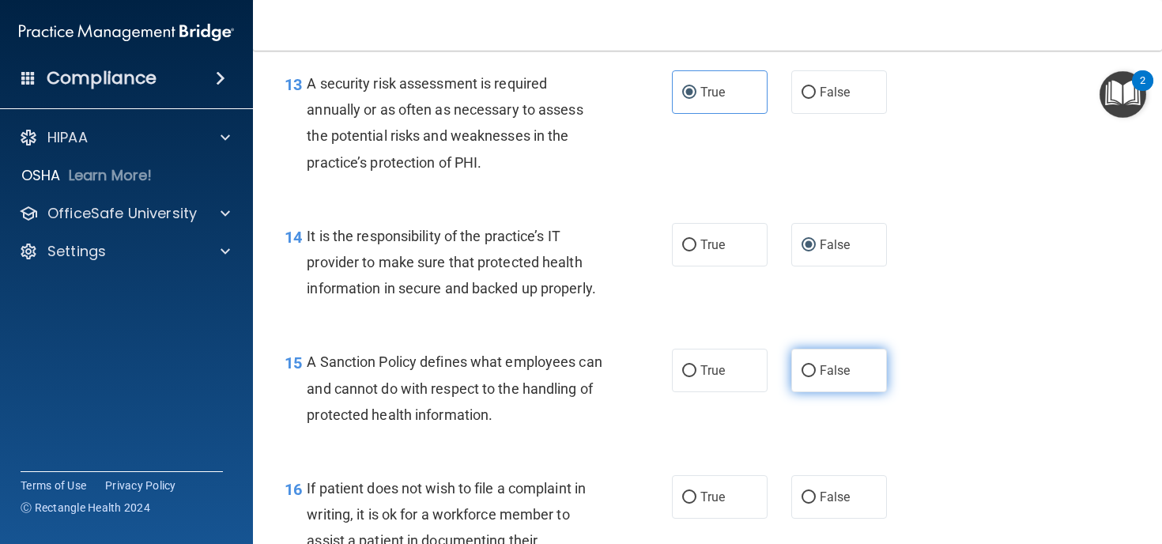
click at [810, 377] on input "False" at bounding box center [808, 371] width 14 height 12
radio input "true"
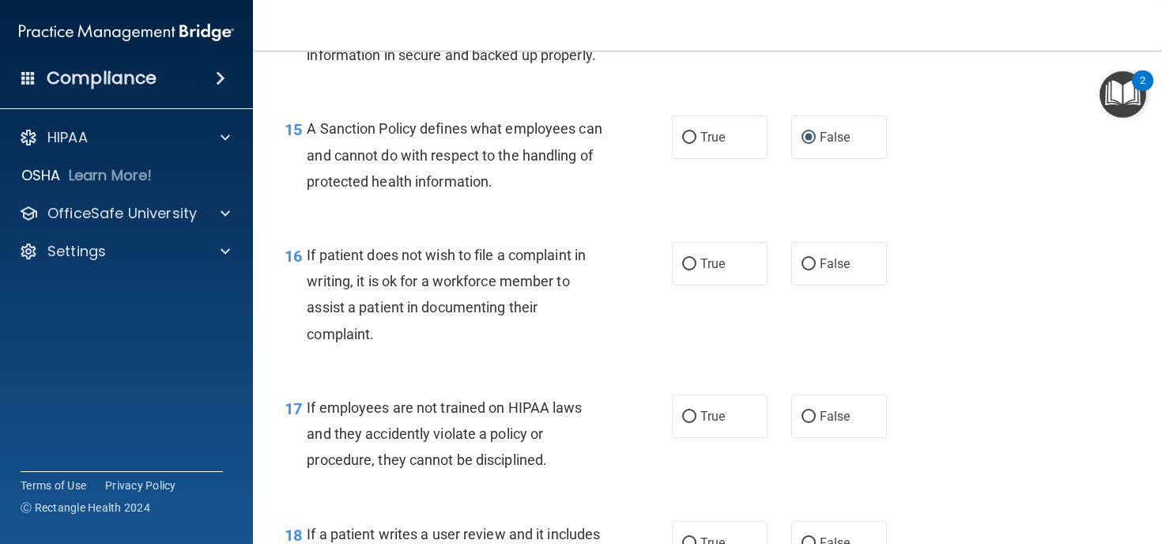
scroll to position [2360, 0]
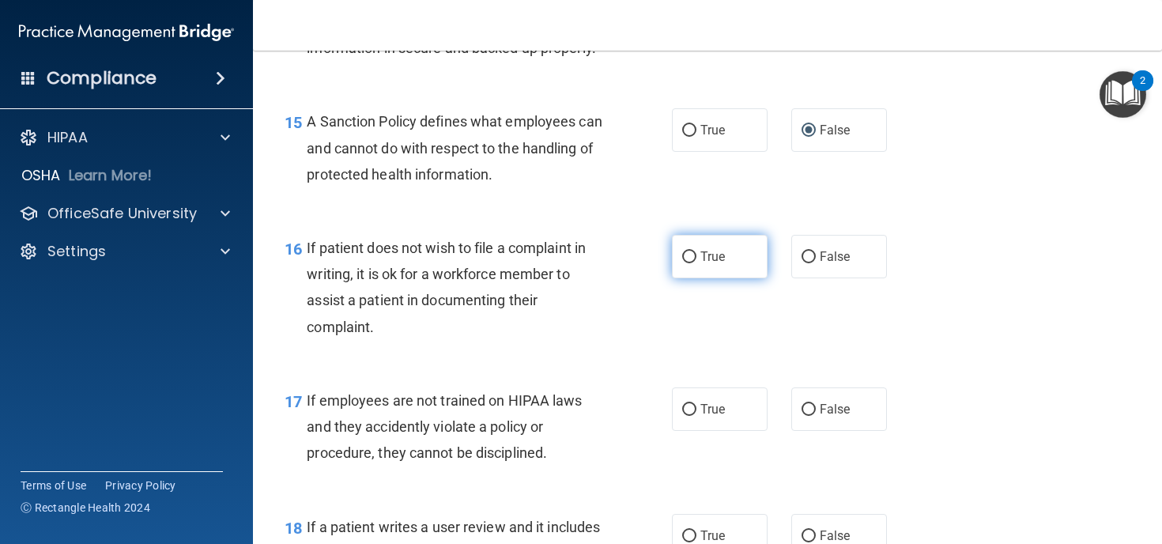
click at [694, 263] on input "True" at bounding box center [689, 257] width 14 height 12
radio input "true"
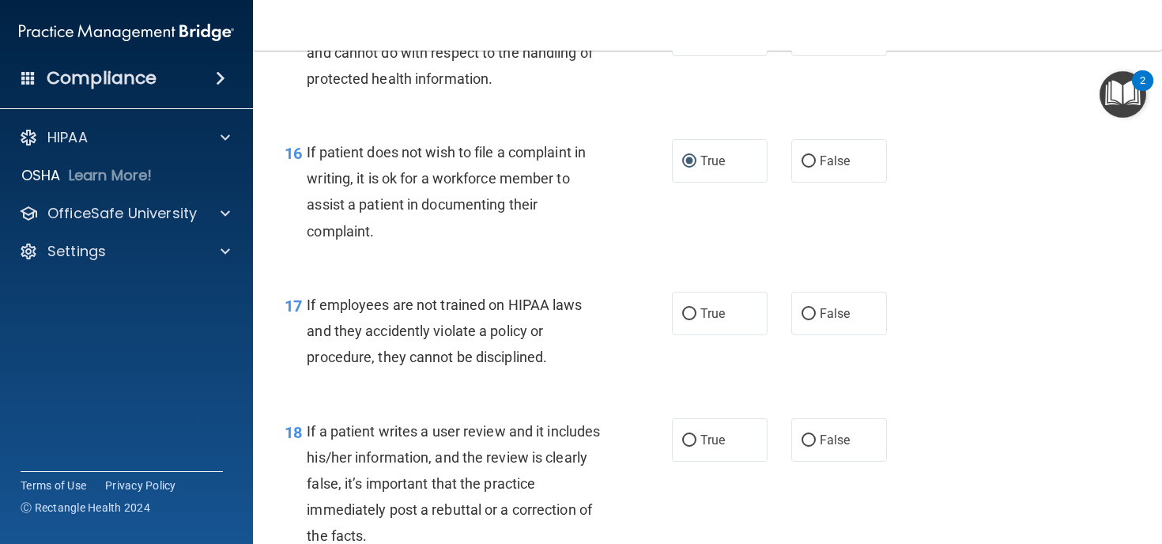
scroll to position [2458, 0]
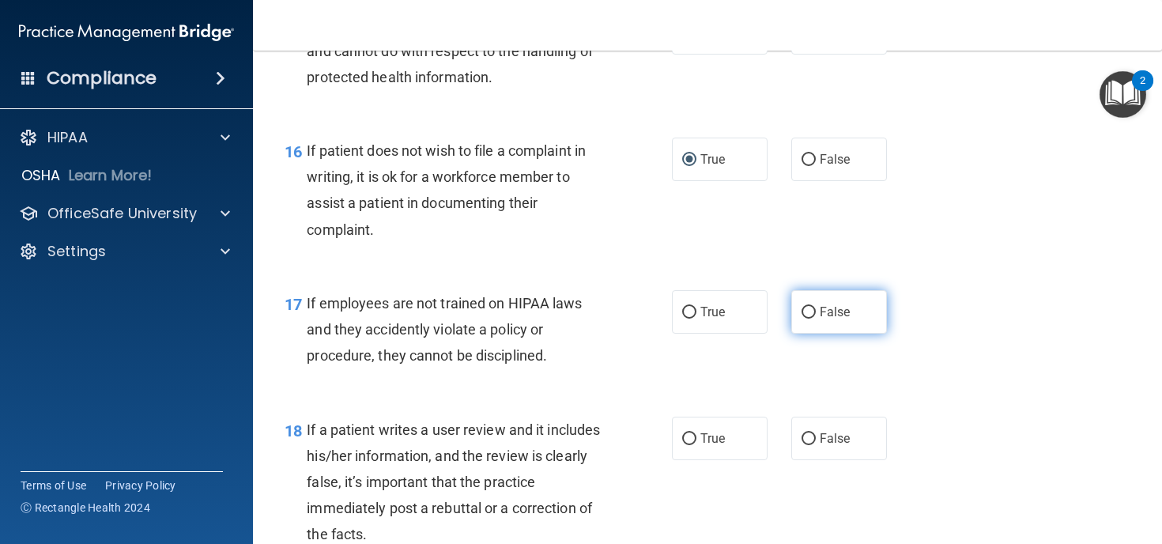
click at [801, 318] on input "False" at bounding box center [808, 313] width 14 height 12
radio input "true"
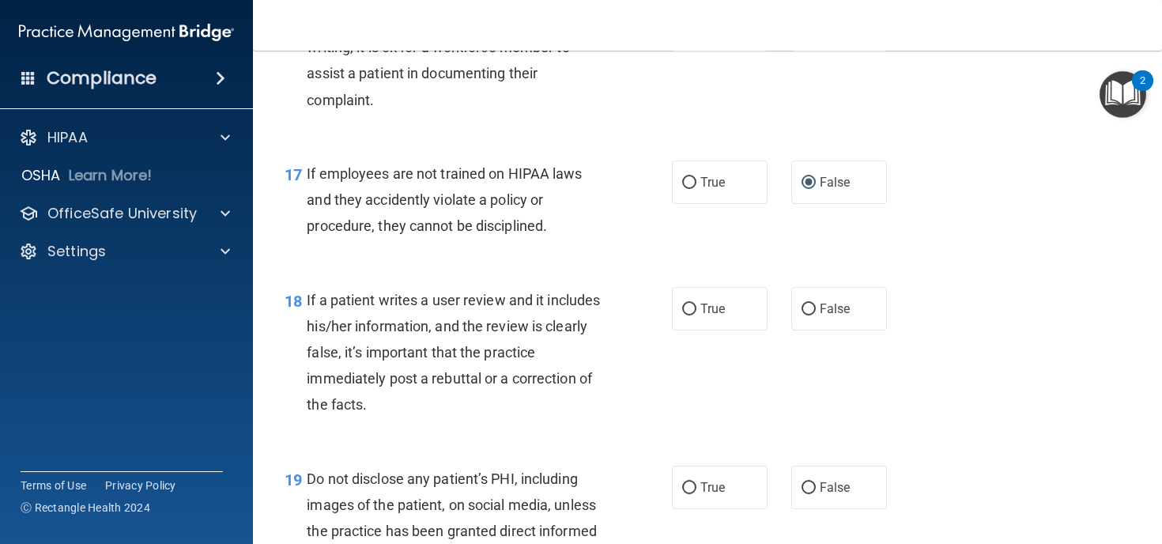
scroll to position [2599, 0]
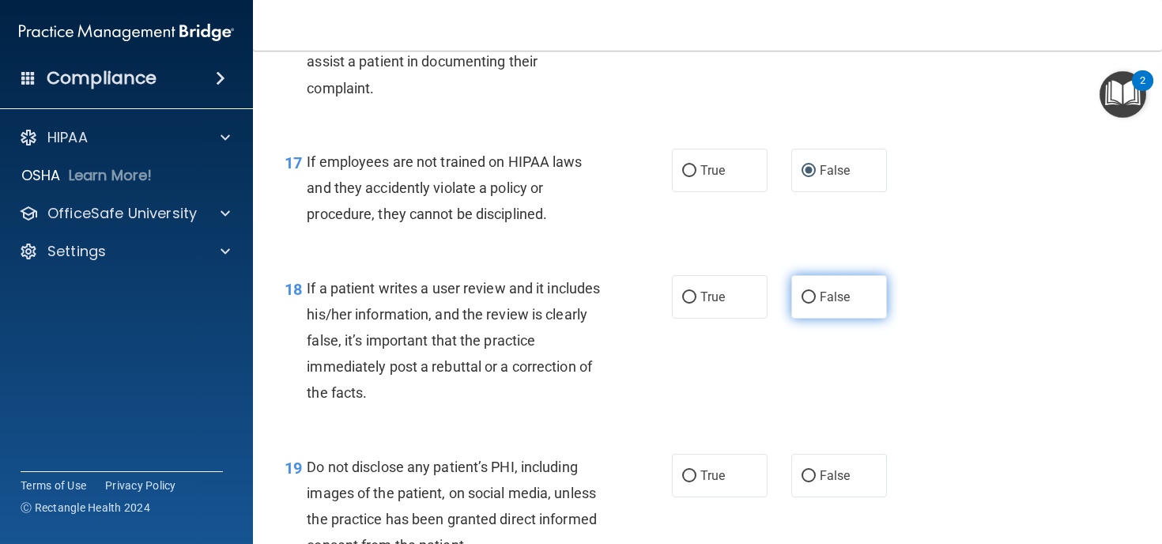
click at [803, 303] on input "False" at bounding box center [808, 298] width 14 height 12
radio input "true"
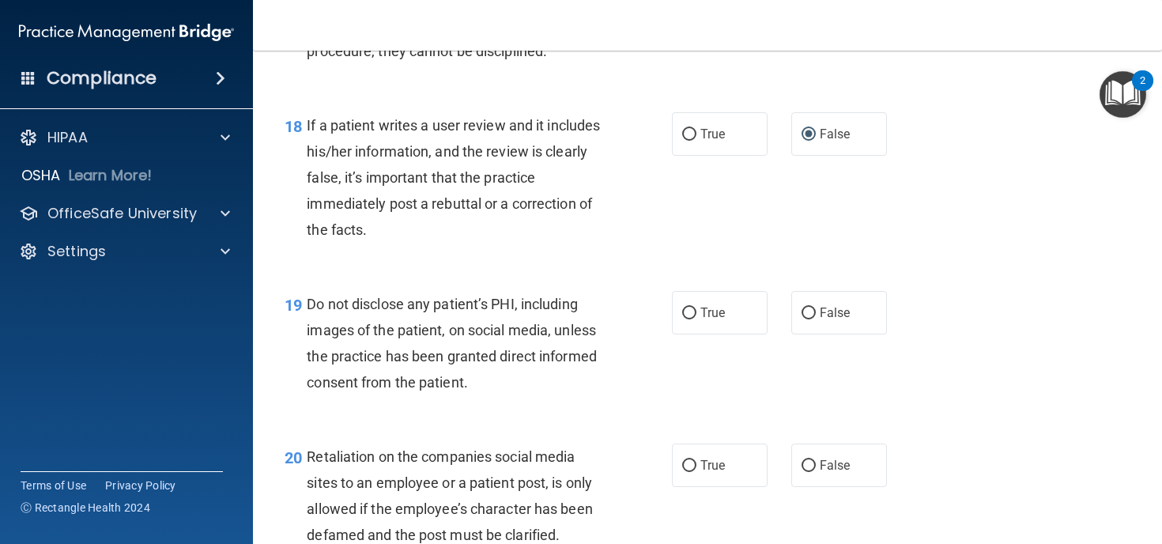
scroll to position [2763, 0]
click at [691, 318] on input "True" at bounding box center [689, 313] width 14 height 12
radio input "true"
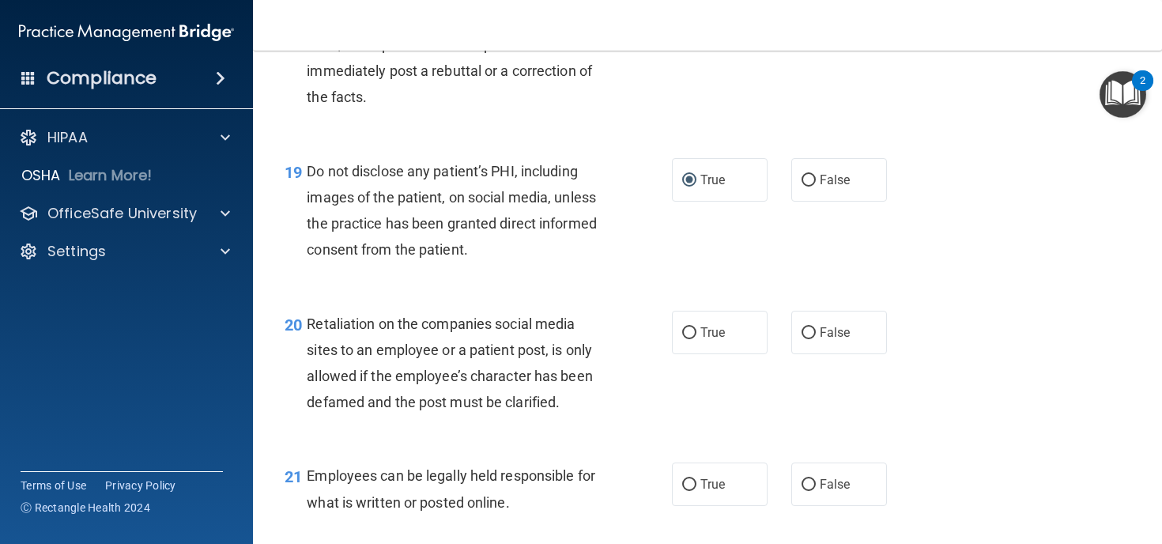
scroll to position [2896, 0]
click at [810, 337] on input "False" at bounding box center [808, 332] width 14 height 12
radio input "true"
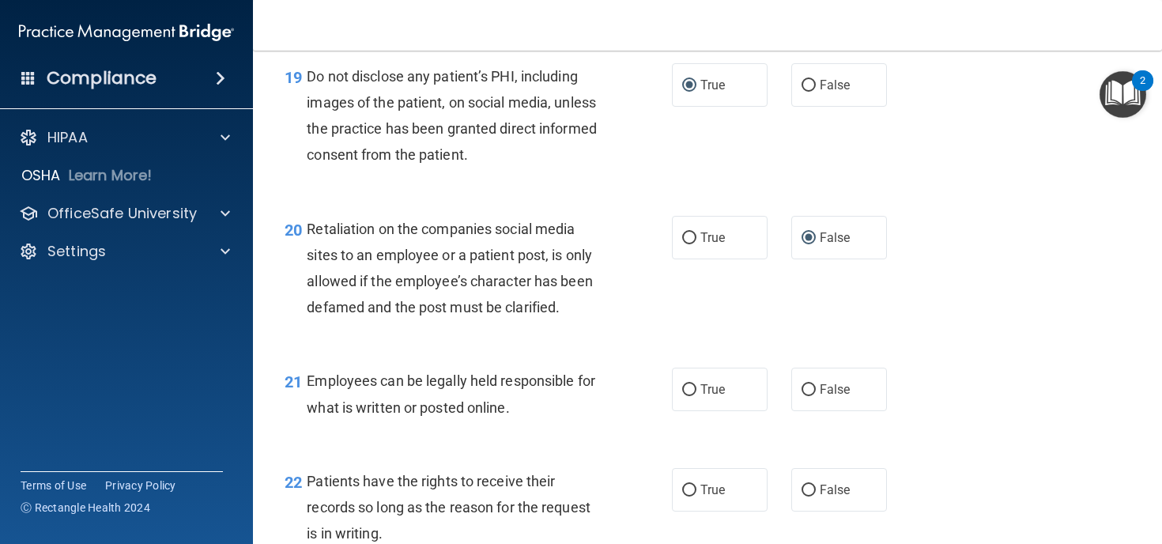
scroll to position [3011, 0]
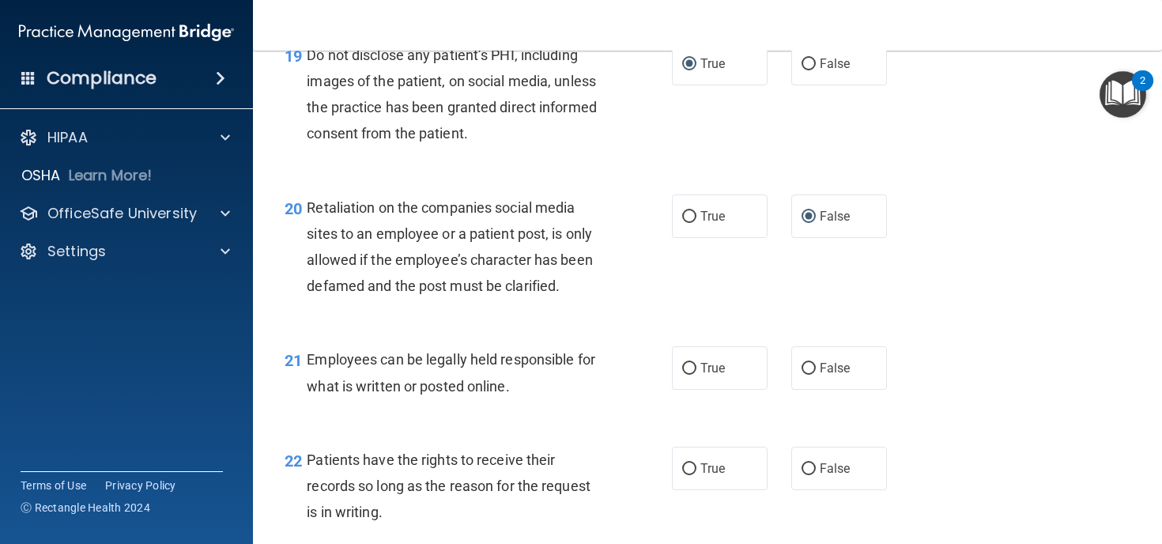
click at [703, 375] on span "True" at bounding box center [712, 367] width 24 height 15
click at [696, 375] on input "True" at bounding box center [689, 369] width 14 height 12
radio input "true"
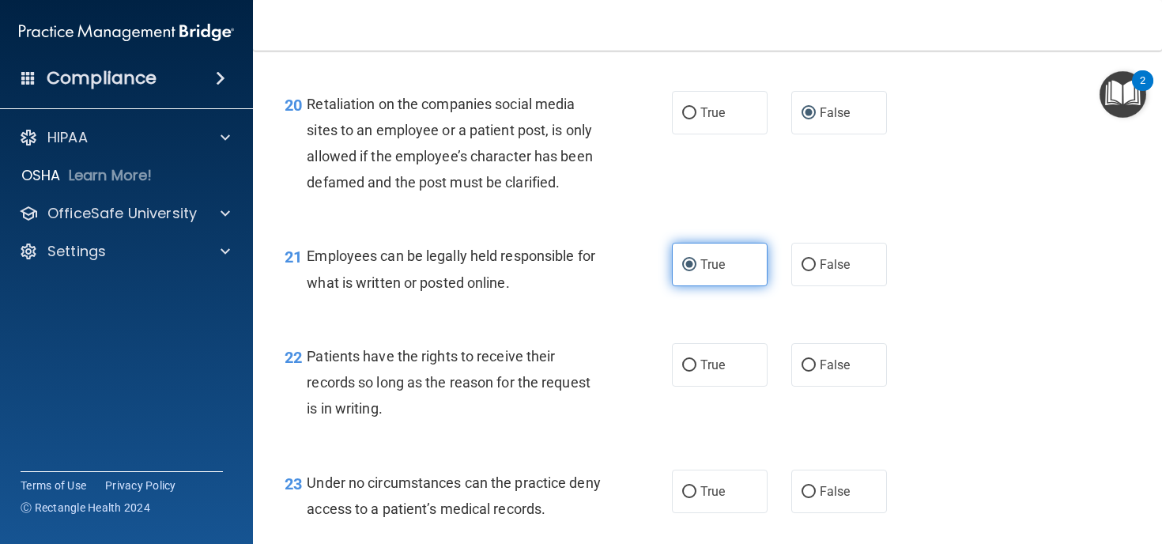
scroll to position [3148, 0]
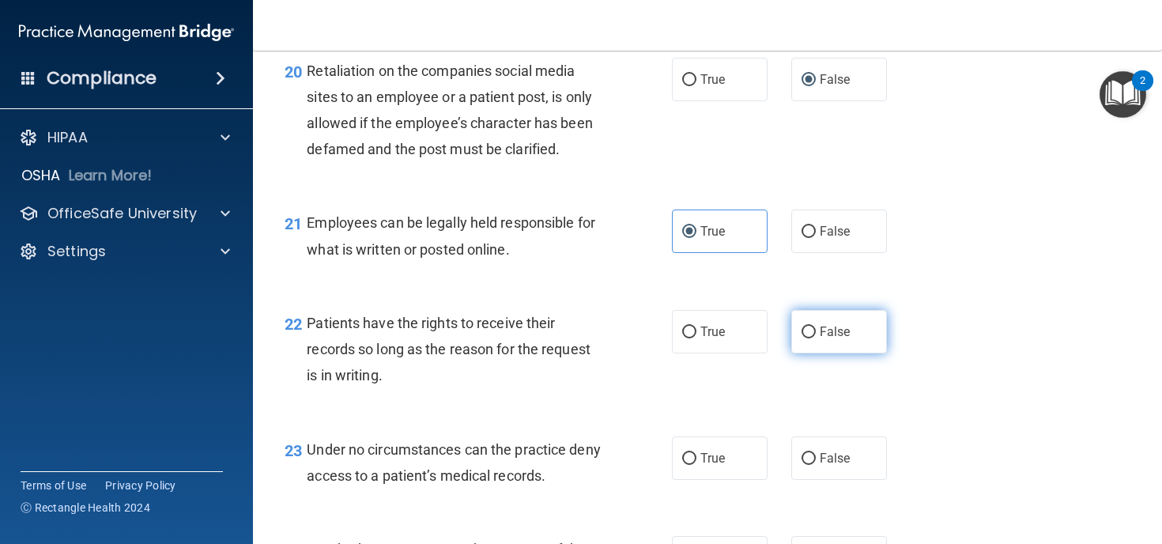
click at [816, 353] on label "False" at bounding box center [839, 331] width 96 height 43
click at [816, 338] on input "False" at bounding box center [808, 332] width 14 height 12
radio input "true"
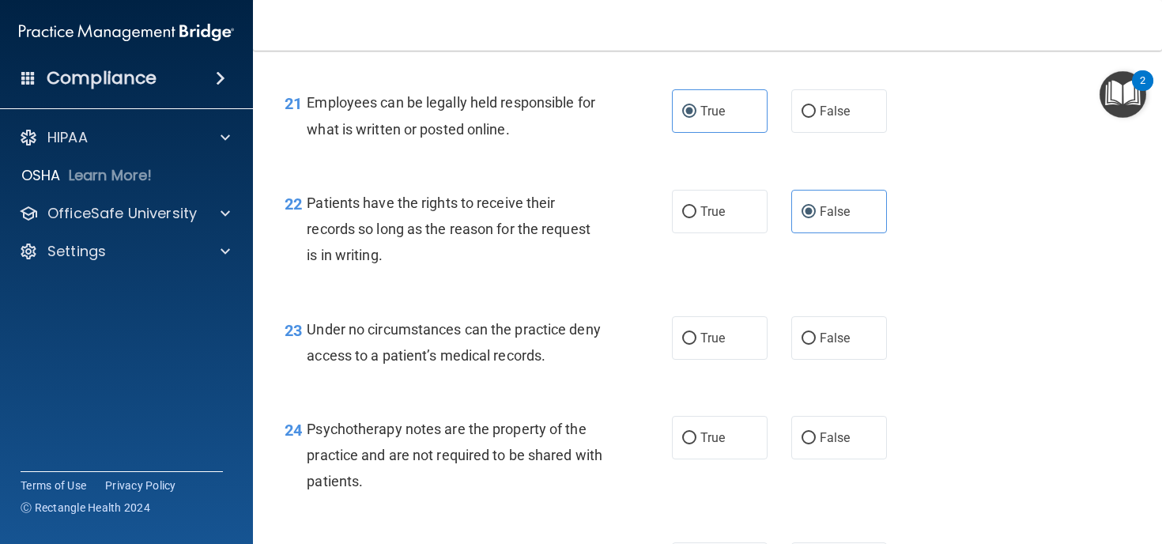
scroll to position [3268, 0]
click at [804, 344] on input "False" at bounding box center [808, 338] width 14 height 12
radio input "true"
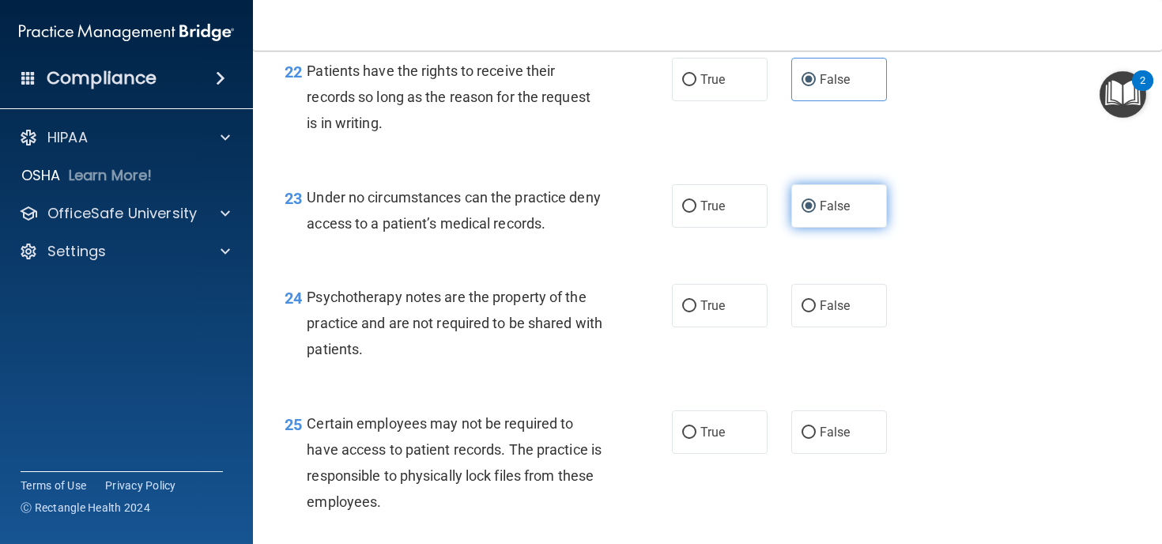
scroll to position [3402, 0]
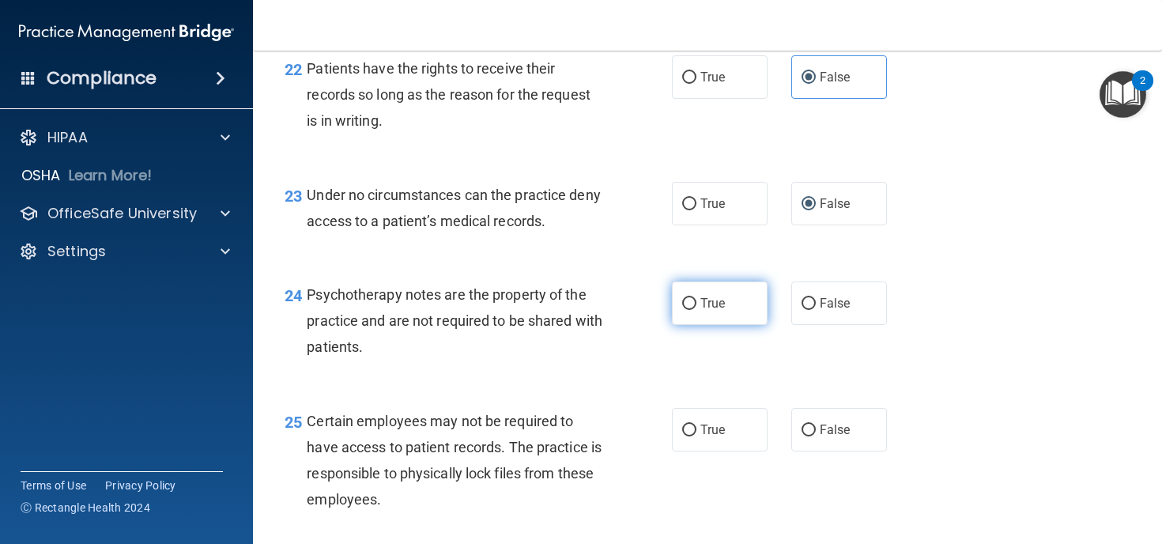
click at [692, 310] on input "True" at bounding box center [689, 304] width 14 height 12
radio input "true"
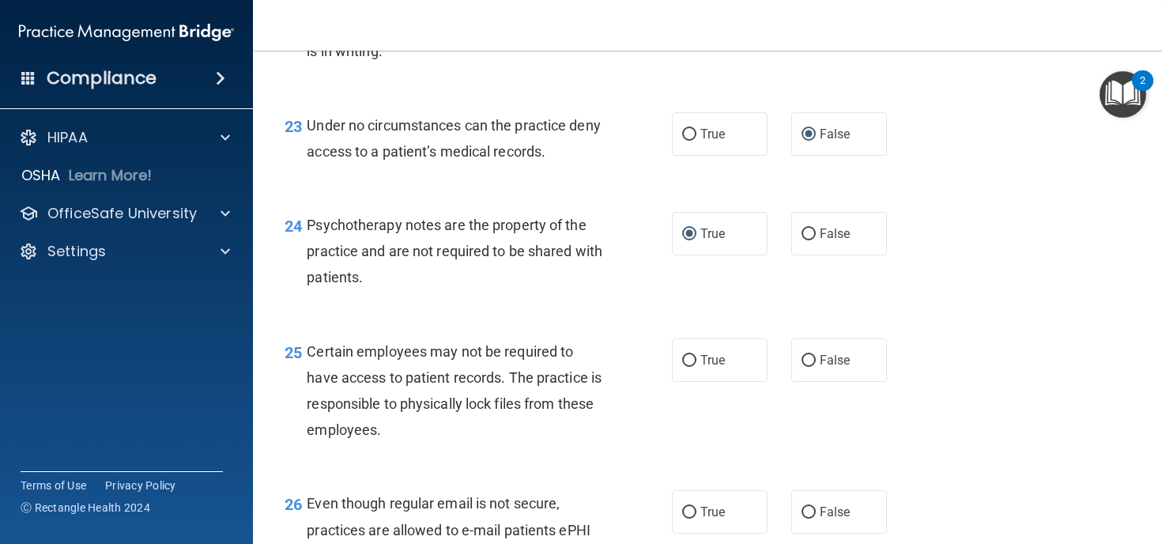
scroll to position [3484, 0]
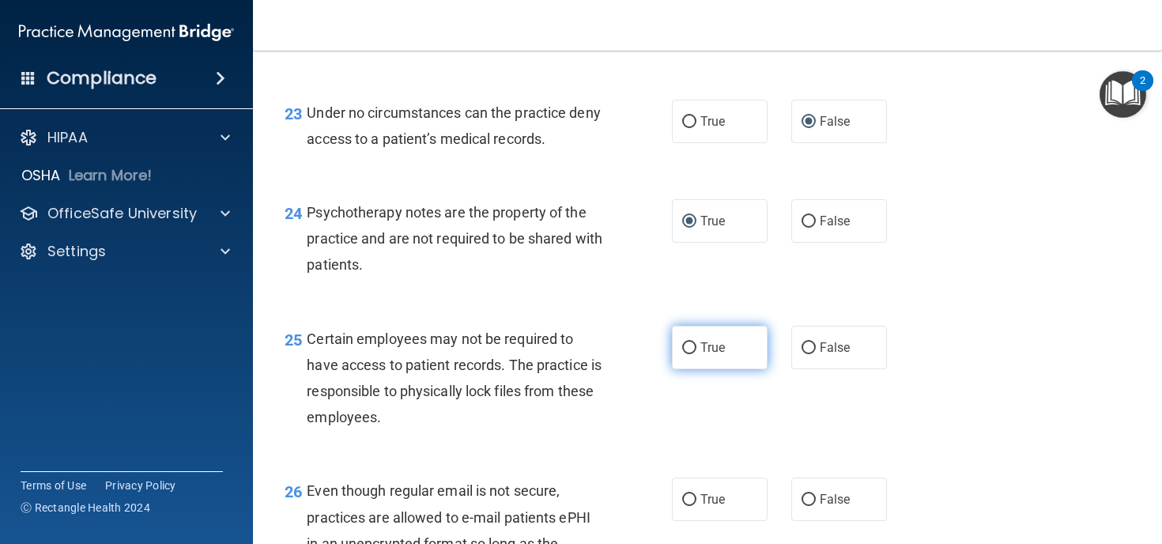
click at [689, 354] on input "True" at bounding box center [689, 348] width 14 height 12
radio input "true"
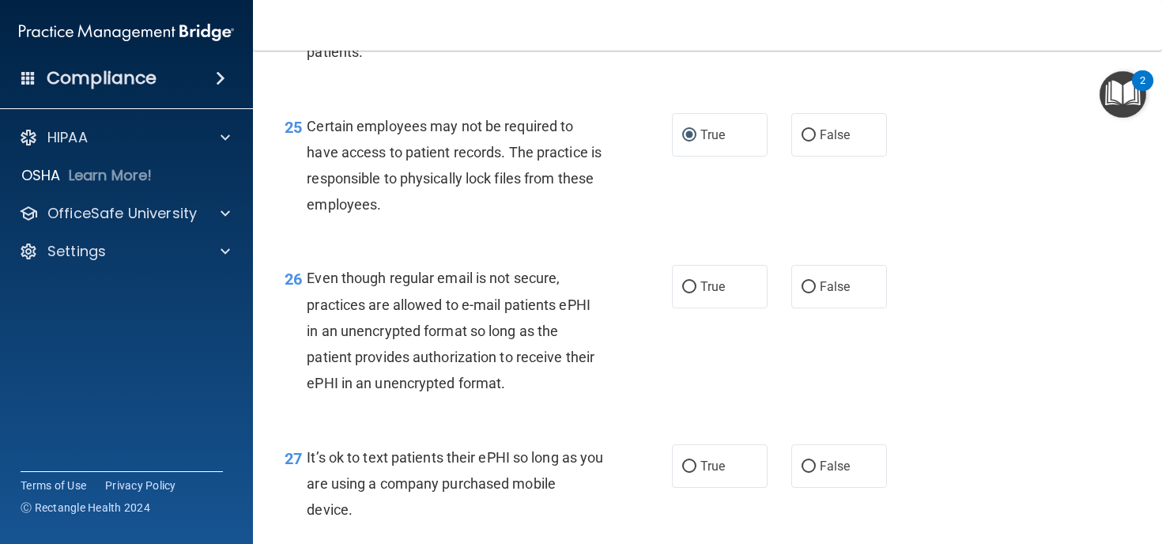
scroll to position [3724, 0]
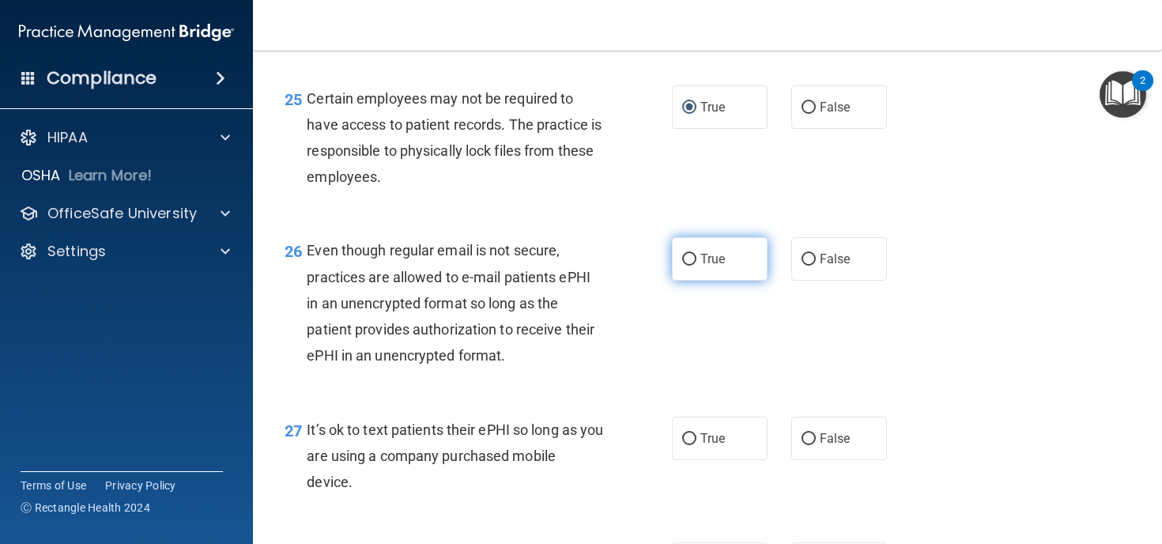
click at [685, 281] on label "True" at bounding box center [720, 258] width 96 height 43
click at [685, 266] on input "True" at bounding box center [689, 260] width 14 height 12
radio input "true"
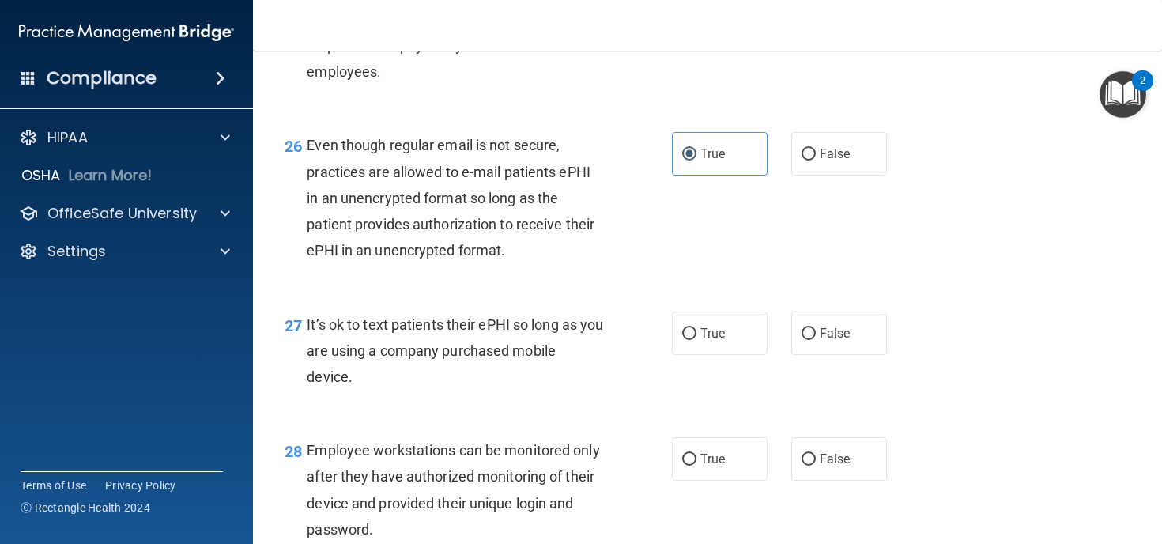
scroll to position [3836, 0]
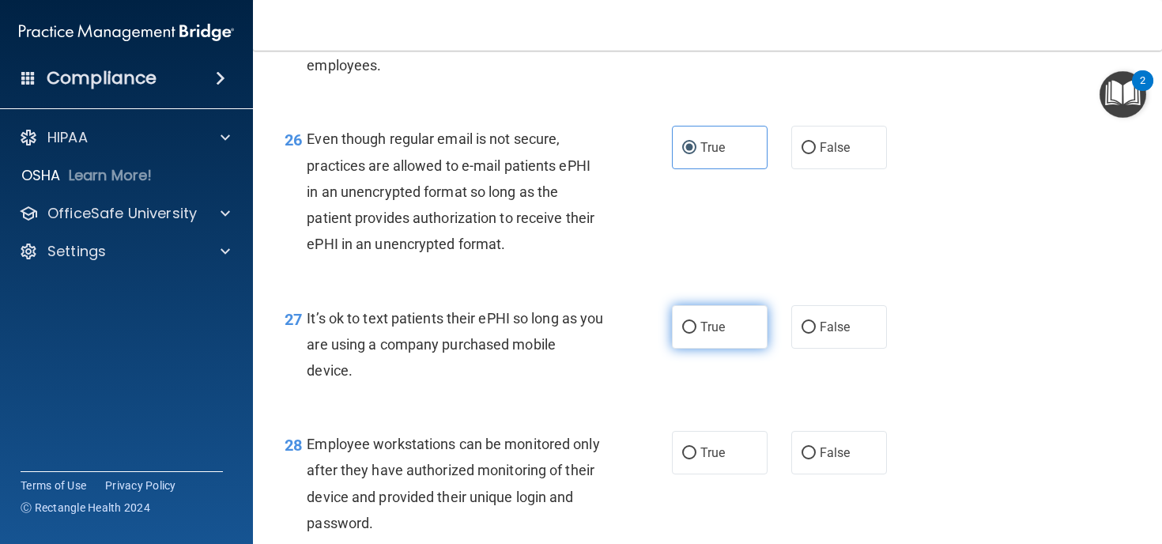
click at [687, 333] on input "True" at bounding box center [689, 328] width 14 height 12
radio input "true"
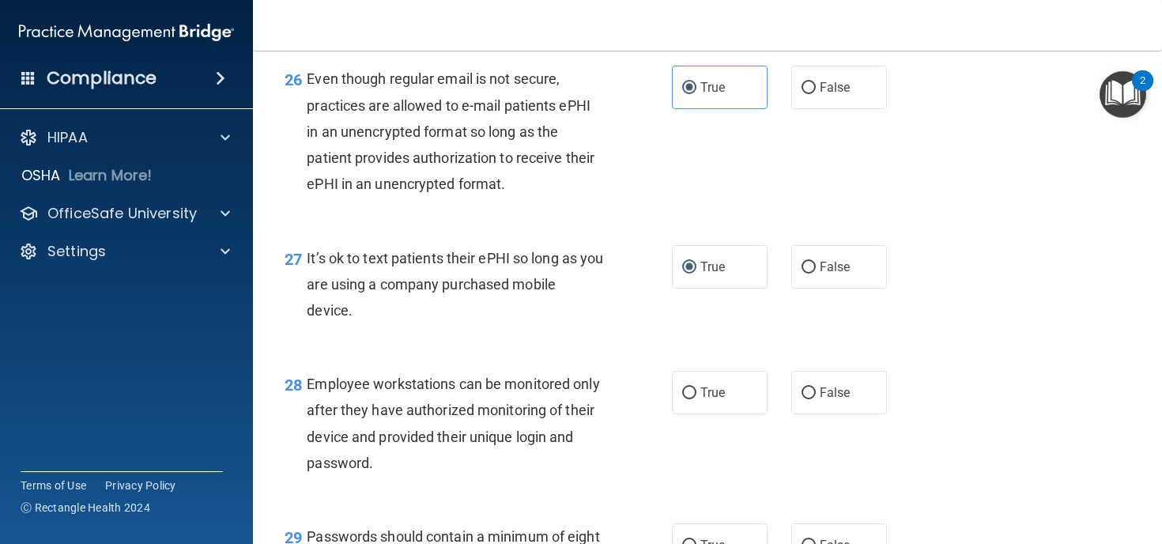
scroll to position [3954, 0]
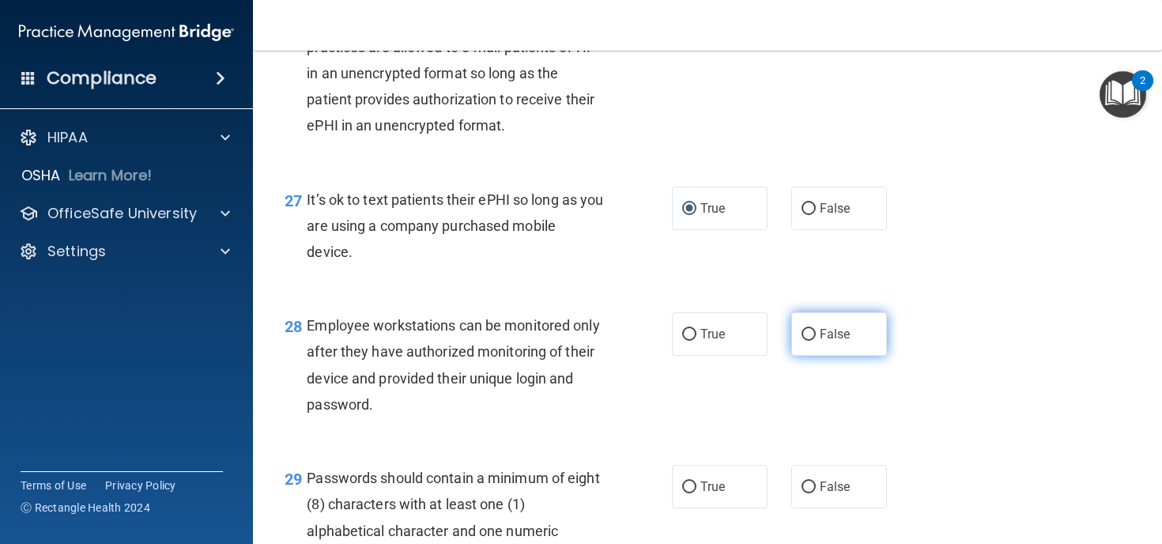
click at [812, 341] on input "False" at bounding box center [808, 335] width 14 height 12
radio input "true"
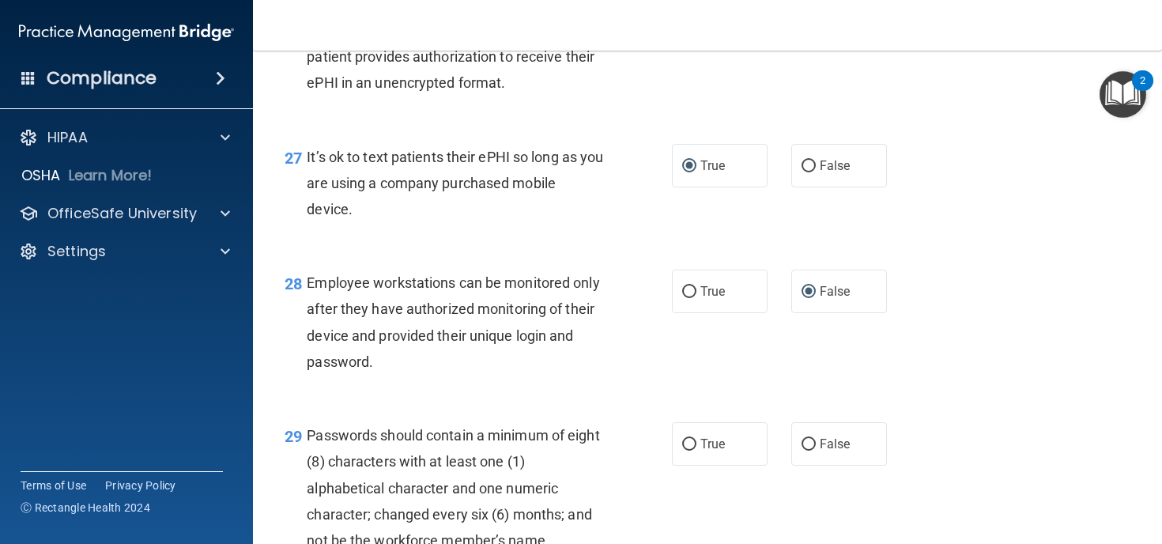
scroll to position [3991, 0]
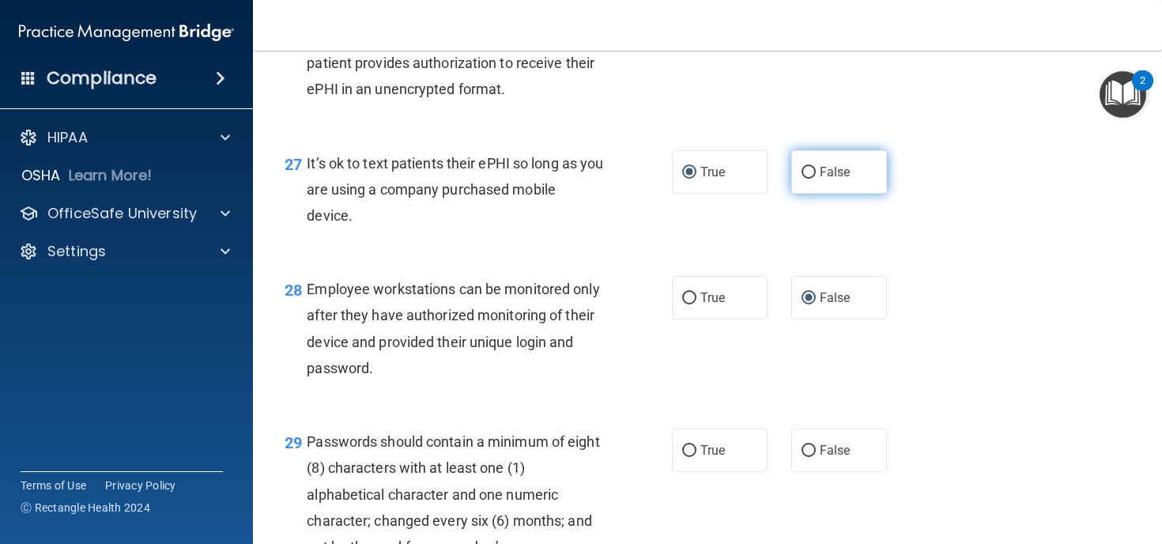
click at [815, 194] on label "False" at bounding box center [839, 171] width 96 height 43
click at [815, 179] on input "False" at bounding box center [808, 173] width 14 height 12
radio input "true"
radio input "false"
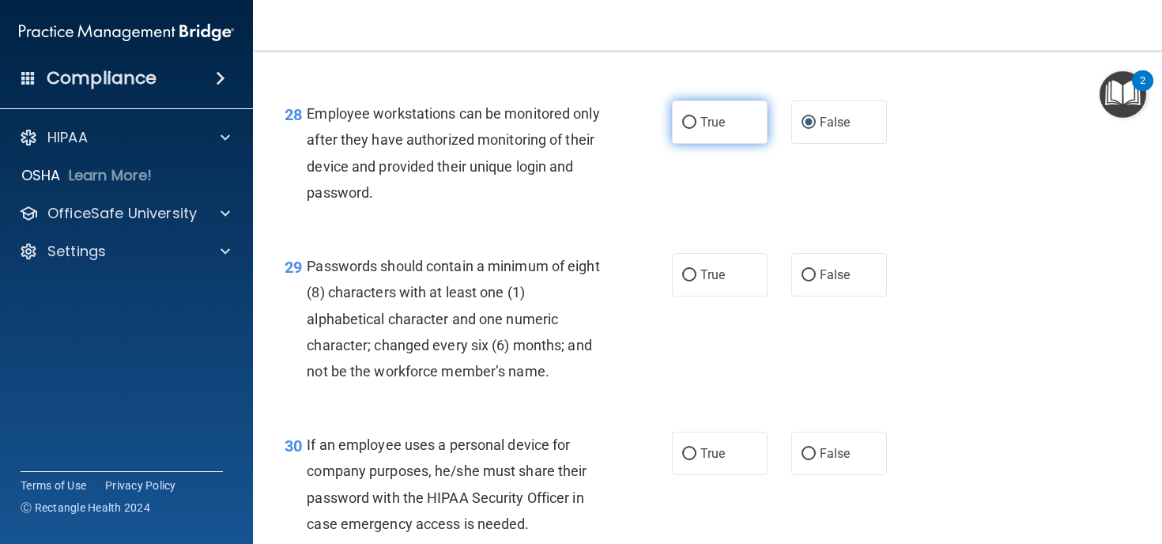
scroll to position [4167, 0]
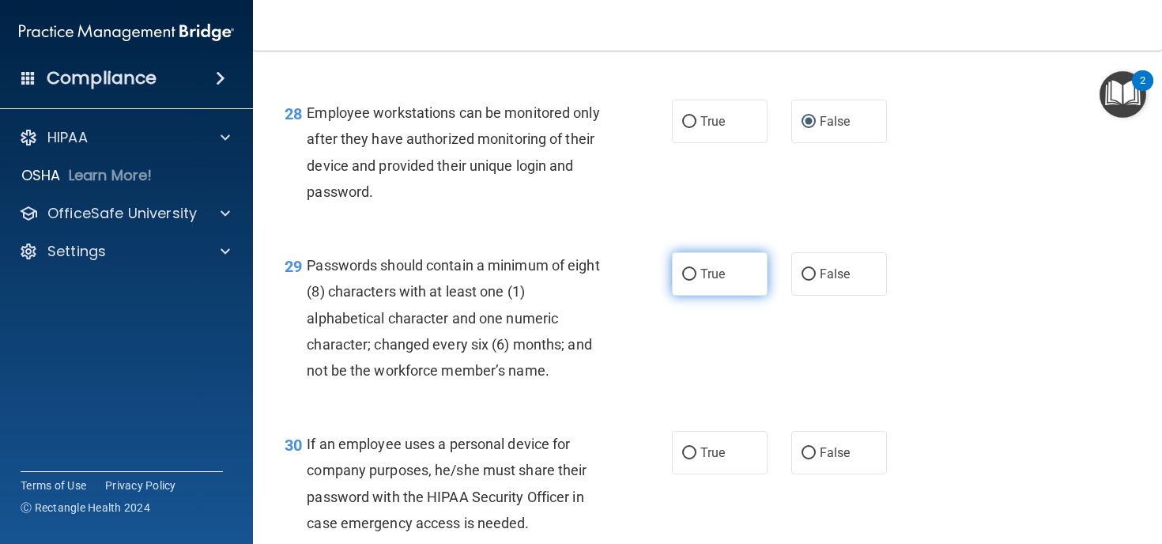
click at [689, 281] on input "True" at bounding box center [689, 275] width 14 height 12
radio input "true"
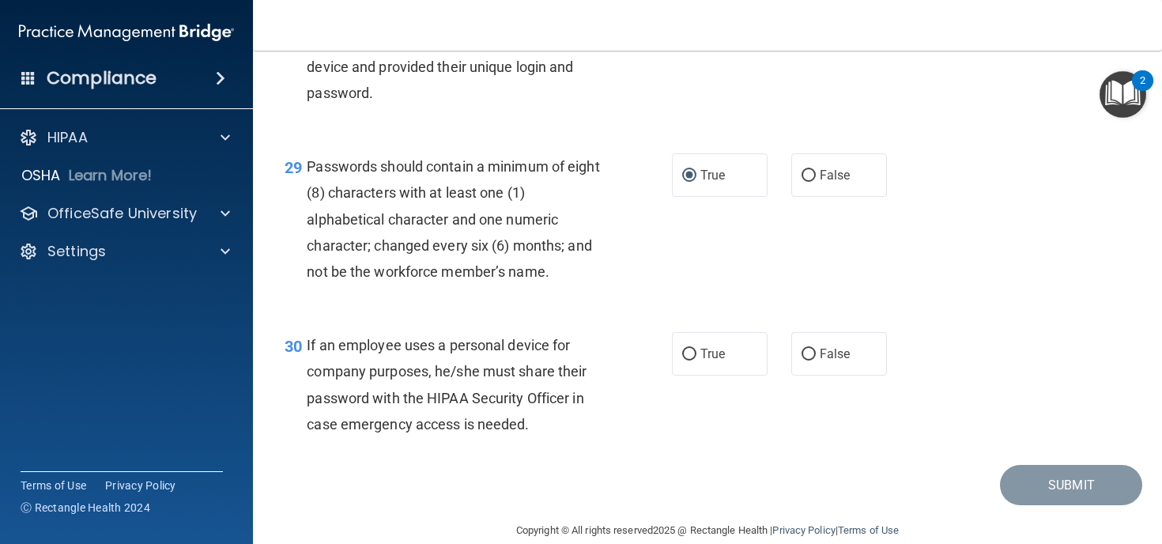
scroll to position [4294, 0]
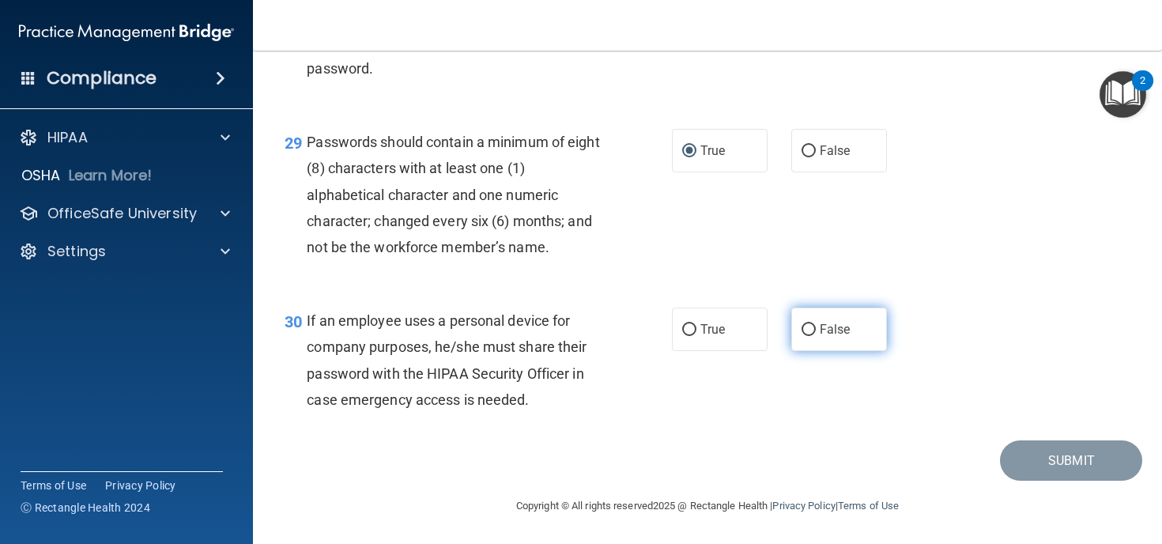
click at [808, 336] on input "False" at bounding box center [808, 330] width 14 height 12
radio input "true"
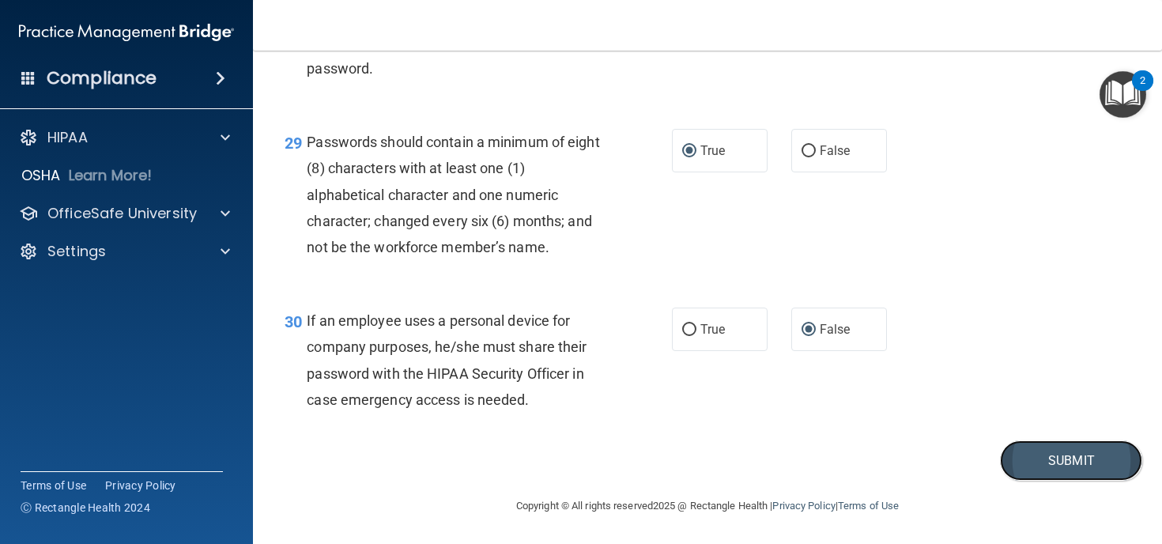
click at [1045, 475] on button "Submit" at bounding box center [1071, 460] width 142 height 40
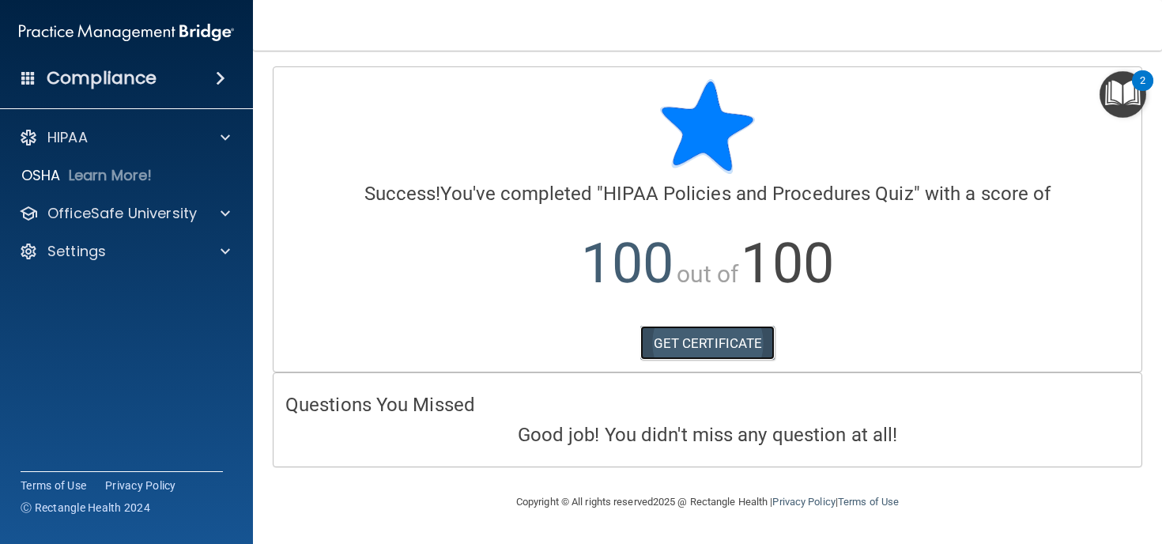
click at [740, 345] on link "GET CERTIFICATE" at bounding box center [707, 343] width 135 height 35
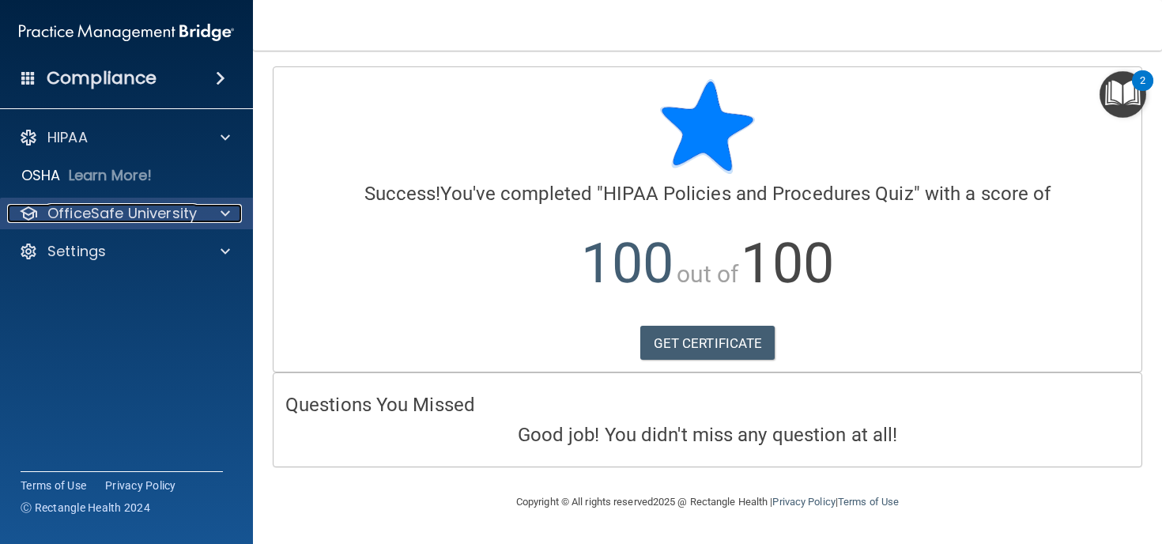
click at [126, 214] on p "OfficeSafe University" at bounding box center [121, 213] width 149 height 19
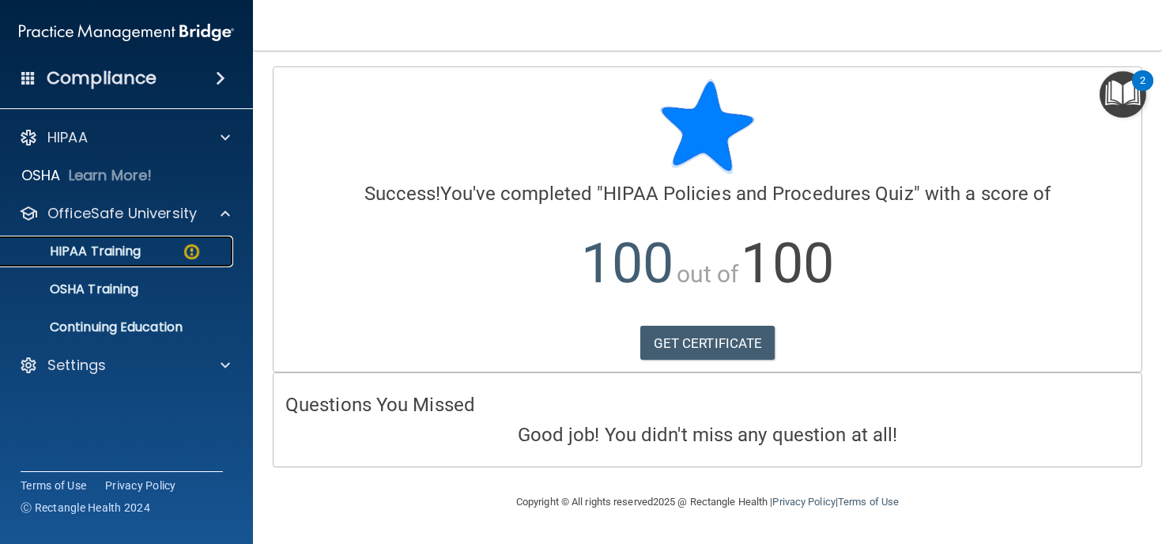
click at [104, 243] on p "HIPAA Training" at bounding box center [75, 251] width 130 height 16
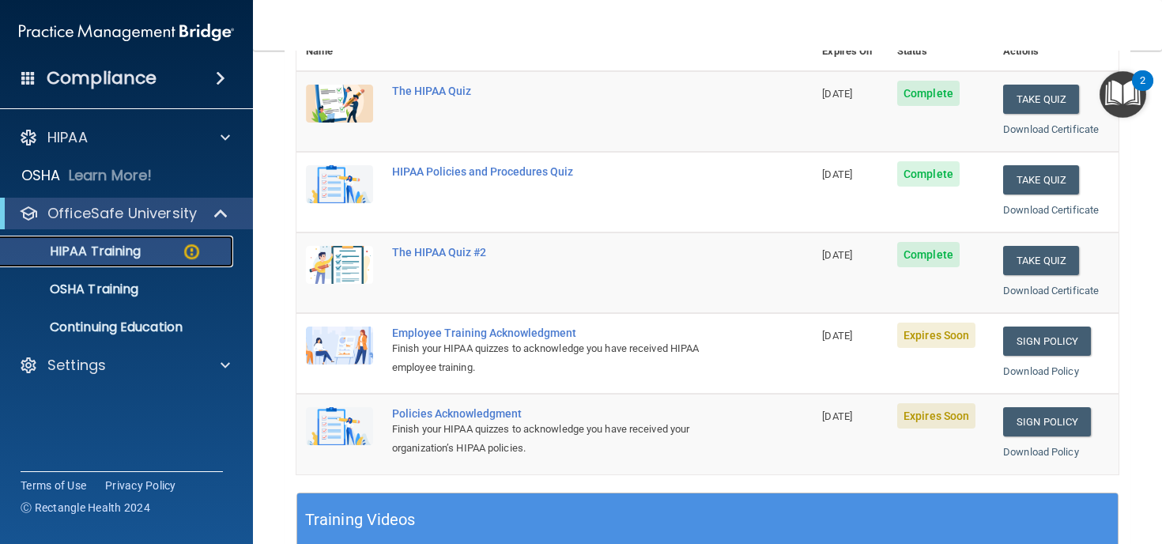
scroll to position [209, 0]
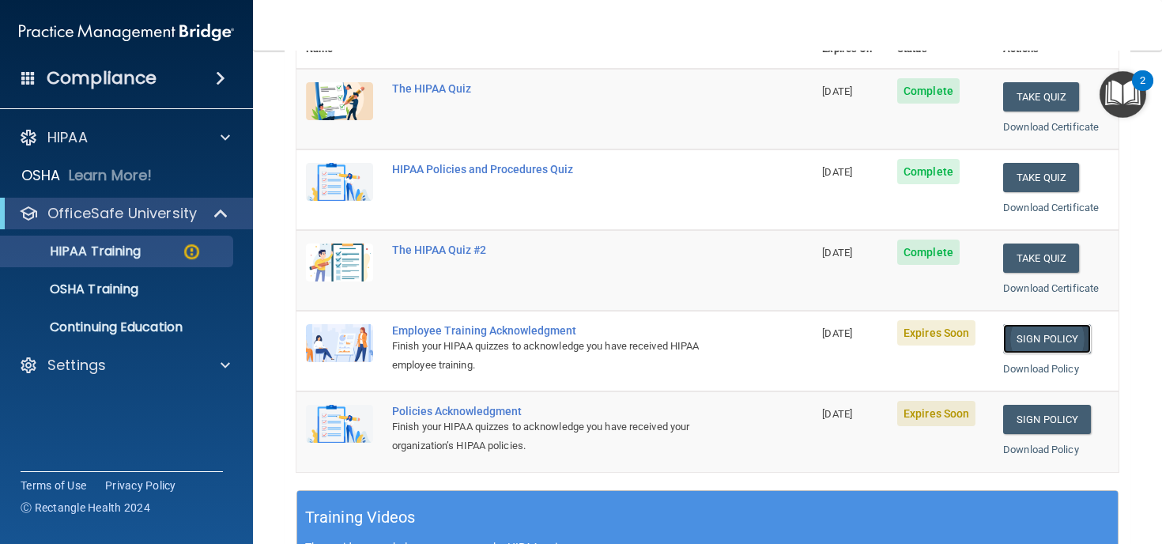
click at [1044, 337] on link "Sign Policy" at bounding box center [1047, 338] width 88 height 29
click at [1060, 421] on link "Sign Policy" at bounding box center [1047, 419] width 88 height 29
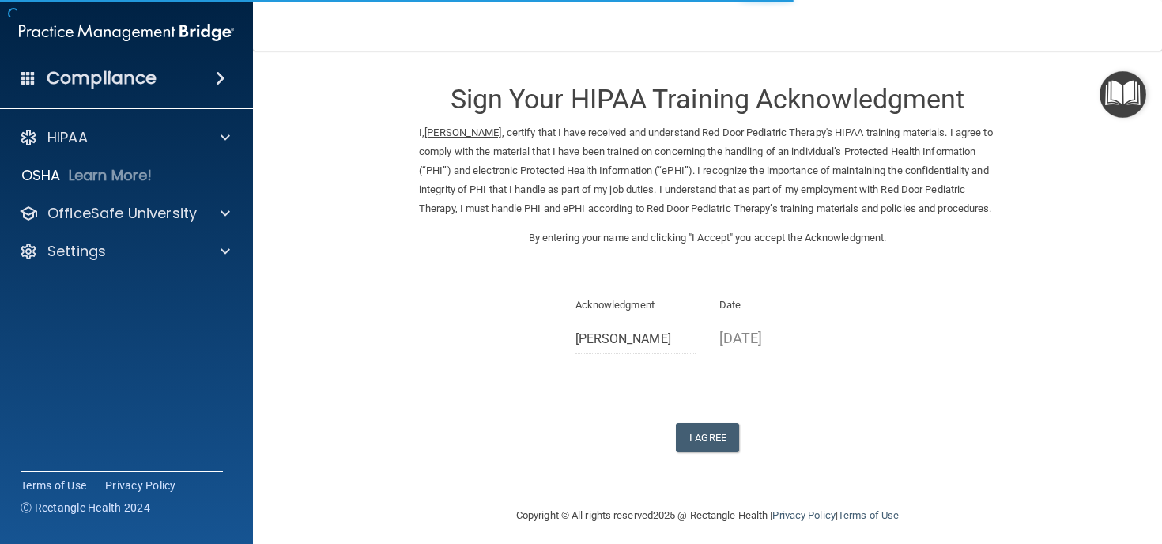
scroll to position [28, 0]
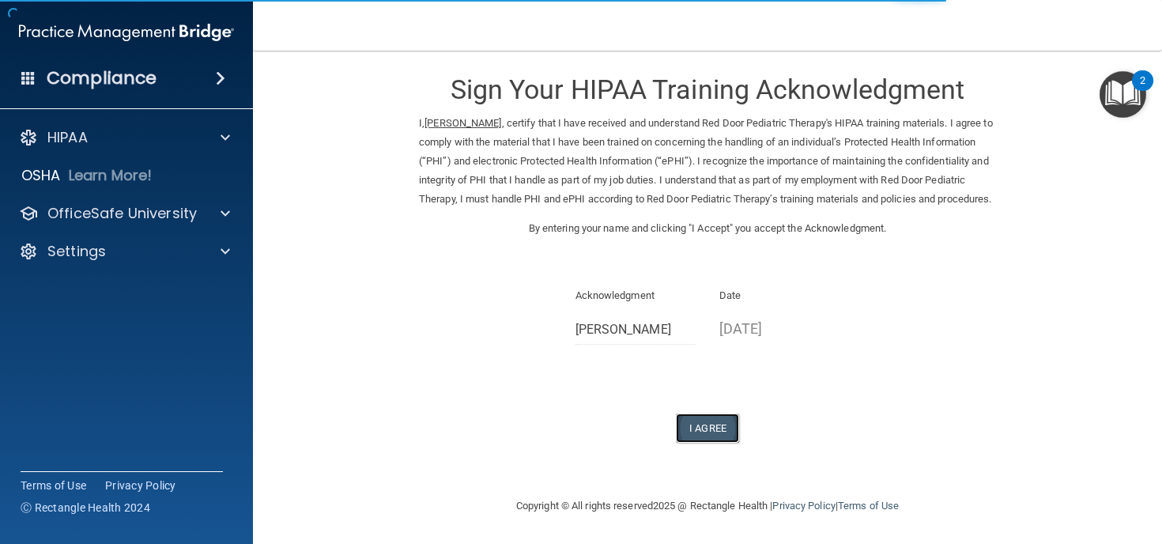
click at [713, 432] on button "I Agree" at bounding box center [707, 427] width 63 height 29
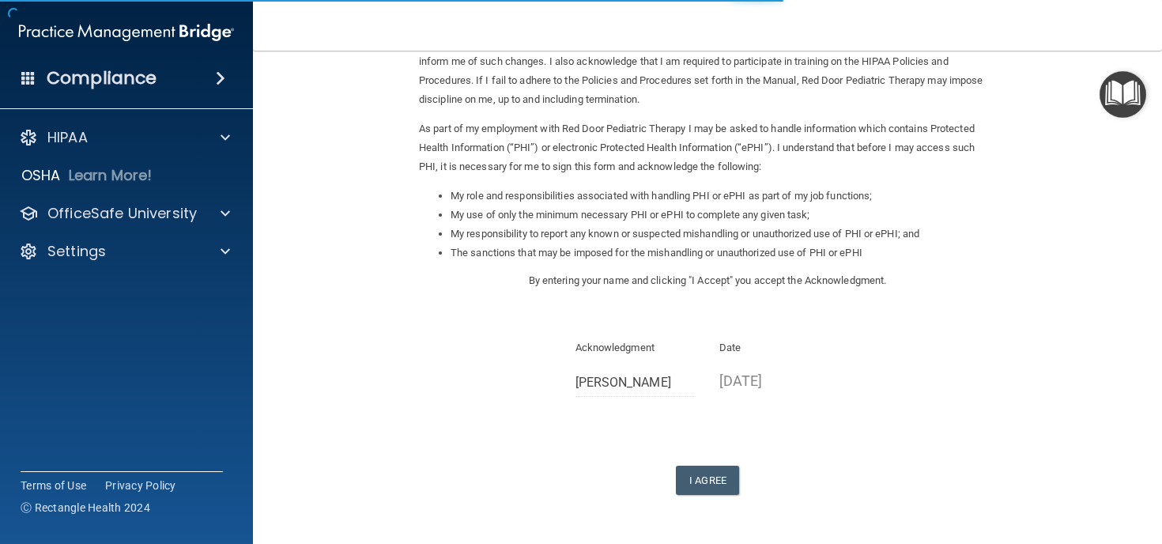
scroll to position [129, 0]
click at [708, 483] on button "I Agree" at bounding box center [707, 479] width 63 height 29
